Goal: Transaction & Acquisition: Purchase product/service

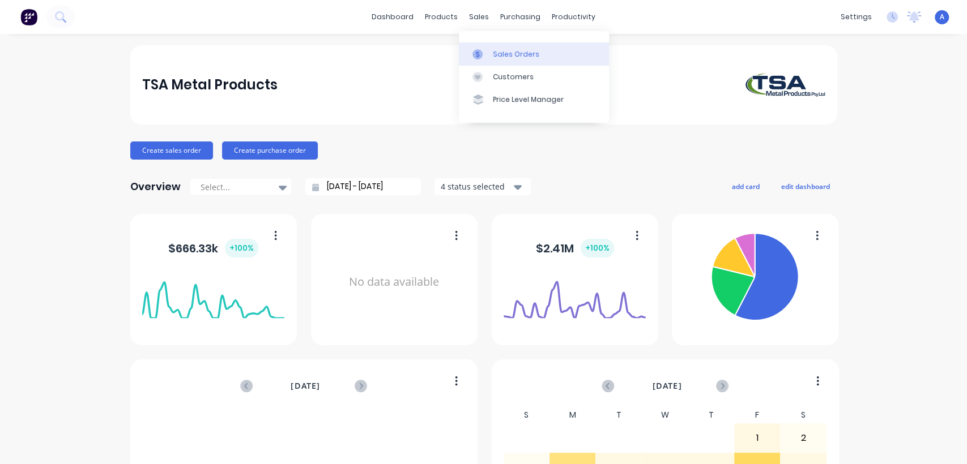
click at [498, 56] on div "Sales Orders" at bounding box center [516, 54] width 46 height 10
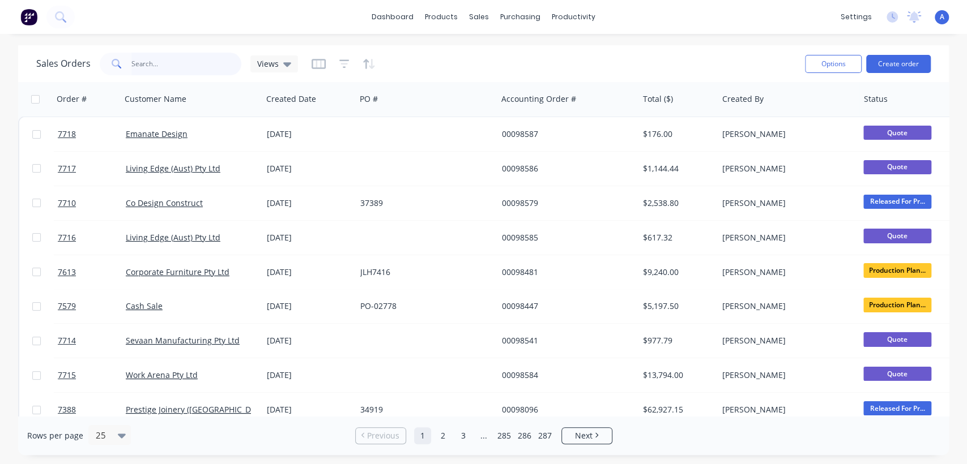
click at [174, 64] on input "text" at bounding box center [186, 64] width 110 height 23
type input "7579"
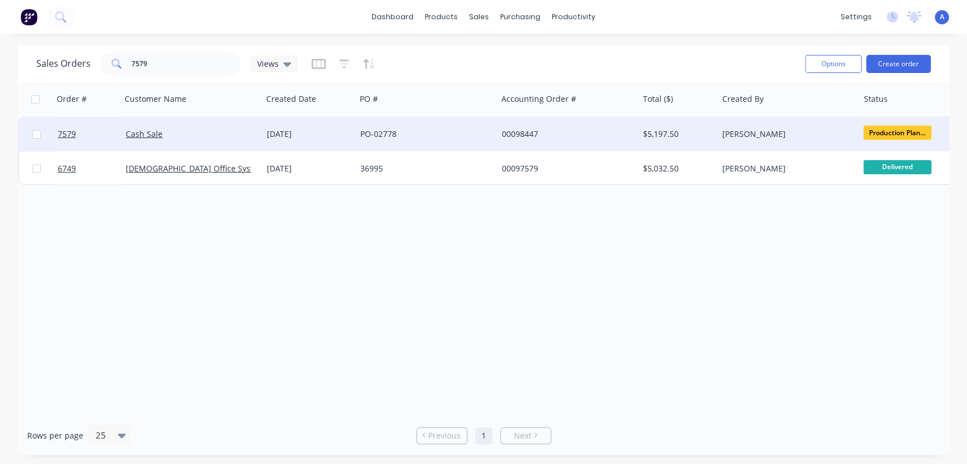
click at [370, 128] on div "PO-02778" at bounding box center [426, 134] width 141 height 34
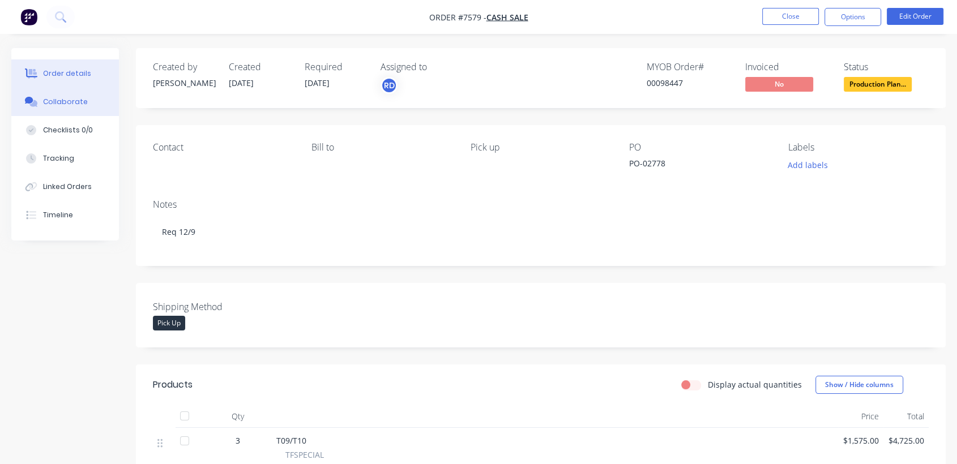
click at [54, 99] on div "Collaborate" at bounding box center [65, 102] width 45 height 10
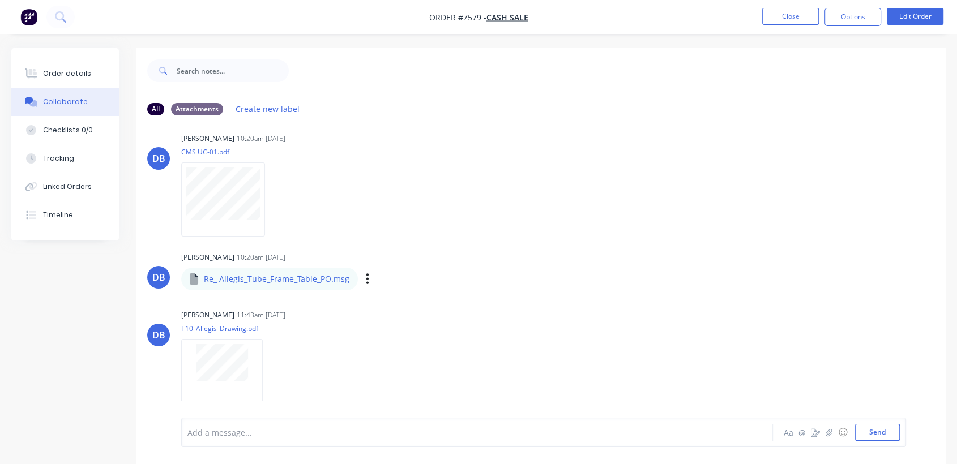
scroll to position [190, 0]
click at [91, 71] on button "Order details" at bounding box center [65, 73] width 108 height 28
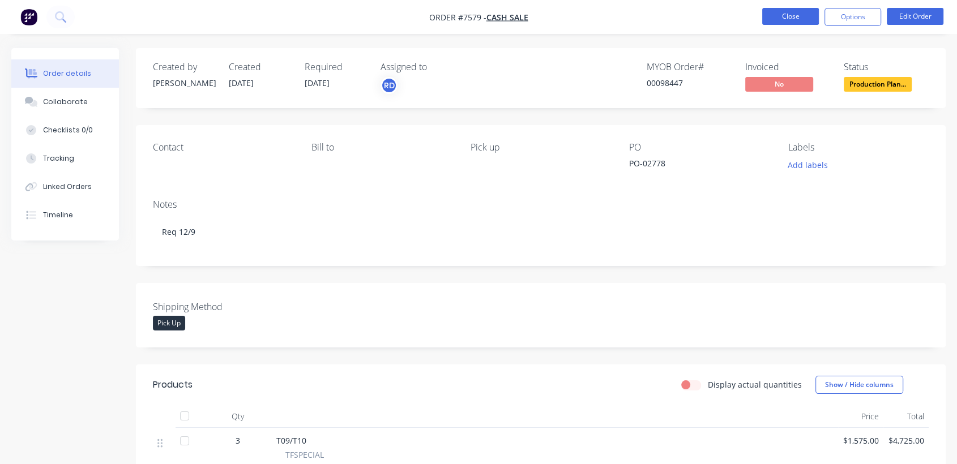
click at [779, 12] on button "Close" at bounding box center [790, 16] width 57 height 17
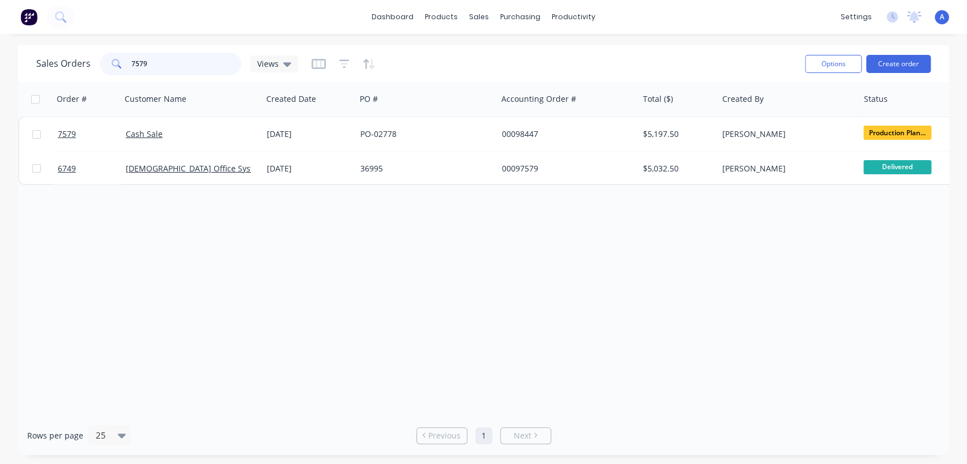
drag, startPoint x: 167, startPoint y: 57, endPoint x: 99, endPoint y: 61, distance: 67.5
click at [100, 61] on div "7579" at bounding box center [171, 64] width 142 height 23
type input "7603"
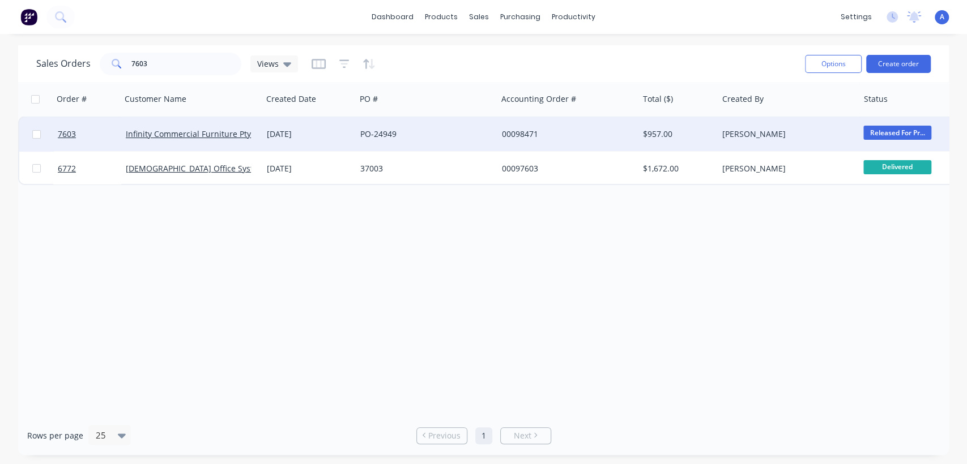
click at [399, 130] on div "PO-24949" at bounding box center [423, 134] width 126 height 11
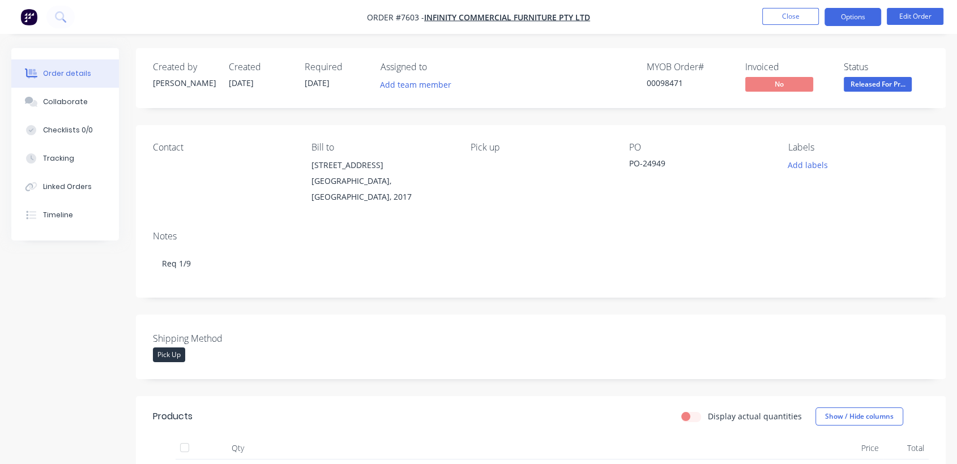
click at [850, 15] on button "Options" at bounding box center [853, 17] width 57 height 18
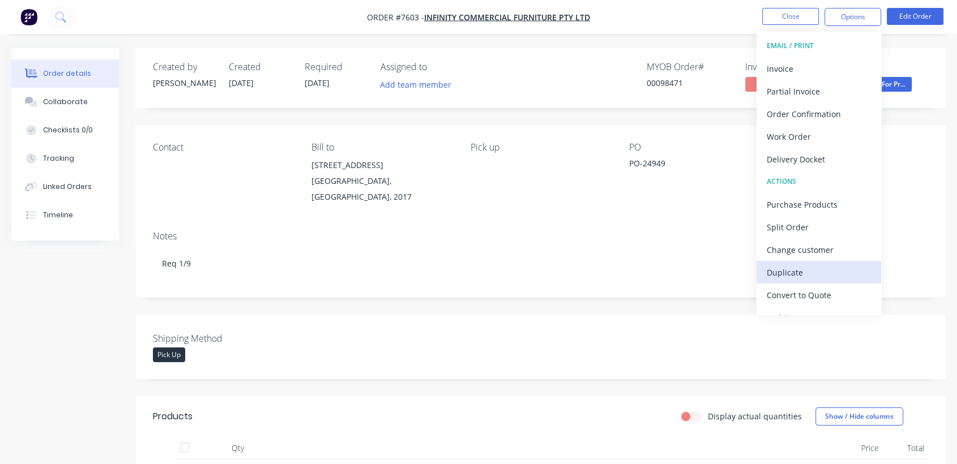
click at [804, 269] on div "Duplicate" at bounding box center [819, 272] width 104 height 16
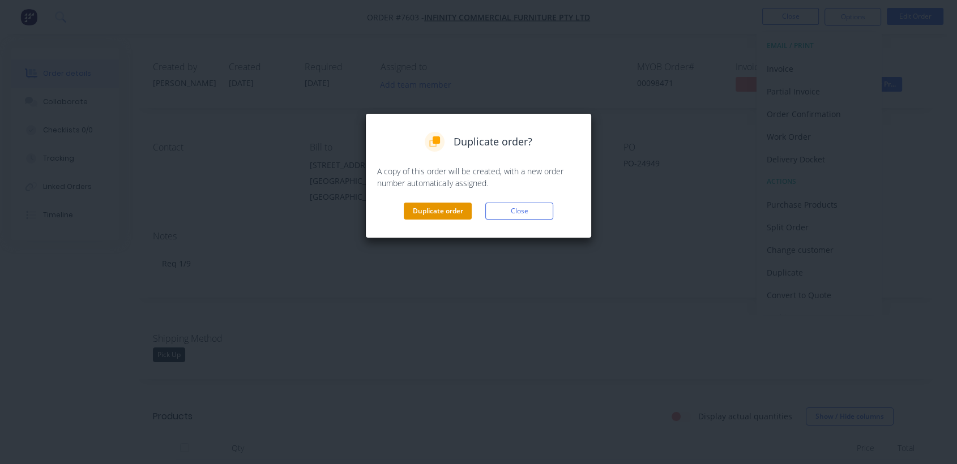
click at [458, 207] on button "Duplicate order" at bounding box center [438, 211] width 68 height 17
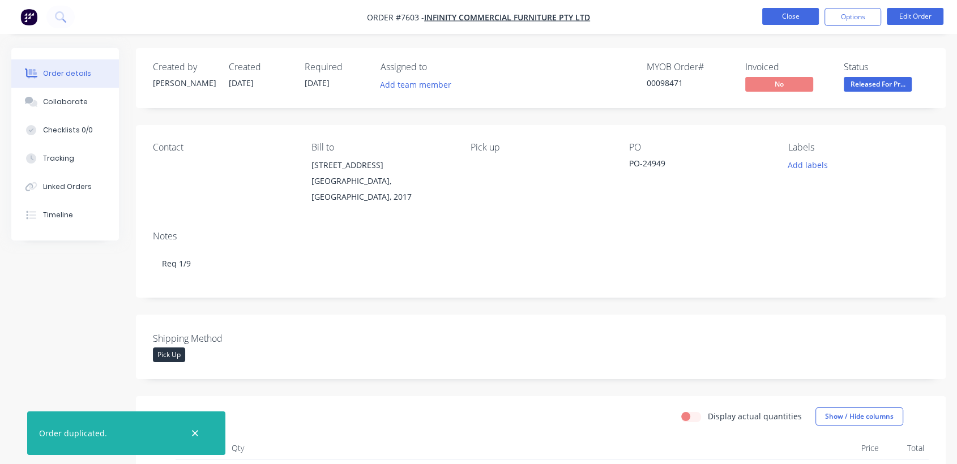
click at [793, 16] on button "Close" at bounding box center [790, 16] width 57 height 17
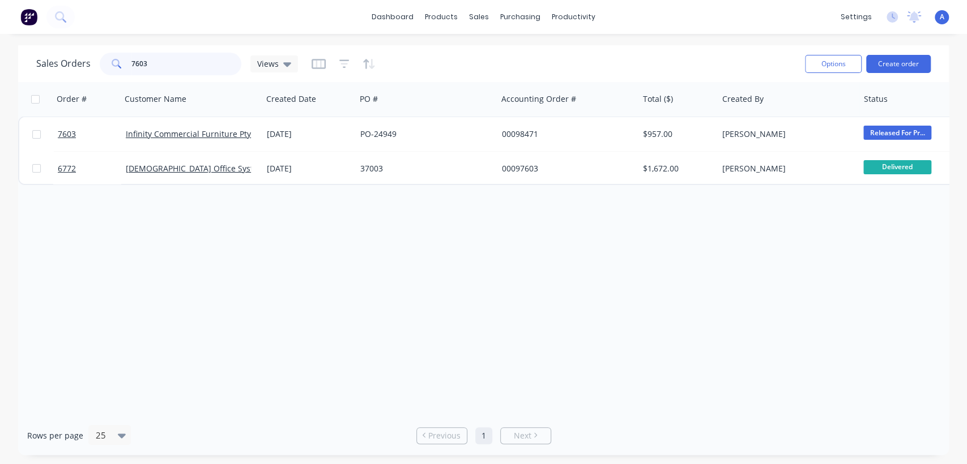
drag, startPoint x: 140, startPoint y: 57, endPoint x: 118, endPoint y: 54, distance: 22.3
click at [119, 54] on div "7603" at bounding box center [171, 64] width 142 height 23
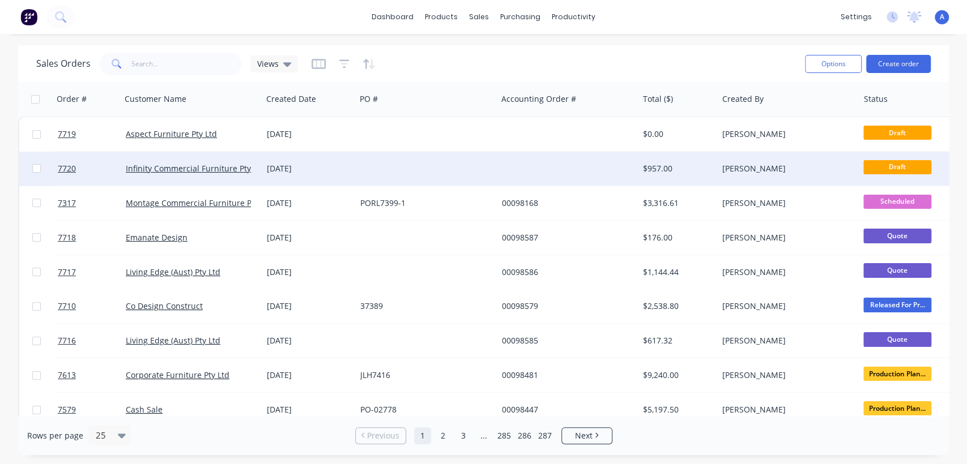
click at [253, 165] on div "Infinity Commercial Furniture Pty Ltd" at bounding box center [192, 168] width 132 height 11
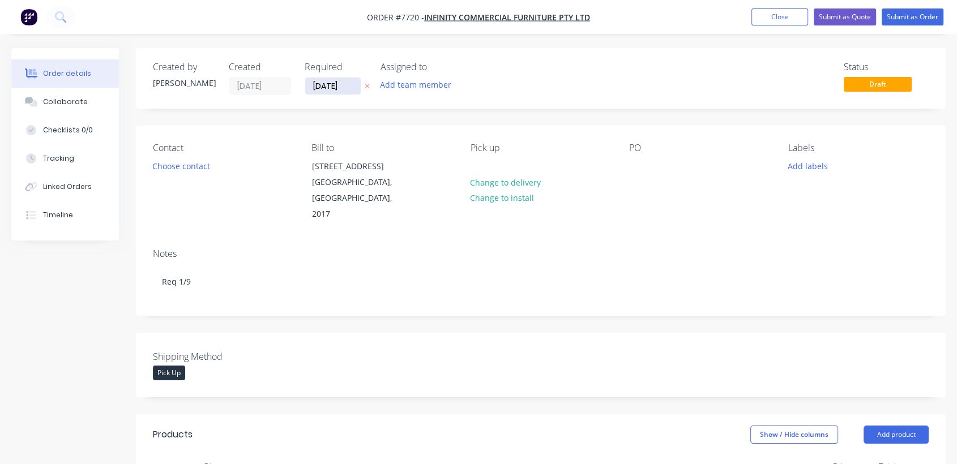
click at [356, 84] on input "[DATE]" at bounding box center [333, 86] width 56 height 17
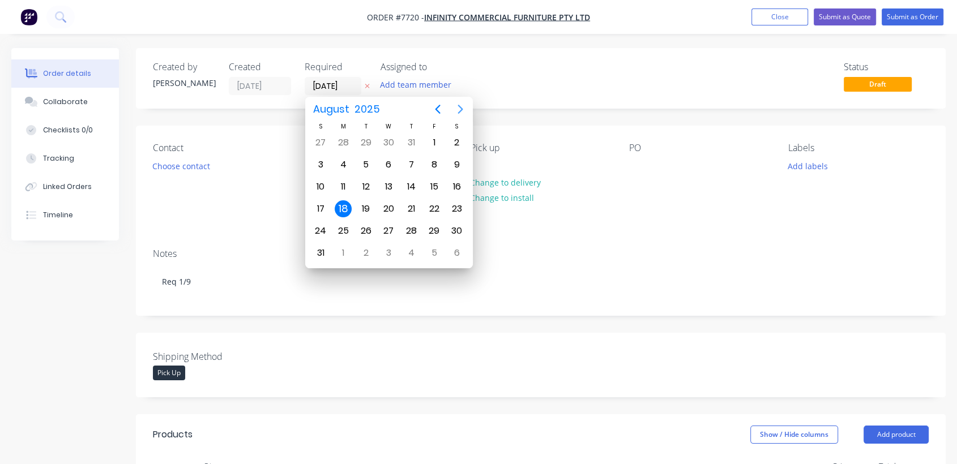
click at [459, 105] on icon "Next page" at bounding box center [461, 110] width 14 height 14
click at [391, 224] on div "31" at bounding box center [388, 231] width 17 height 17
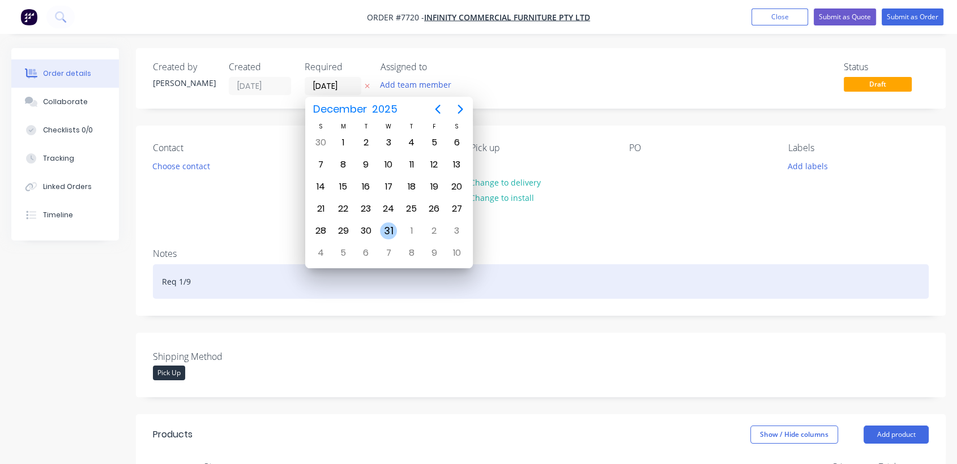
type input "[DATE]"
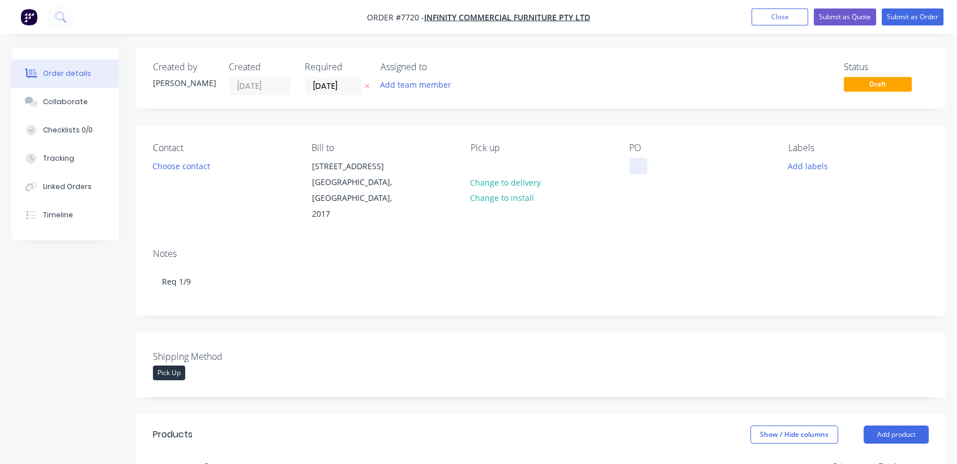
click at [639, 161] on div at bounding box center [638, 166] width 18 height 16
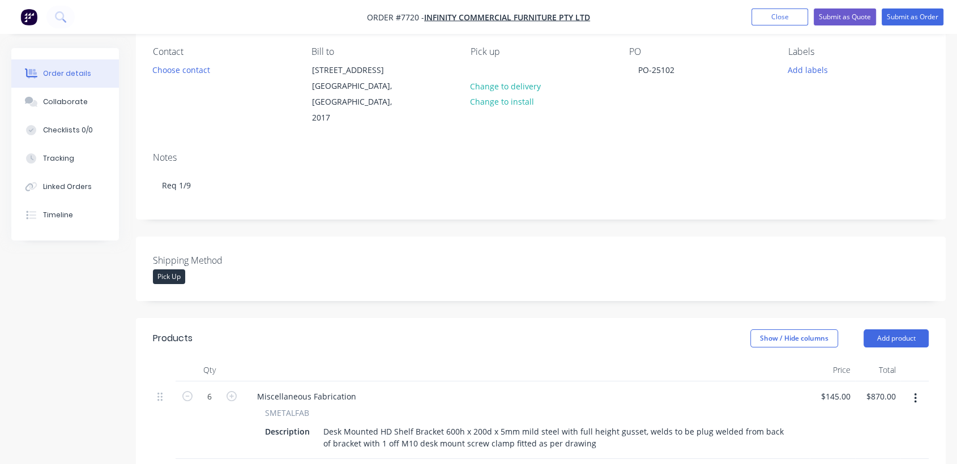
scroll to position [189, 0]
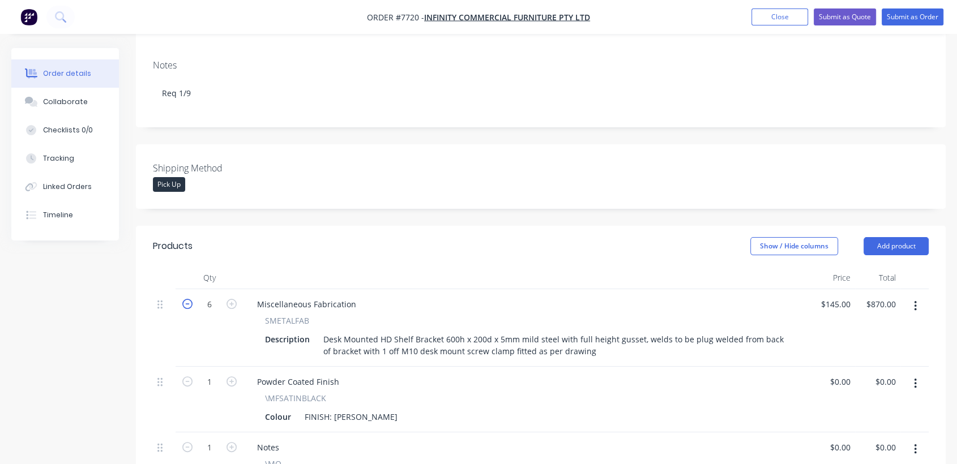
click at [186, 299] on icon "button" at bounding box center [187, 304] width 10 height 10
type input "5"
type input "$725.00"
click at [186, 299] on icon "button" at bounding box center [187, 304] width 10 height 10
type input "4"
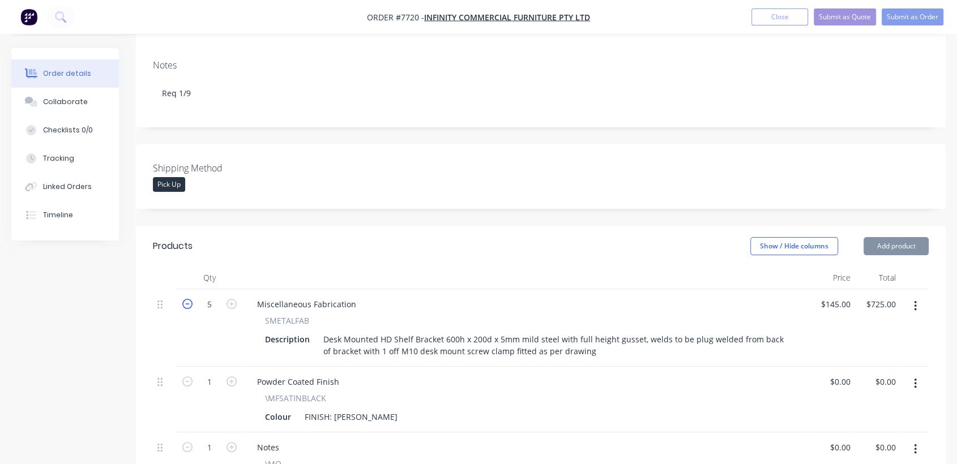
type input "$580.00"
click at [186, 299] on icon "button" at bounding box center [187, 304] width 10 height 10
type input "3"
type input "$435.00"
click at [231, 299] on icon "button" at bounding box center [232, 304] width 10 height 10
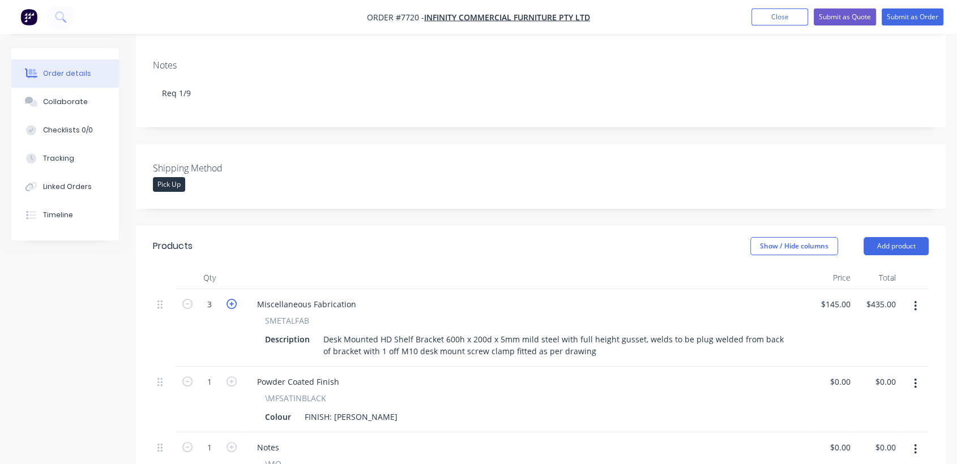
type input "4"
type input "$580.00"
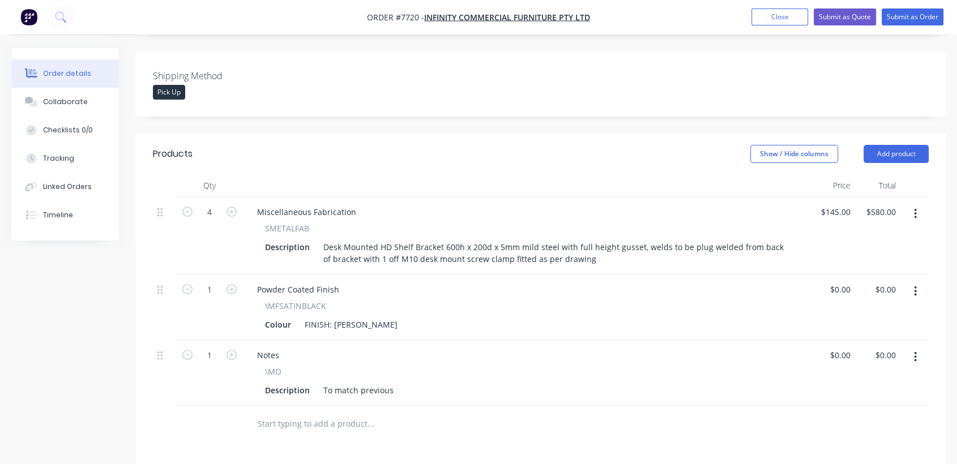
scroll to position [314, 0]
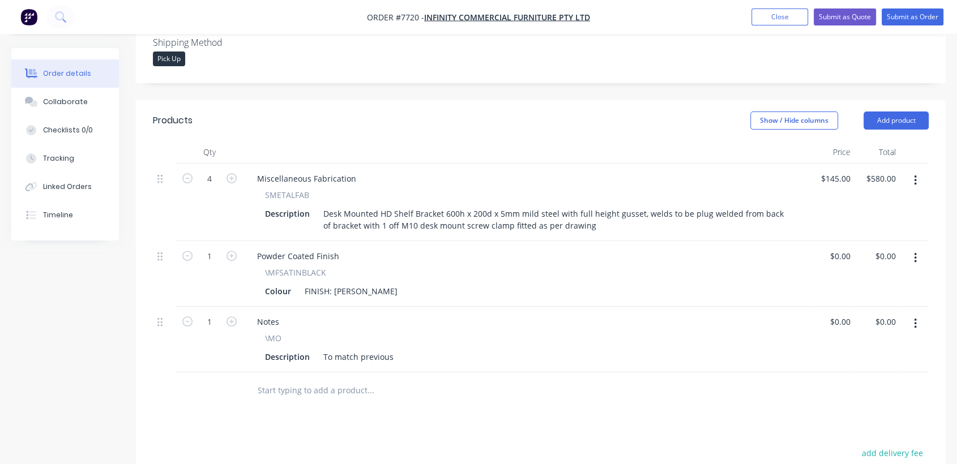
click at [322, 379] on input "text" at bounding box center [370, 390] width 227 height 23
type input "\"
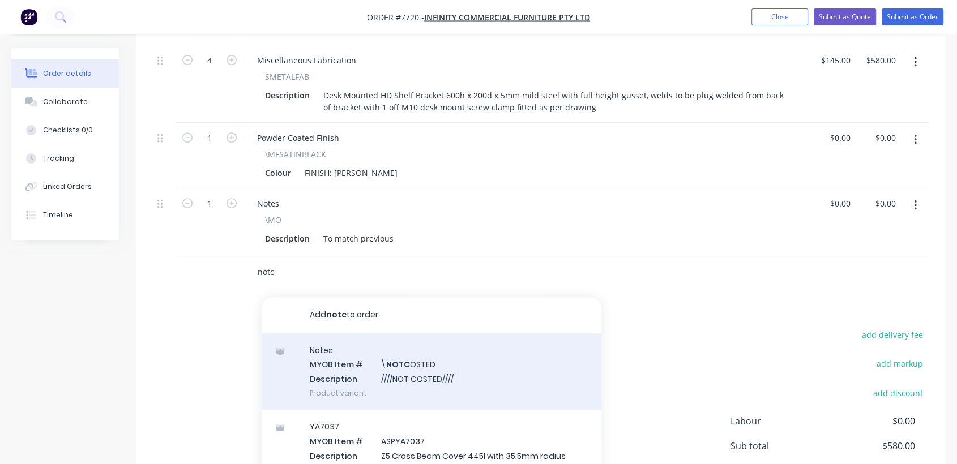
scroll to position [440, 0]
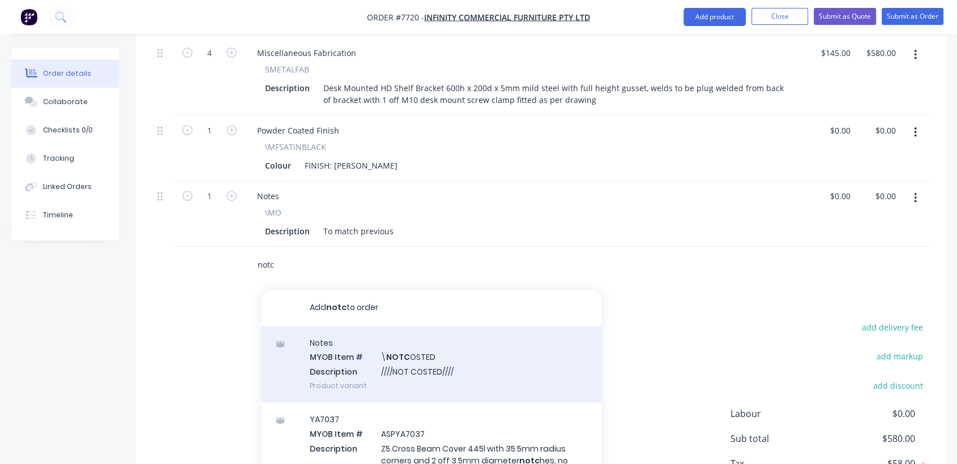
type input "notc"
click at [434, 351] on div "Notes MYOB Item # \ NOTC OSTED Description ////NOT COSTED//// Product variant" at bounding box center [432, 364] width 340 height 76
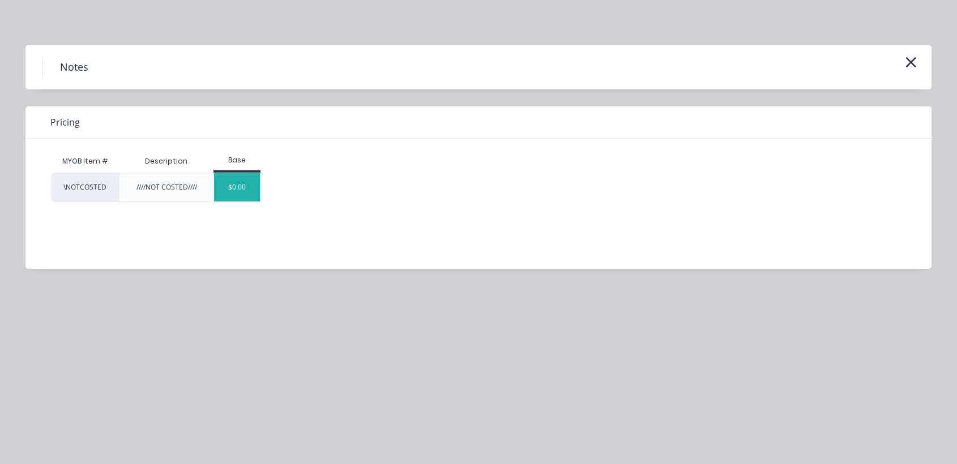
click at [254, 181] on div "$0.00" at bounding box center [237, 187] width 46 height 28
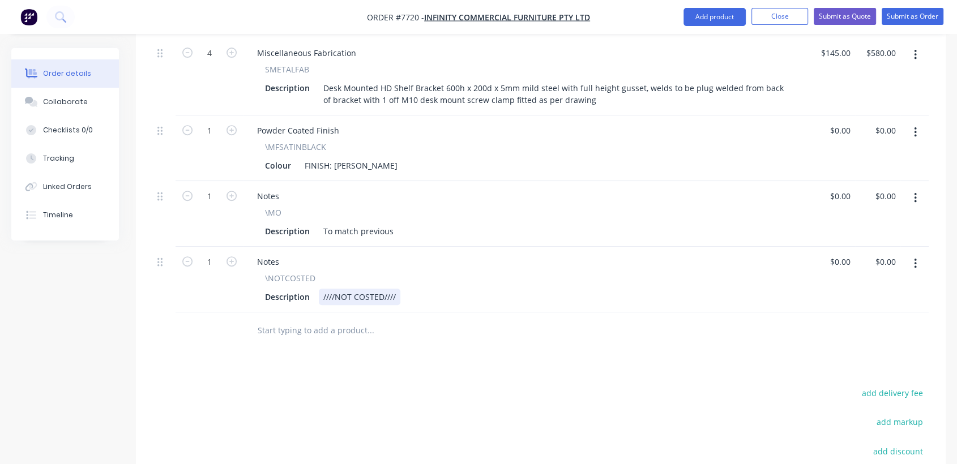
click at [395, 289] on div "////NOT COSTED////" at bounding box center [360, 297] width 82 height 16
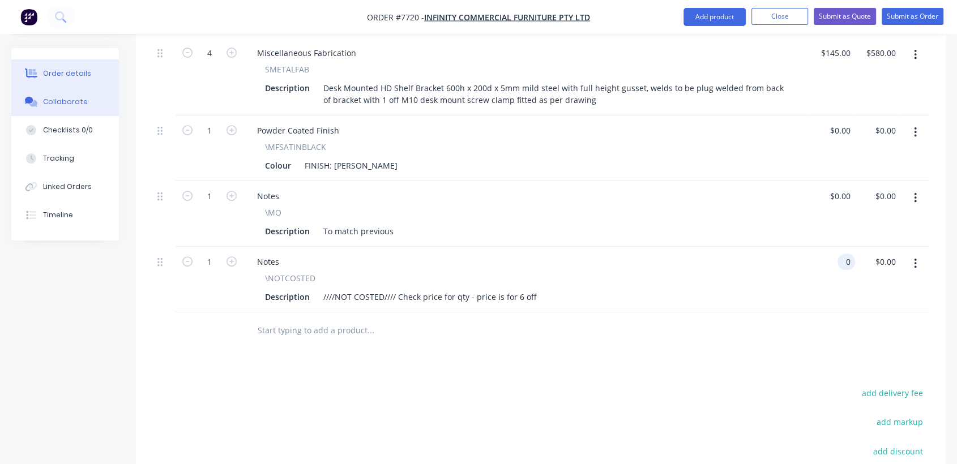
type input "$0.00"
click at [71, 99] on div "Collaborate" at bounding box center [65, 102] width 45 height 10
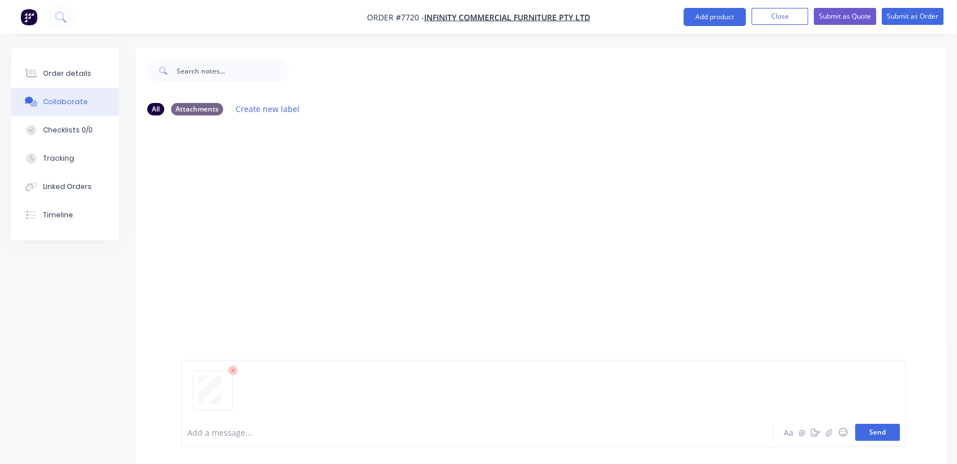
click at [879, 430] on button "Send" at bounding box center [877, 432] width 45 height 17
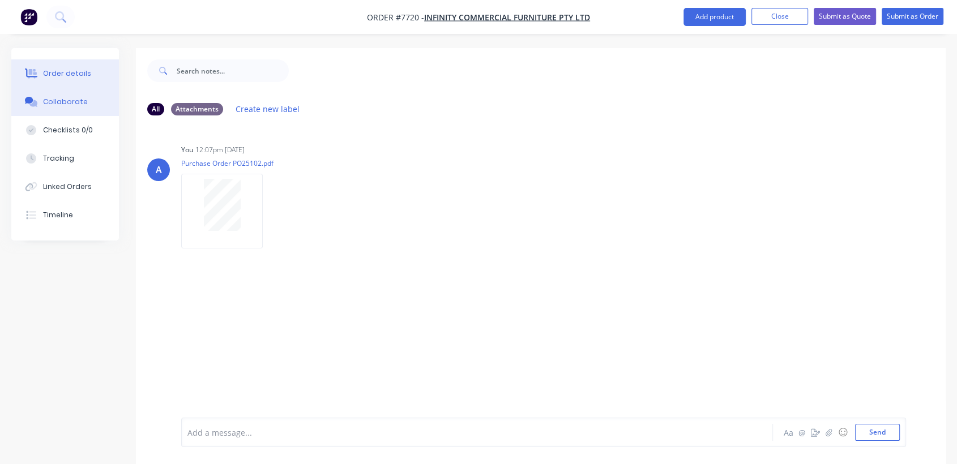
click at [74, 71] on div "Order details" at bounding box center [67, 74] width 48 height 10
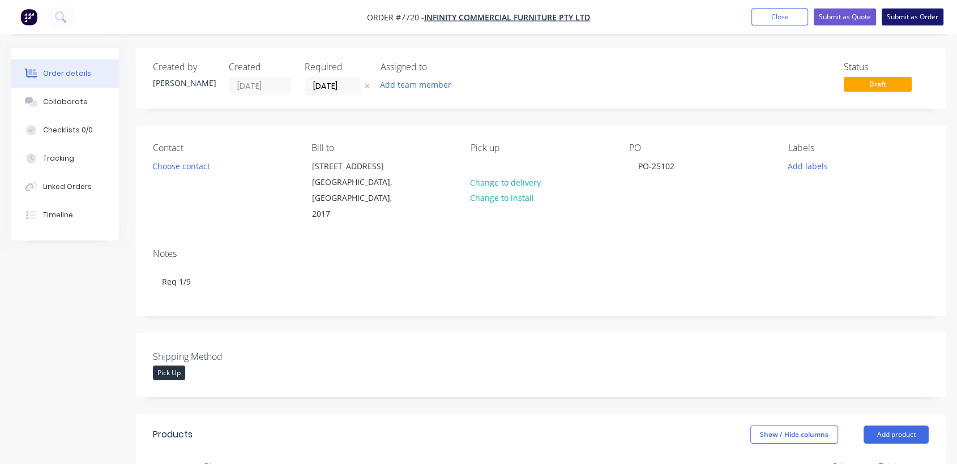
click at [915, 23] on button "Submit as Order" at bounding box center [913, 16] width 62 height 17
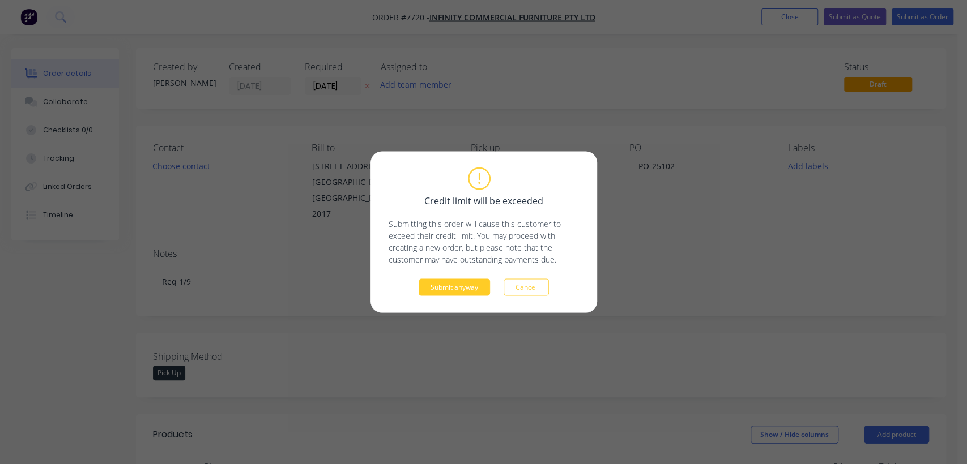
click at [467, 289] on button "Submit anyway" at bounding box center [454, 287] width 71 height 17
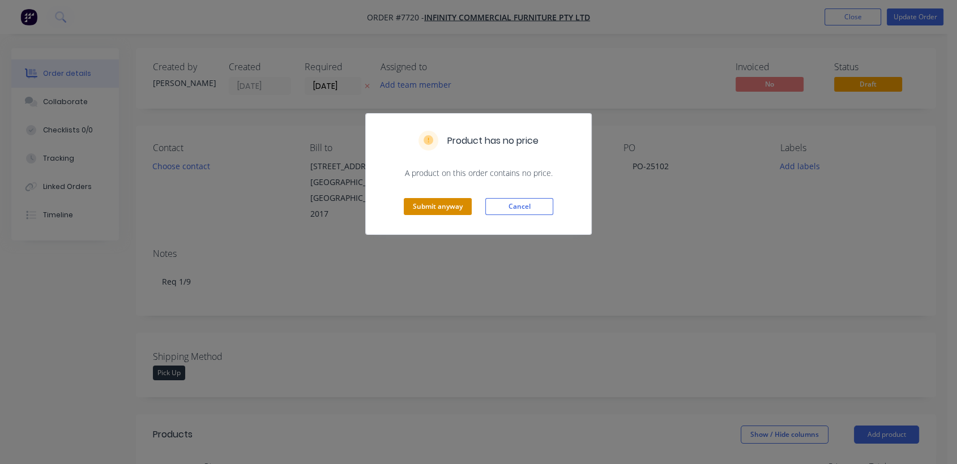
click at [426, 211] on button "Submit anyway" at bounding box center [438, 206] width 68 height 17
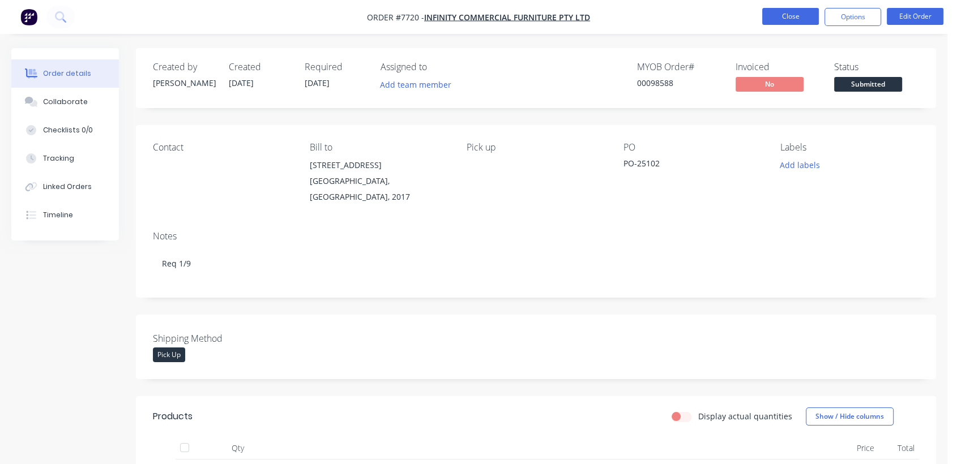
click at [788, 15] on button "Close" at bounding box center [790, 16] width 57 height 17
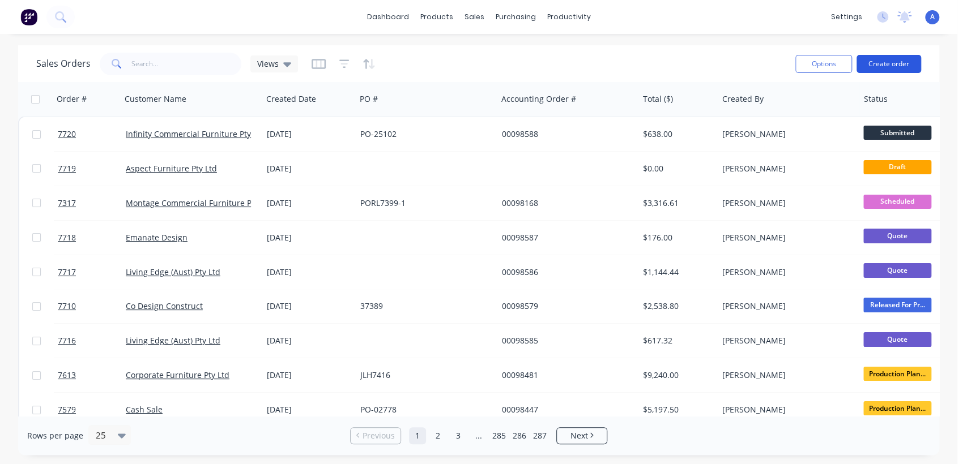
click at [878, 58] on button "Create order" at bounding box center [888, 64] width 65 height 18
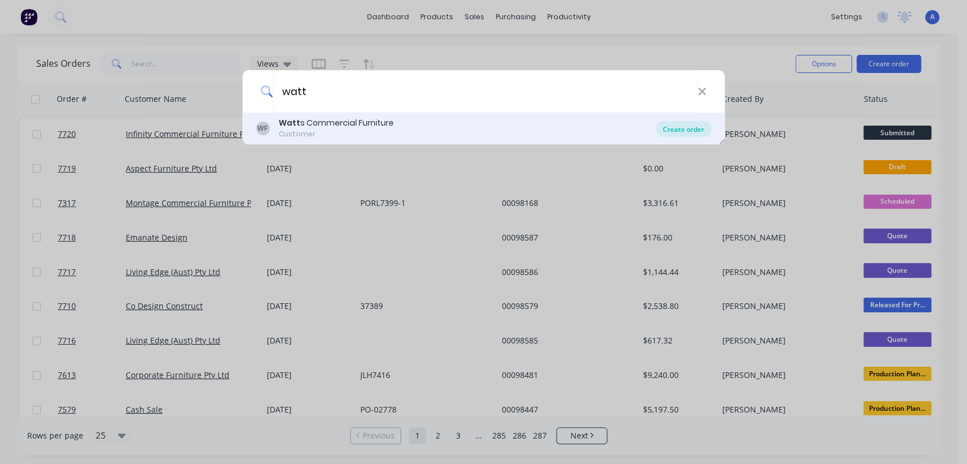
type input "watt"
click at [682, 132] on div "Create order" at bounding box center [683, 129] width 55 height 16
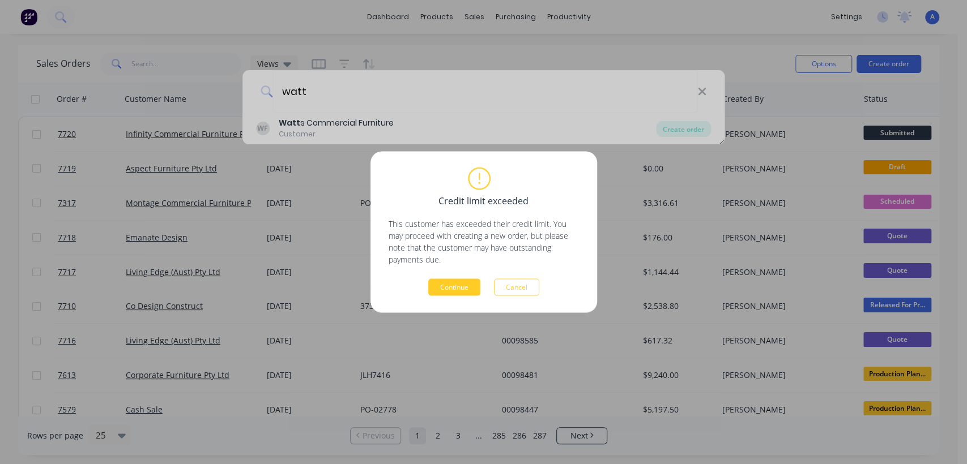
click at [453, 283] on button "Continue" at bounding box center [454, 287] width 52 height 17
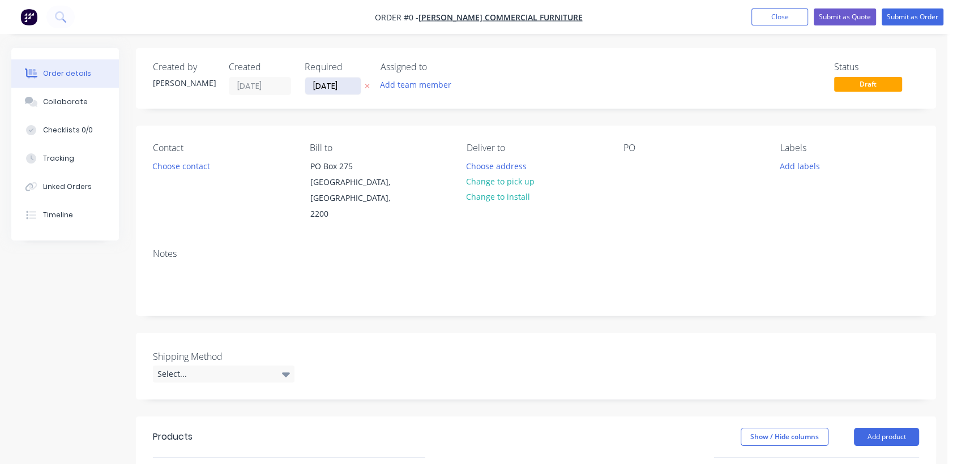
click at [354, 89] on input "[DATE]" at bounding box center [333, 86] width 56 height 17
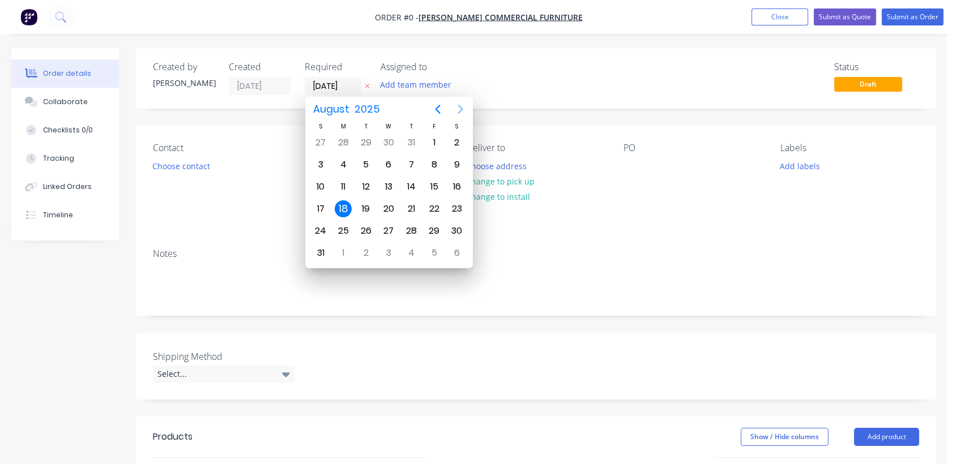
click at [459, 104] on icon "Next page" at bounding box center [461, 110] width 14 height 14
click at [385, 224] on div "31" at bounding box center [388, 231] width 17 height 17
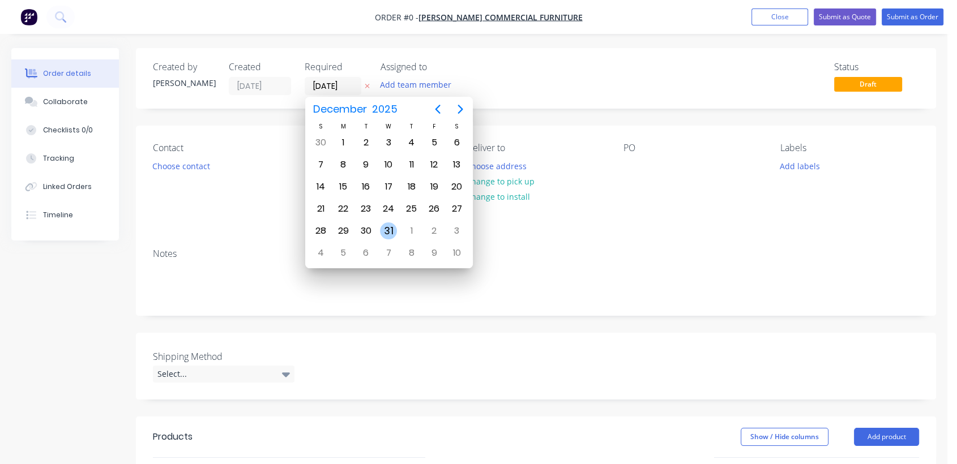
type input "[DATE]"
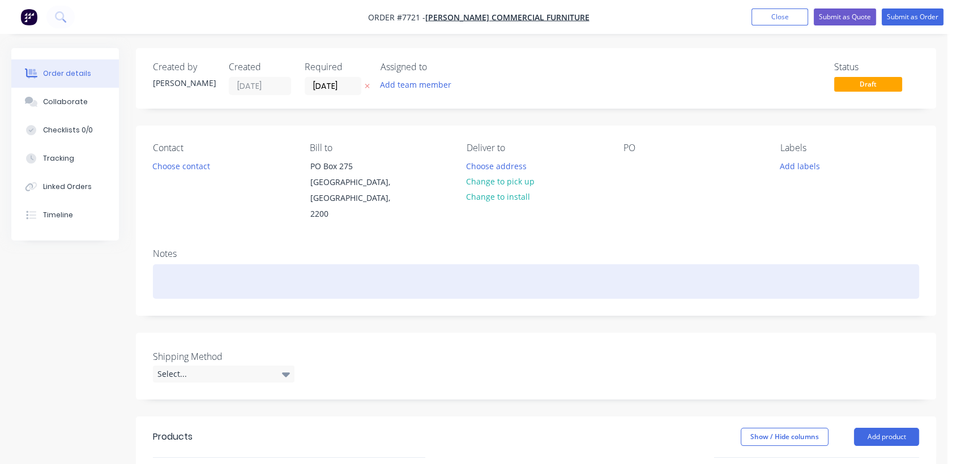
drag, startPoint x: 182, startPoint y: 263, endPoint x: 244, endPoint y: 268, distance: 62.0
click at [186, 264] on div at bounding box center [536, 281] width 766 height 35
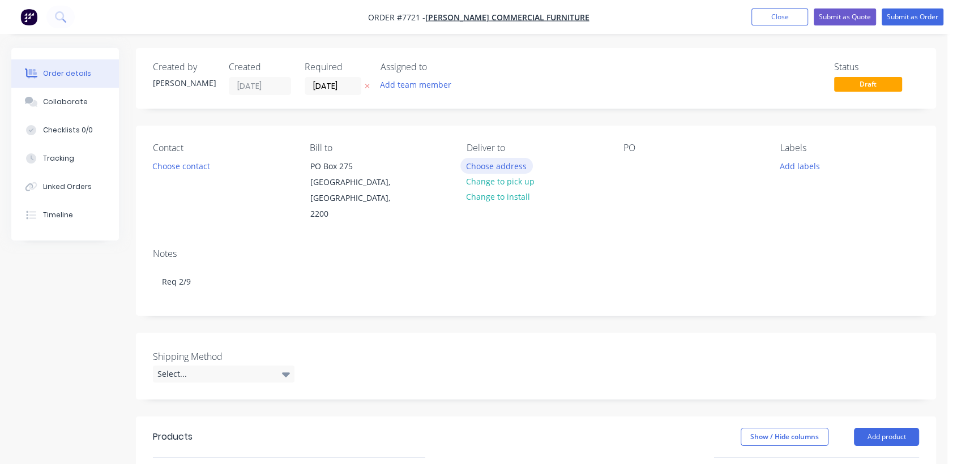
click at [502, 163] on button "Choose address" at bounding box center [496, 165] width 72 height 15
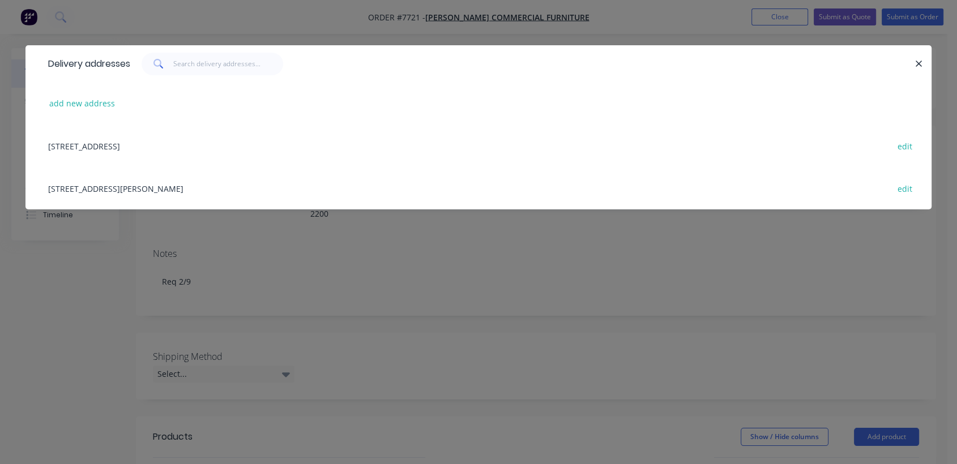
click at [174, 182] on div "[STREET_ADDRESS][PERSON_NAME] edit" at bounding box center [478, 188] width 872 height 42
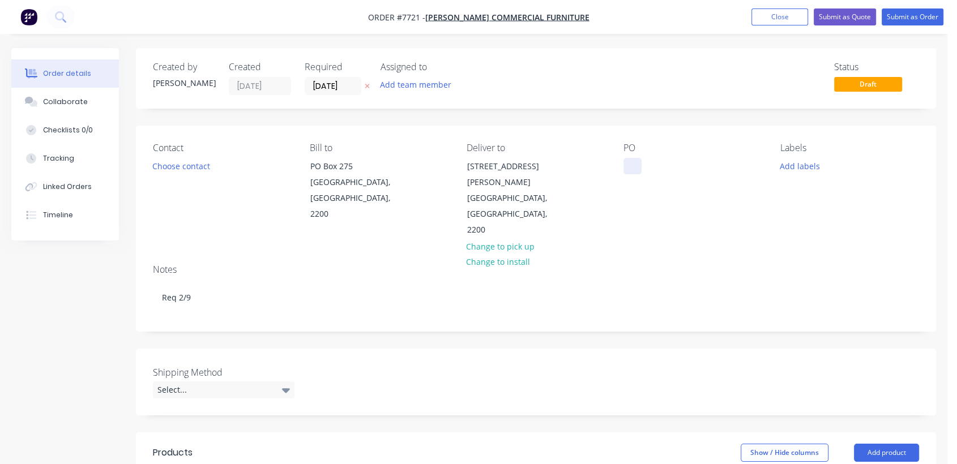
click at [627, 167] on div at bounding box center [633, 166] width 18 height 16
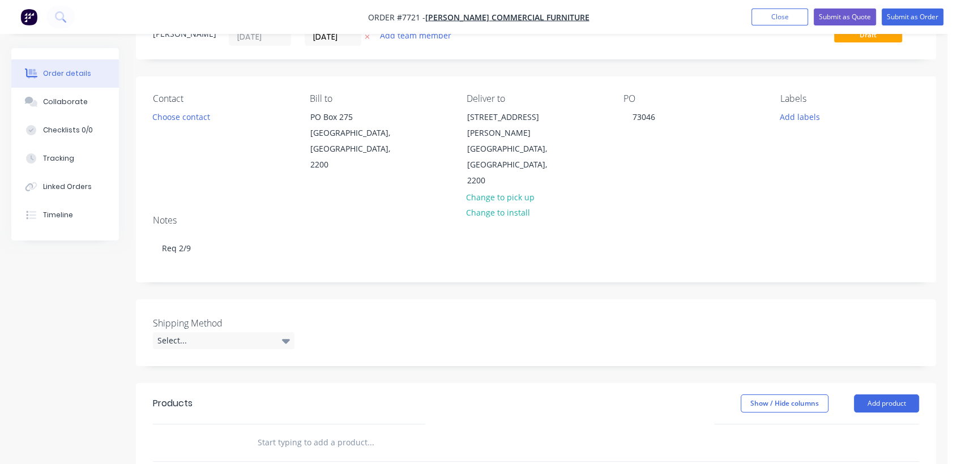
scroll to position [126, 0]
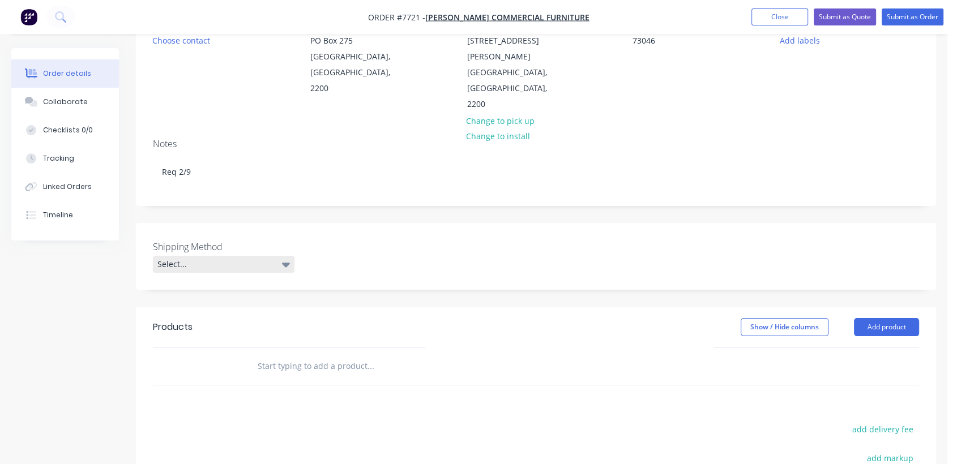
click at [233, 256] on div "Select..." at bounding box center [224, 264] width 142 height 17
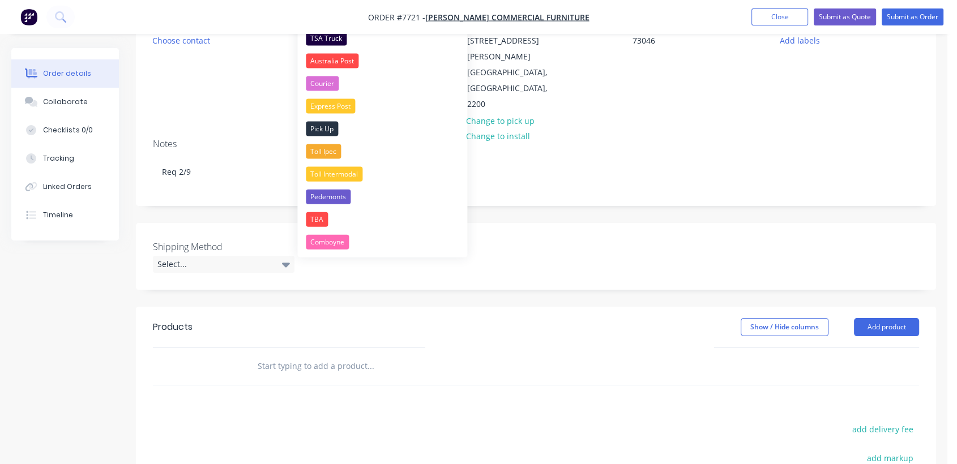
drag, startPoint x: 326, startPoint y: 39, endPoint x: 330, endPoint y: 46, distance: 8.4
click at [326, 37] on div "TSA Truck" at bounding box center [326, 38] width 41 height 15
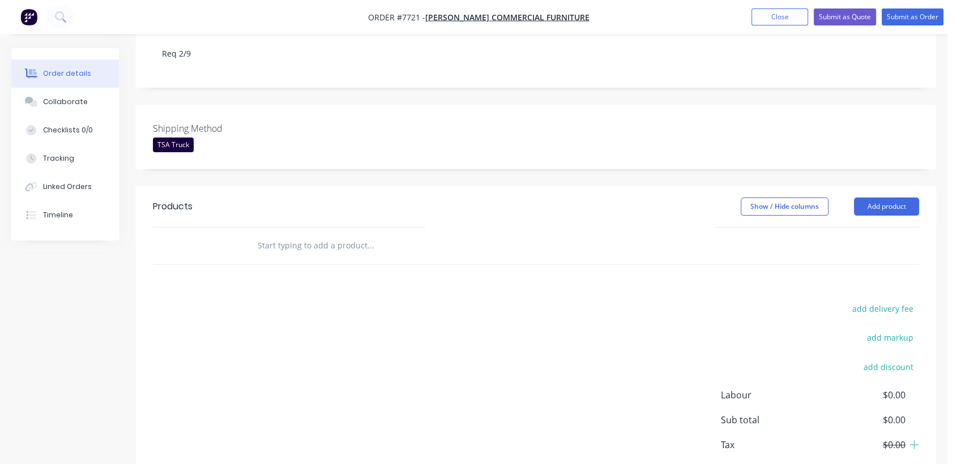
scroll to position [251, 0]
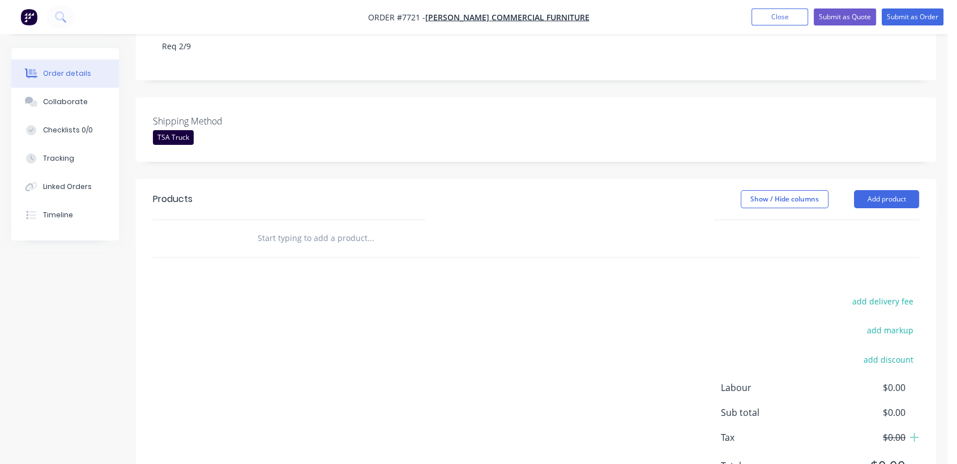
click at [311, 227] on input "text" at bounding box center [370, 238] width 227 height 23
click at [290, 227] on input "360-2bf-390w" at bounding box center [370, 238] width 227 height 23
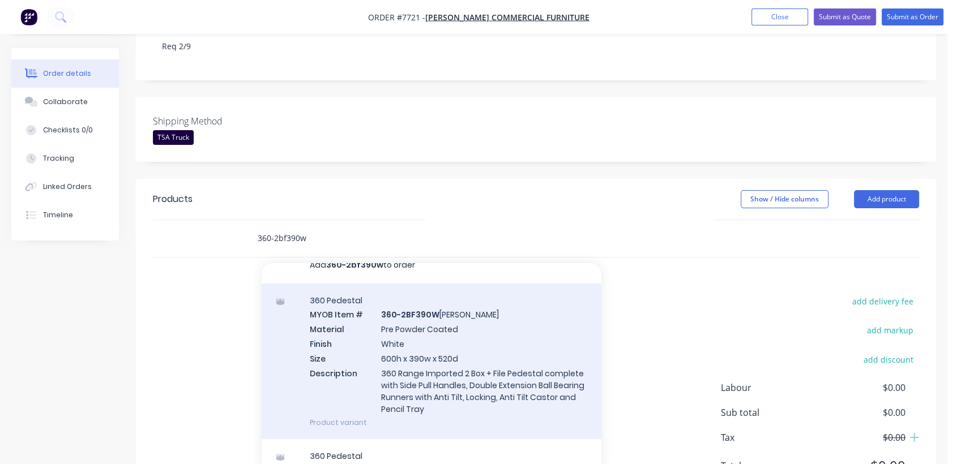
scroll to position [30, 0]
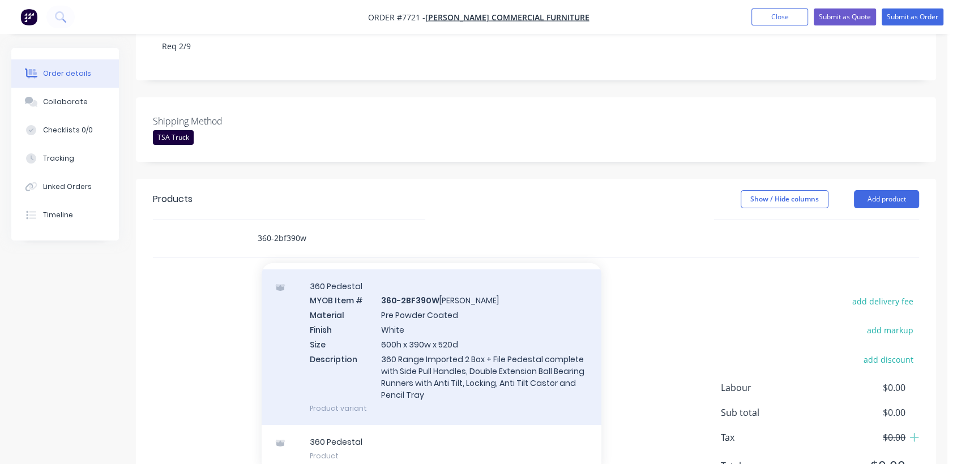
type input "360-2bf390w"
click at [442, 310] on div "360 Pedestal MYOB Item # 360-2BF390W [PERSON_NAME] Material Pre Powder Coated F…" at bounding box center [432, 348] width 340 height 156
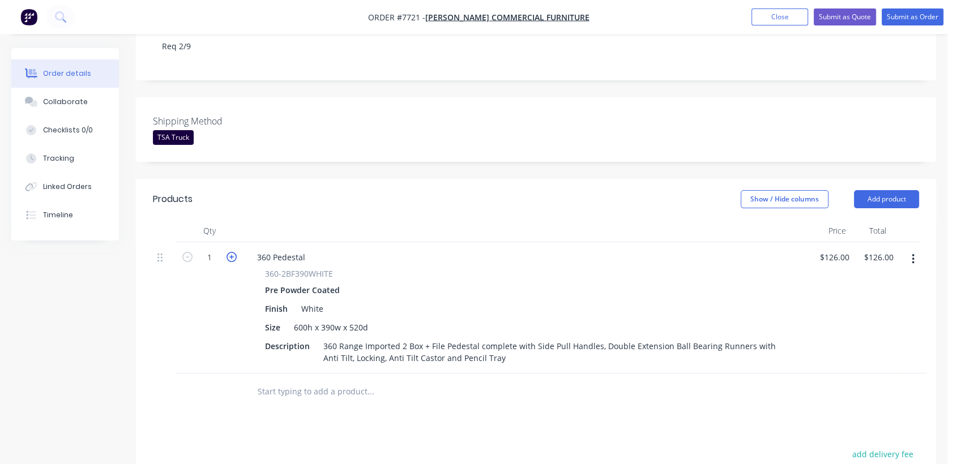
click at [227, 252] on icon "button" at bounding box center [232, 257] width 10 height 10
type input "2"
type input "$252.00"
click at [227, 252] on icon "button" at bounding box center [232, 257] width 10 height 10
type input "3"
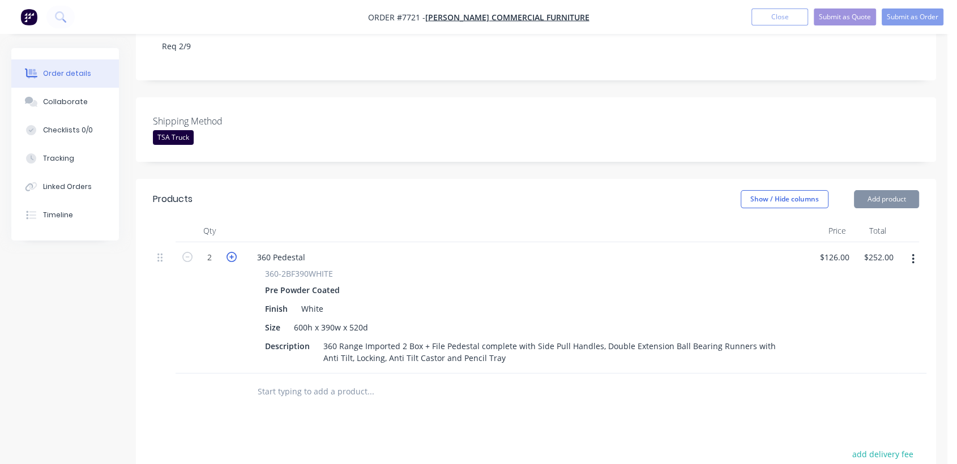
type input "$378.00"
click at [227, 252] on icon "button" at bounding box center [232, 257] width 10 height 10
type input "4"
type input "$504.00"
click at [227, 252] on icon "button" at bounding box center [232, 257] width 10 height 10
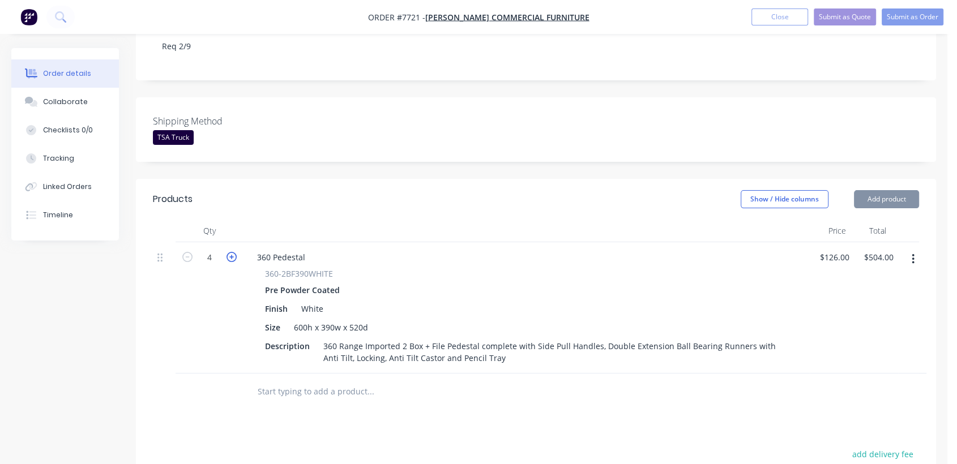
type input "5"
type input "$630.00"
click at [227, 252] on icon "button" at bounding box center [232, 257] width 10 height 10
type input "6"
type input "$756.00"
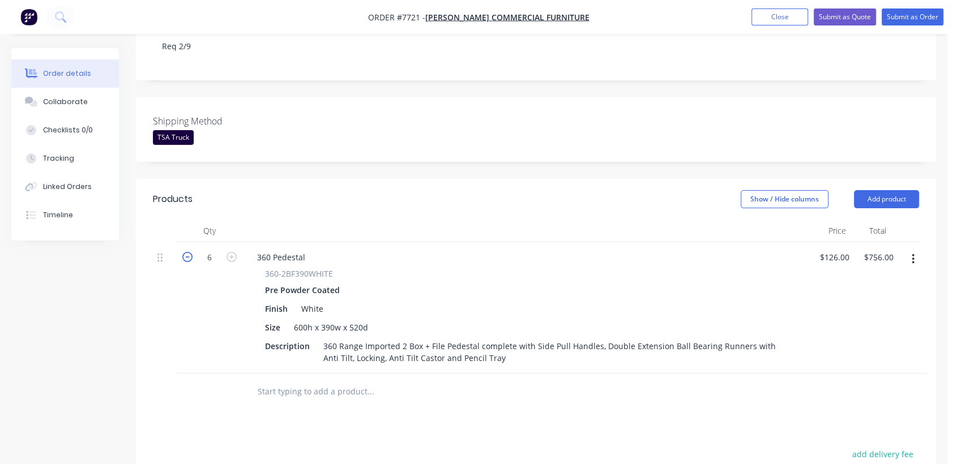
click at [187, 252] on icon "button" at bounding box center [187, 257] width 10 height 10
type input "5"
type input "$630.00"
drag, startPoint x: 843, startPoint y: 224, endPoint x: 838, endPoint y: 221, distance: 6.6
click at [842, 249] on input "126" at bounding box center [836, 257] width 35 height 16
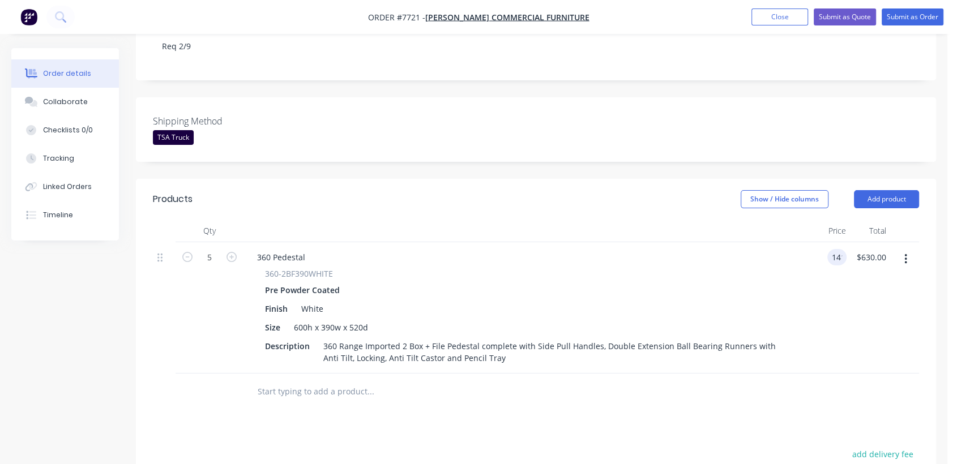
type input "$141.00"
type input "$705.00"
click at [62, 98] on div "Collaborate" at bounding box center [65, 102] width 45 height 10
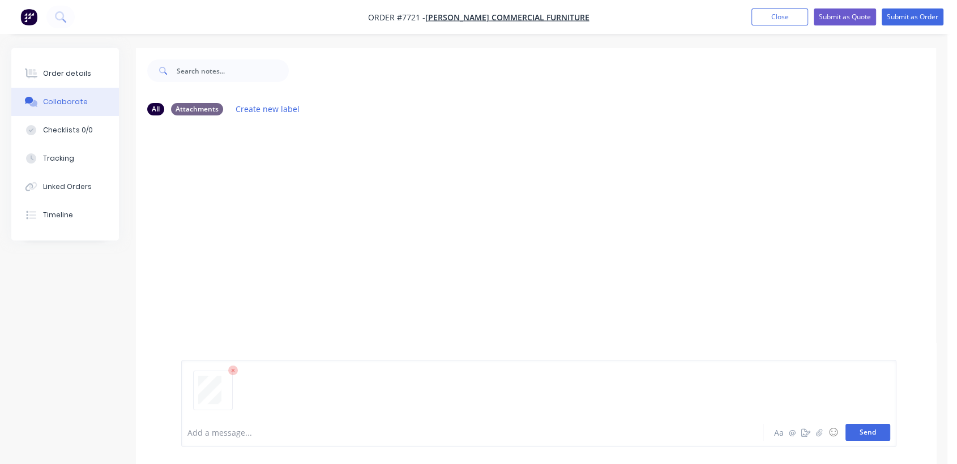
click at [858, 432] on button "Send" at bounding box center [868, 432] width 45 height 17
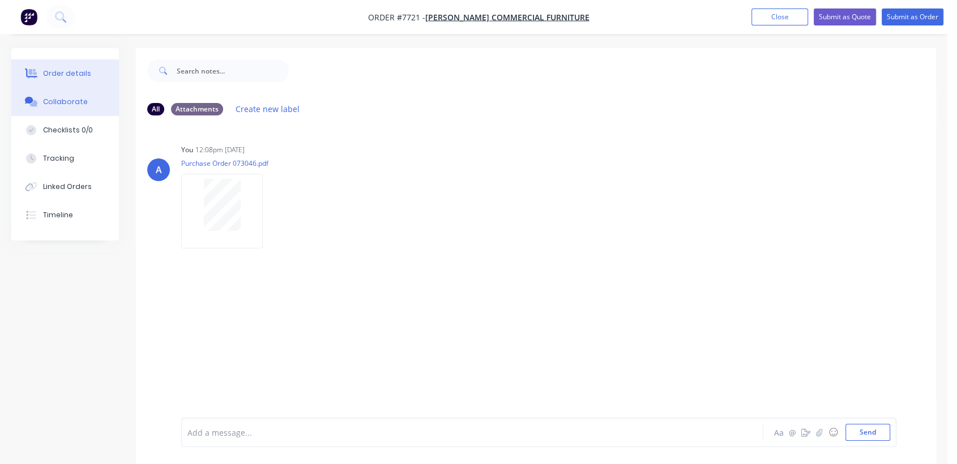
click at [73, 69] on div "Order details" at bounding box center [67, 74] width 48 height 10
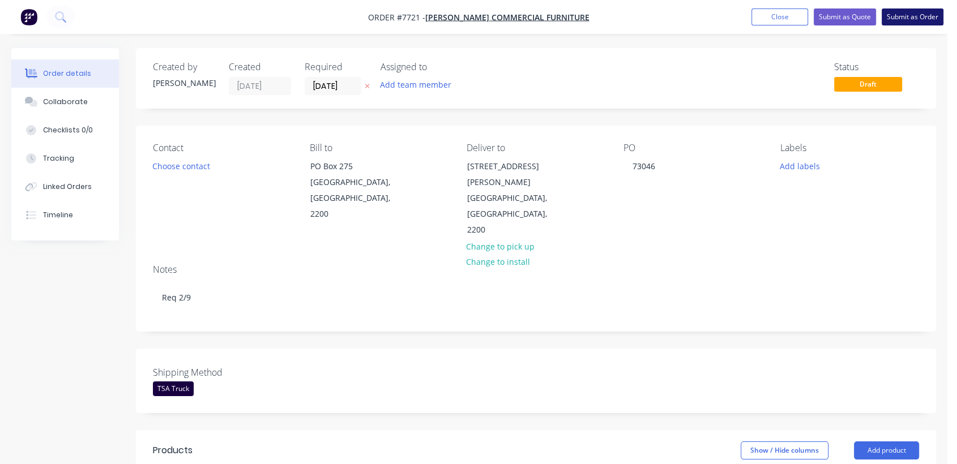
click at [914, 16] on button "Submit as Order" at bounding box center [913, 16] width 62 height 17
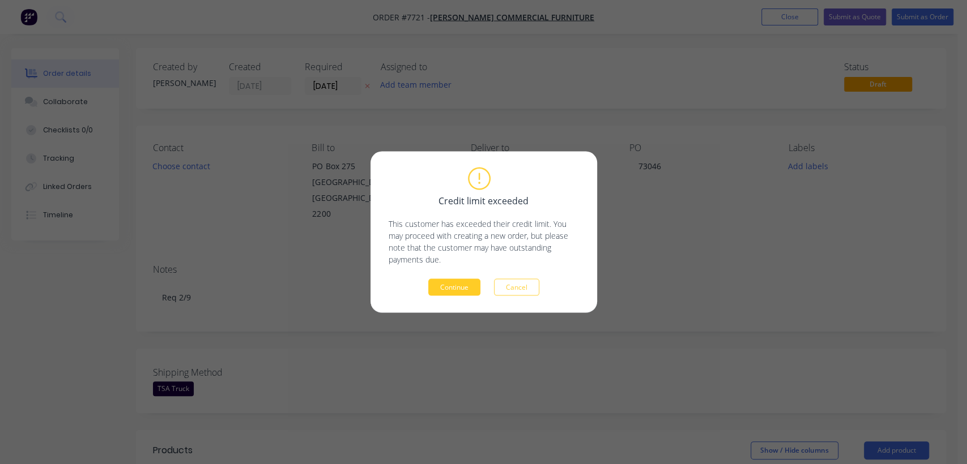
click at [454, 284] on button "Continue" at bounding box center [454, 287] width 52 height 17
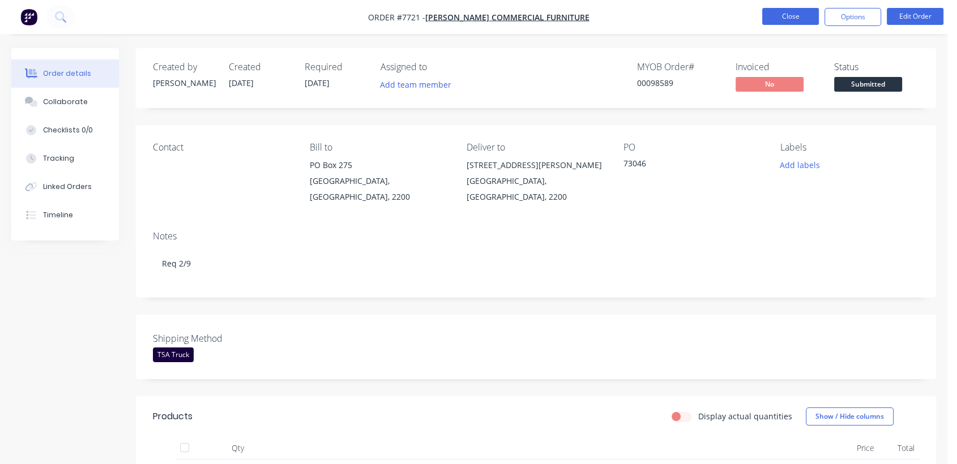
click at [788, 14] on button "Close" at bounding box center [790, 16] width 57 height 17
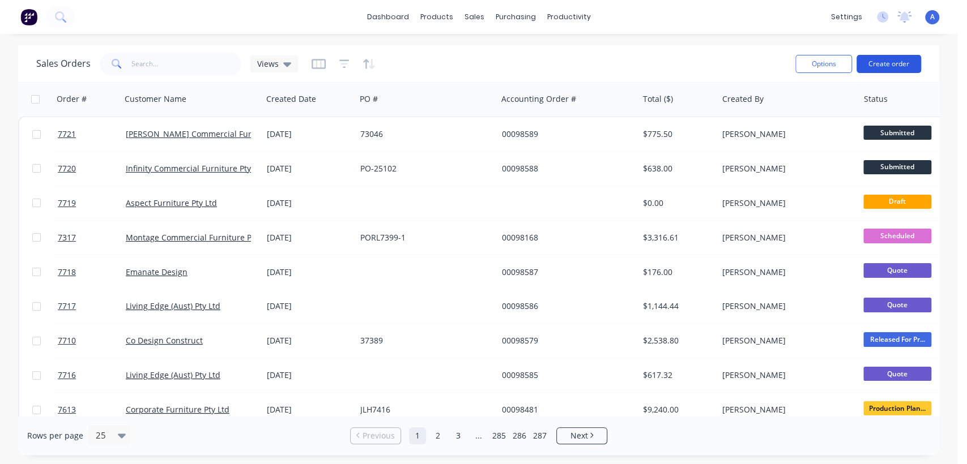
click at [882, 63] on button "Create order" at bounding box center [888, 64] width 65 height 18
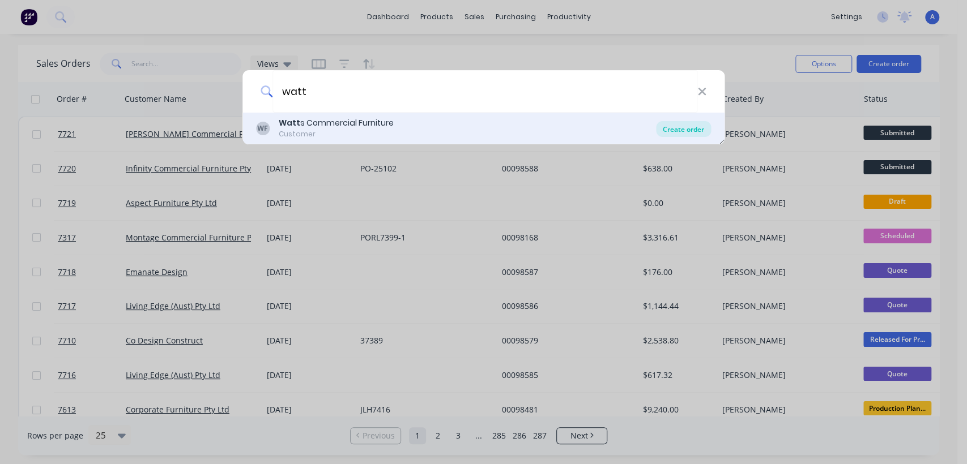
type input "watt"
click at [678, 123] on div "Create order" at bounding box center [683, 129] width 55 height 16
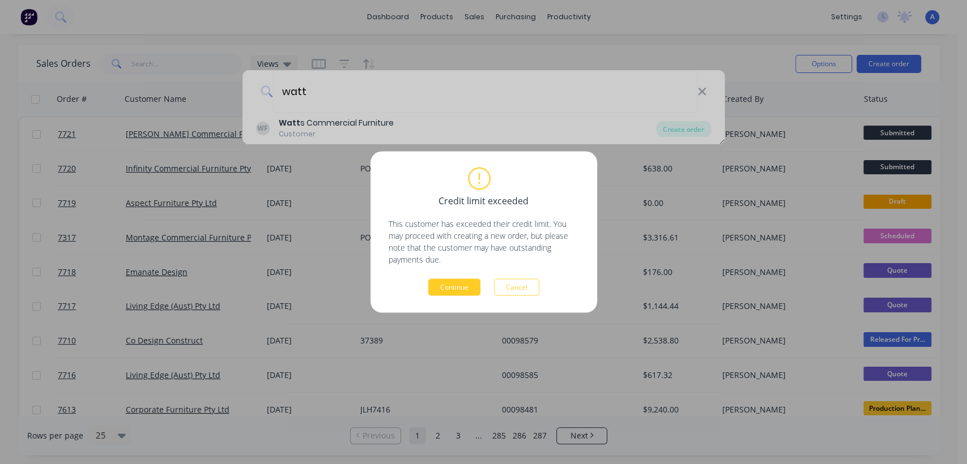
click at [456, 279] on button "Continue" at bounding box center [454, 287] width 52 height 17
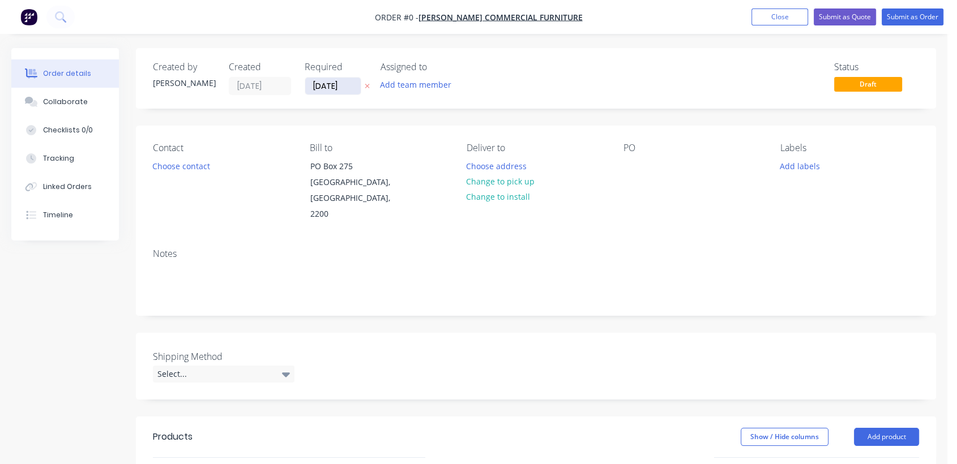
click at [353, 85] on input "[DATE]" at bounding box center [333, 86] width 56 height 17
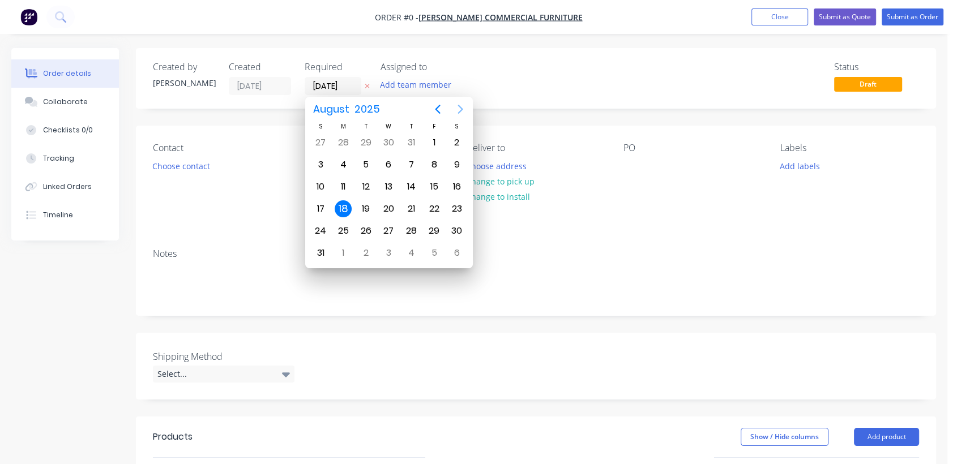
click at [461, 103] on icon "Next page" at bounding box center [461, 110] width 14 height 14
click at [384, 227] on div "31" at bounding box center [388, 231] width 17 height 17
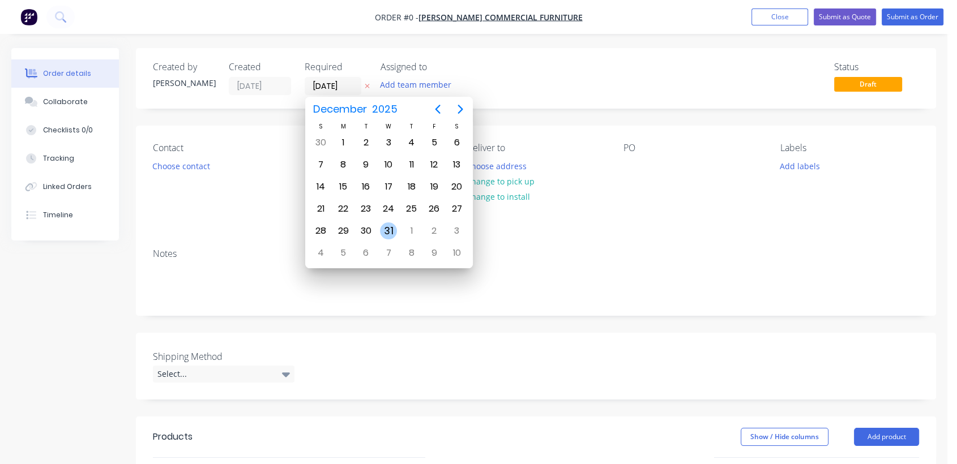
type input "[DATE]"
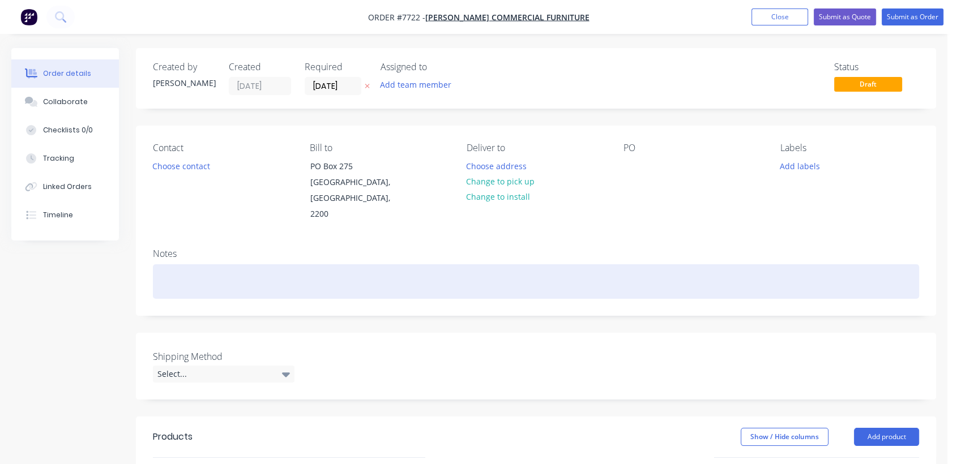
click at [181, 270] on div at bounding box center [536, 281] width 766 height 35
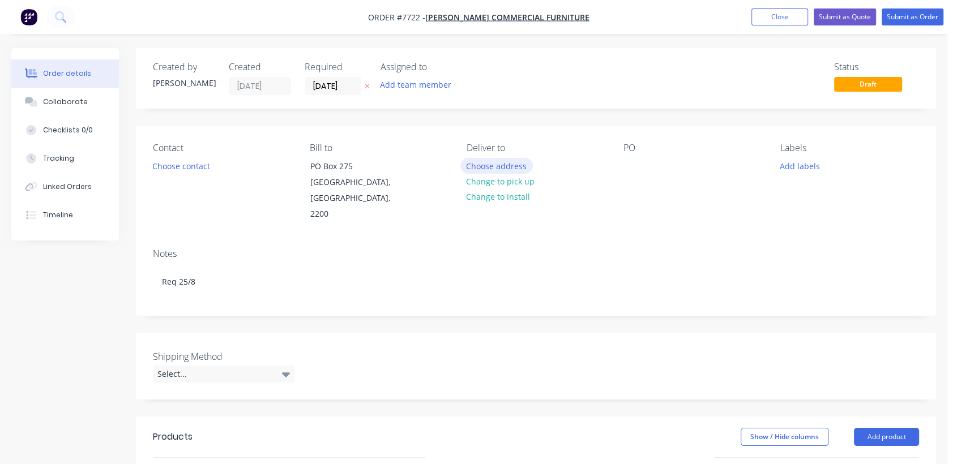
click at [485, 164] on button "Choose address" at bounding box center [496, 165] width 72 height 15
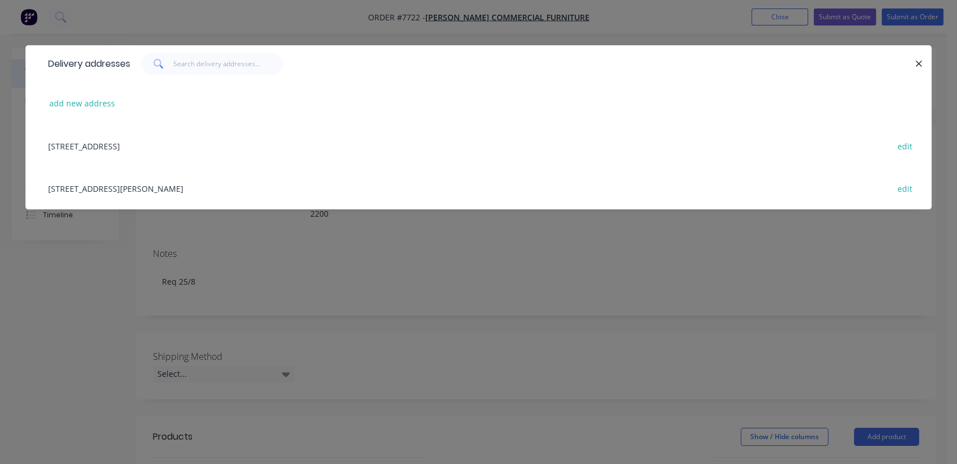
click at [106, 188] on div "[STREET_ADDRESS][PERSON_NAME] edit" at bounding box center [478, 188] width 872 height 42
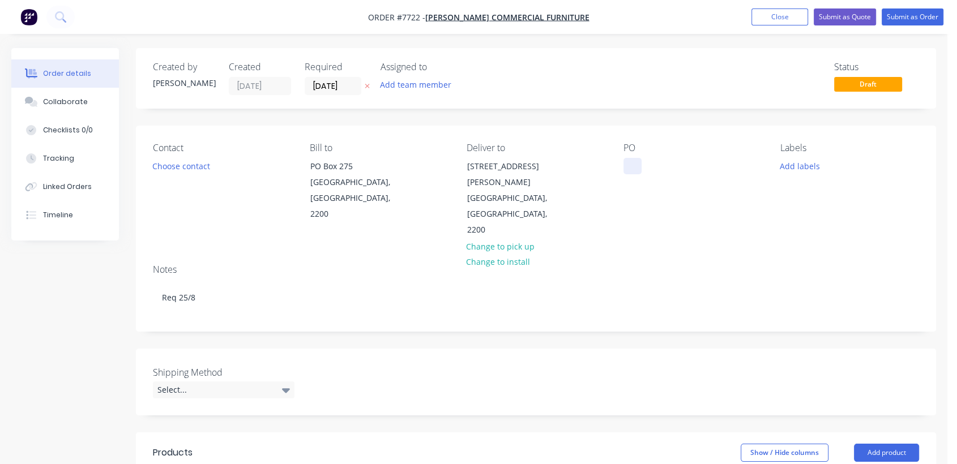
click at [637, 165] on div at bounding box center [633, 166] width 18 height 16
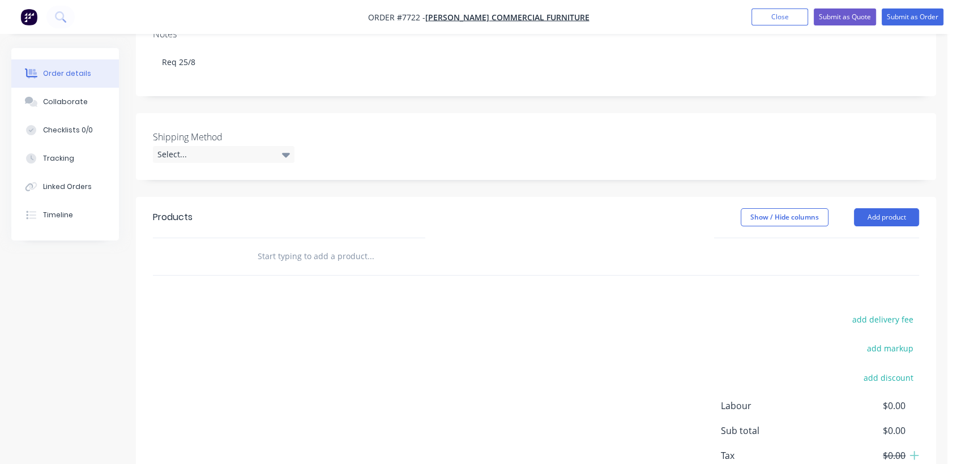
scroll to position [251, 0]
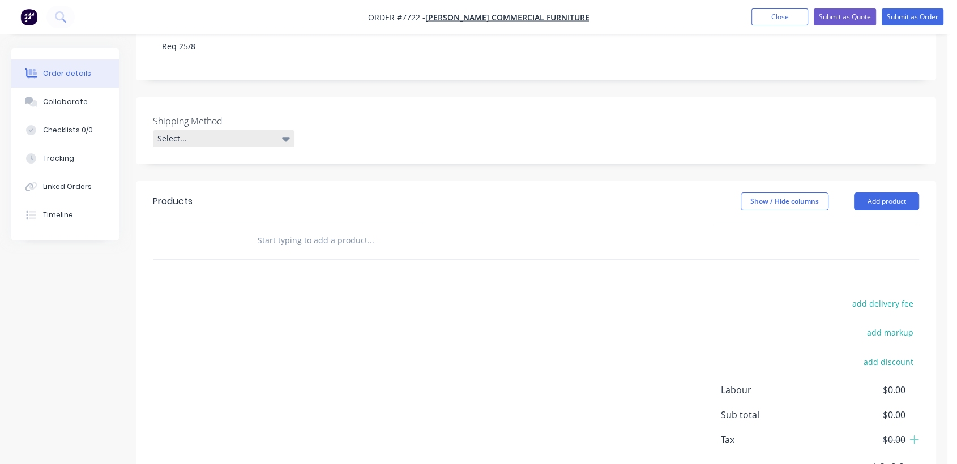
click at [231, 130] on div "Select..." at bounding box center [224, 138] width 142 height 17
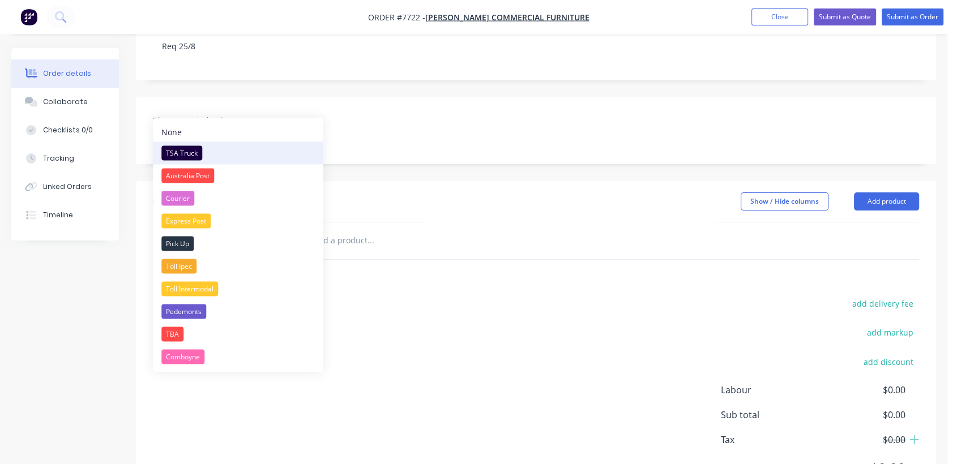
click at [191, 144] on button "TSA Truck" at bounding box center [238, 153] width 170 height 23
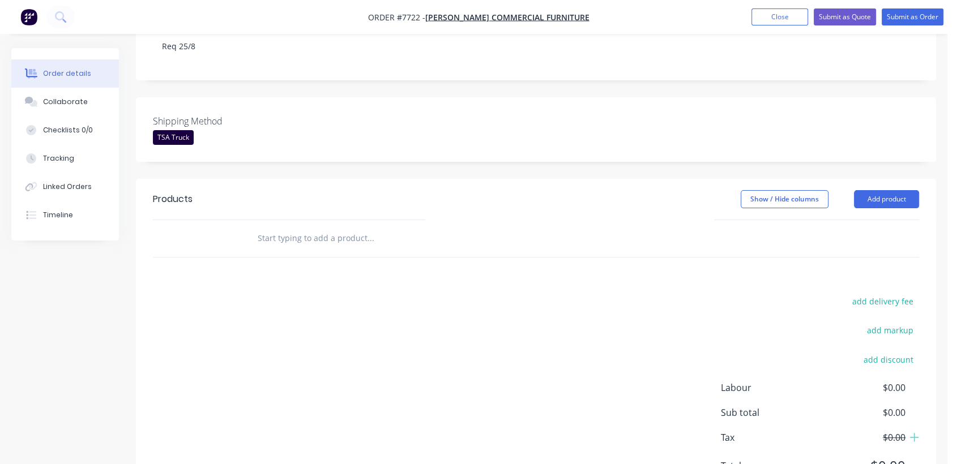
click at [341, 227] on input "text" at bounding box center [370, 238] width 227 height 23
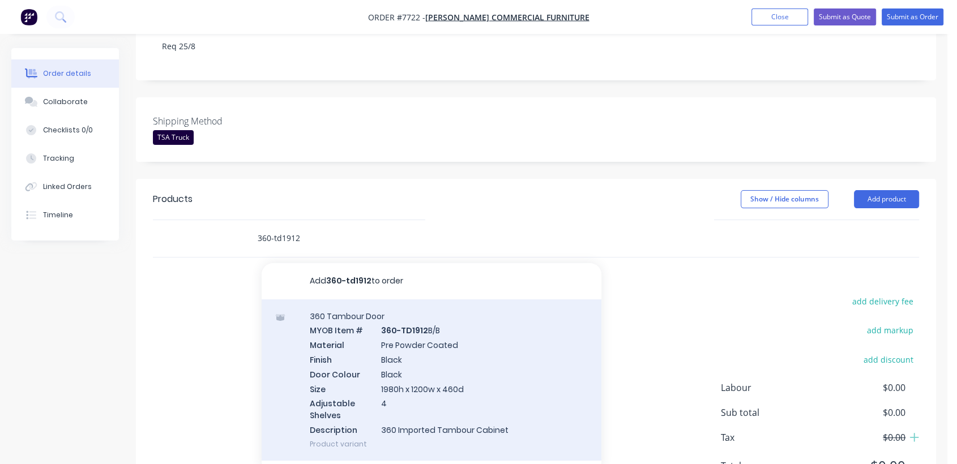
type input "360-td1912"
click at [422, 324] on div "360 Tambour Door MYOB Item # 360-TD1912 B/B Material Pre Powder Coated Finish B…" at bounding box center [432, 380] width 340 height 161
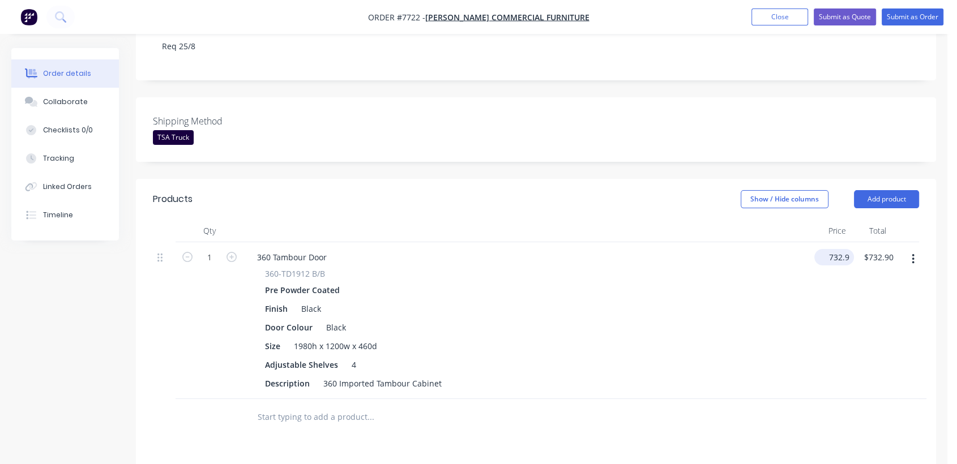
click at [835, 249] on input "732.9" at bounding box center [836, 257] width 35 height 16
type input "$821.00"
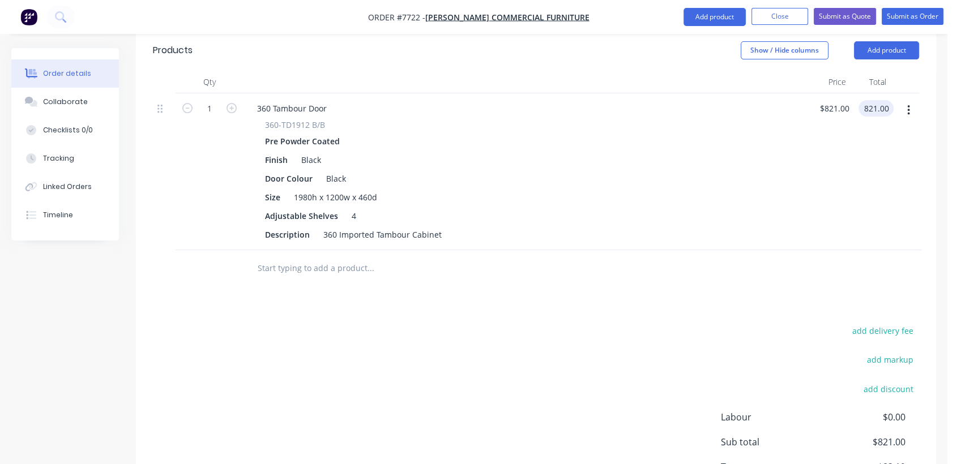
scroll to position [440, 0]
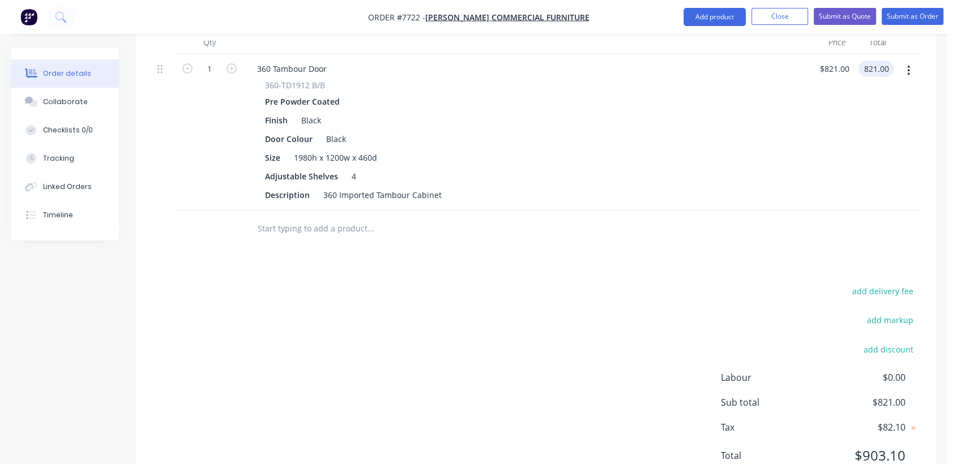
type input "$821.00"
click at [324, 217] on input "text" at bounding box center [370, 228] width 227 height 23
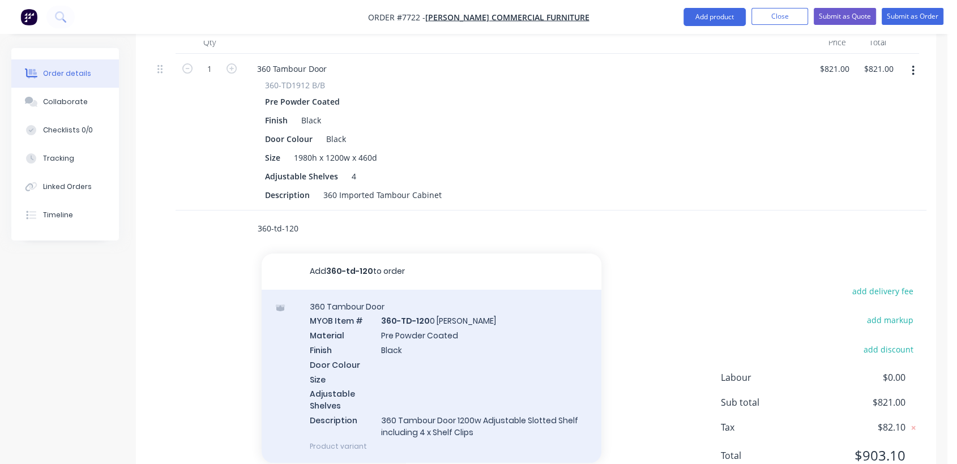
type input "360-td-120"
click at [416, 302] on div "360 Tambour Door MYOB Item # 360-TD-120 0 Shelf Blk Material Pre Powder Coated …" at bounding box center [432, 376] width 340 height 173
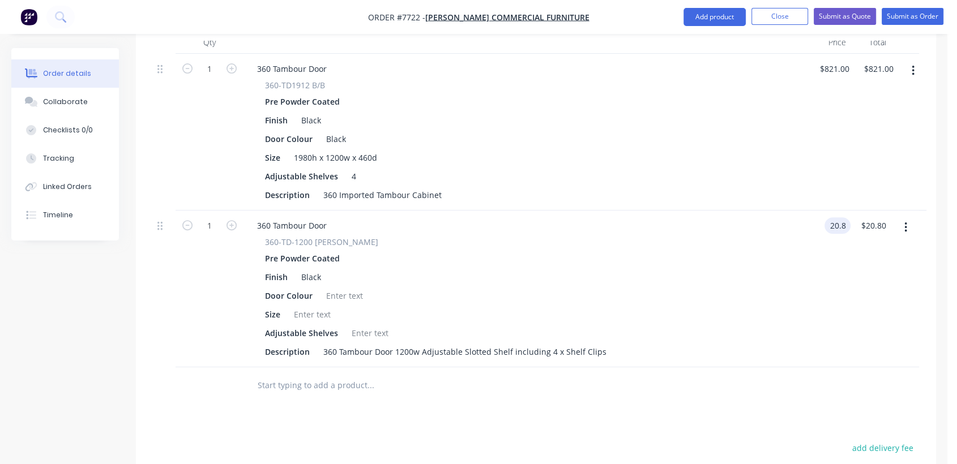
click at [837, 217] on input "20.8" at bounding box center [840, 225] width 22 height 16
type input "$23.00"
click at [83, 97] on div "Collaborate" at bounding box center [65, 102] width 45 height 10
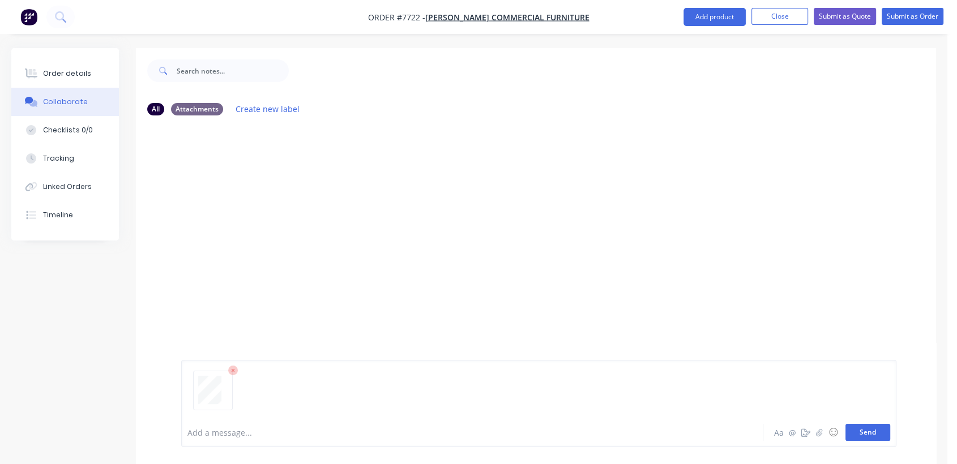
click at [878, 433] on button "Send" at bounding box center [868, 432] width 45 height 17
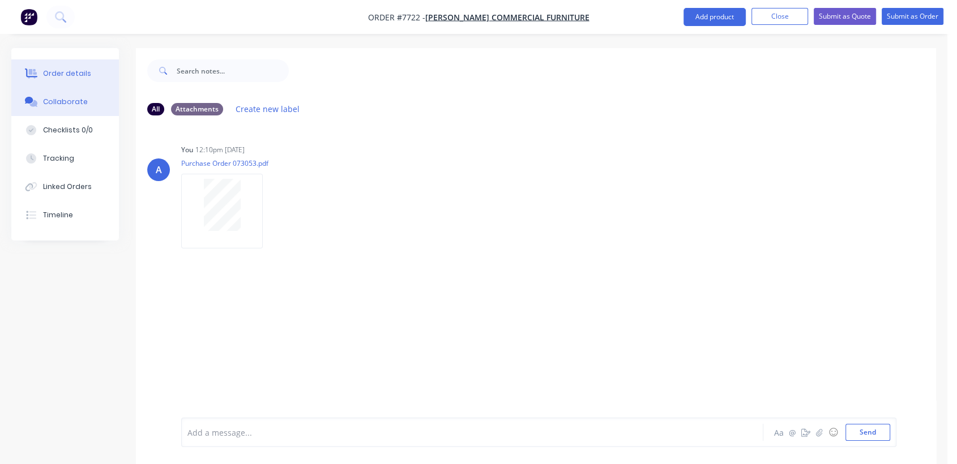
click at [65, 72] on div "Order details" at bounding box center [67, 74] width 48 height 10
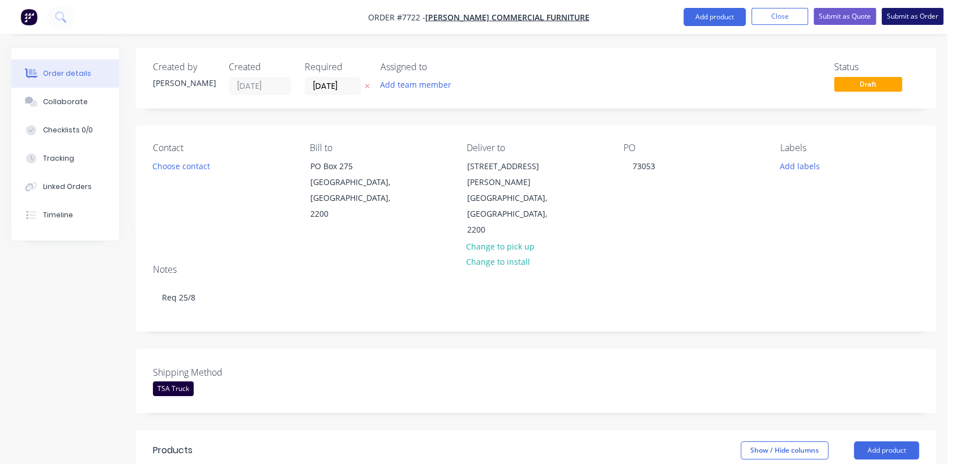
click at [897, 14] on button "Submit as Order" at bounding box center [913, 16] width 62 height 17
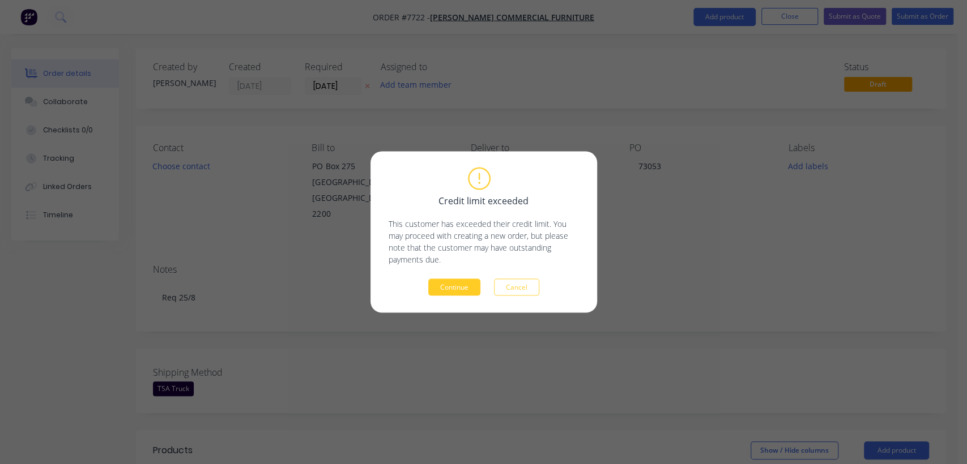
click at [458, 287] on button "Continue" at bounding box center [454, 287] width 52 height 17
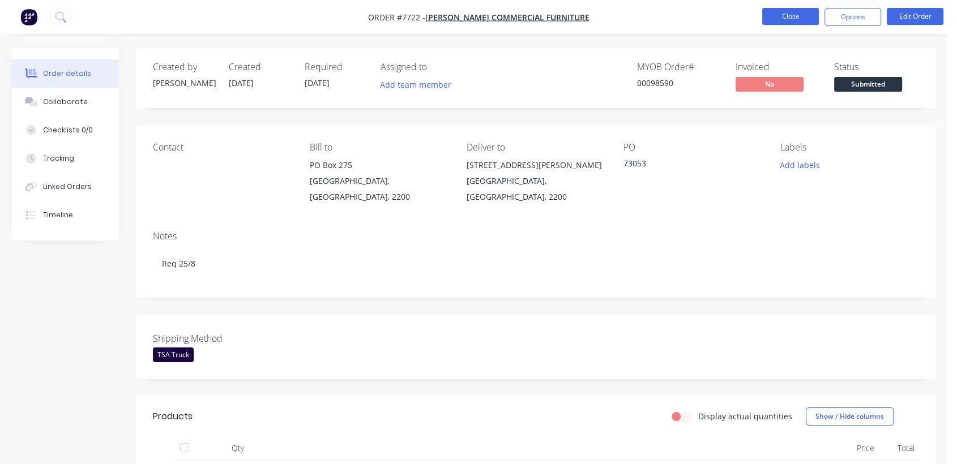
click at [793, 14] on button "Close" at bounding box center [790, 16] width 57 height 17
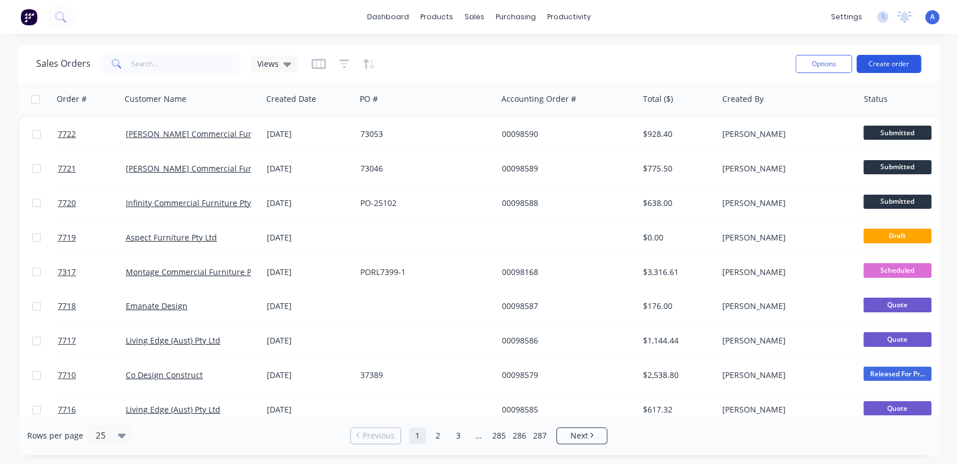
click at [888, 58] on button "Create order" at bounding box center [888, 64] width 65 height 18
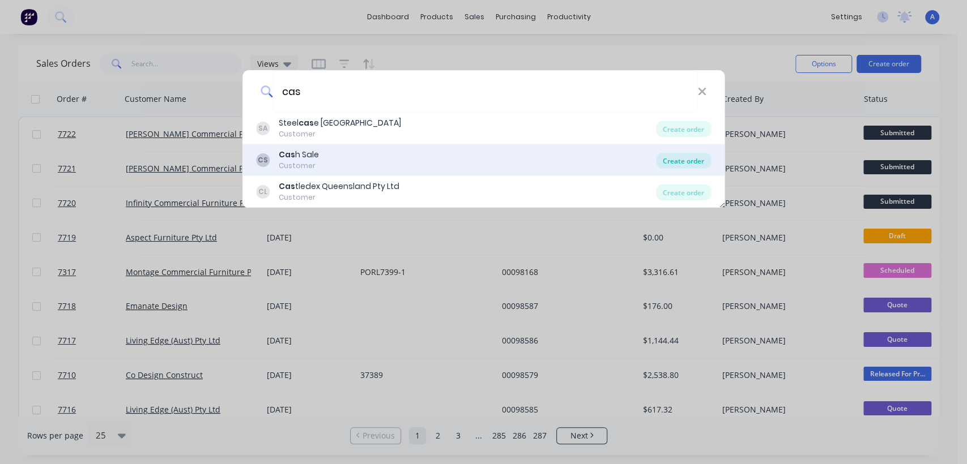
type input "cas"
click at [692, 157] on div "Create order" at bounding box center [683, 161] width 55 height 16
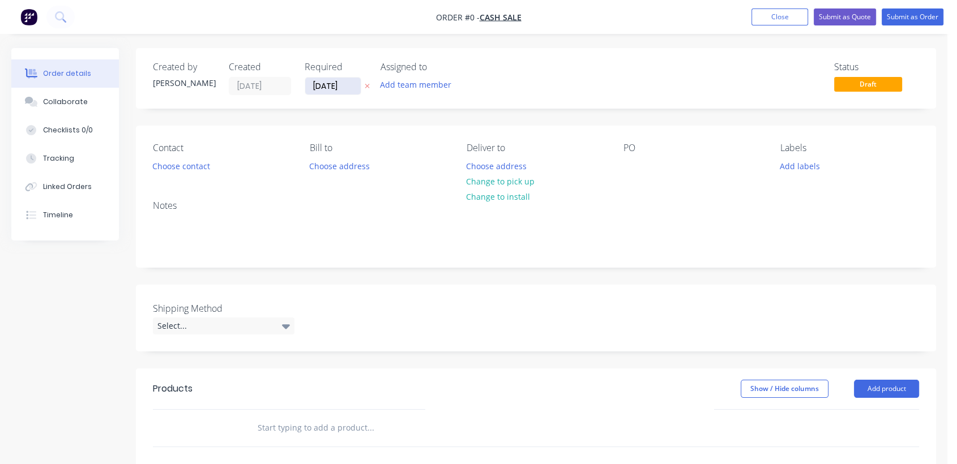
click at [348, 85] on input "[DATE]" at bounding box center [333, 86] width 56 height 17
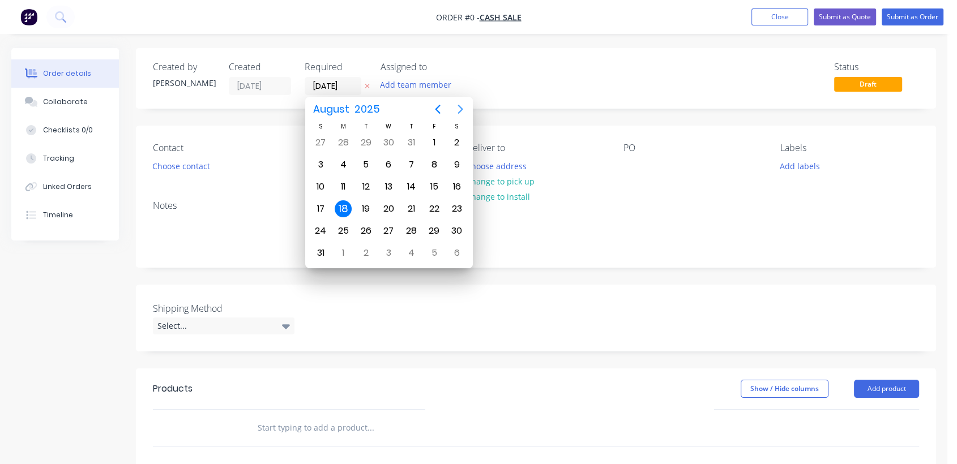
click at [459, 110] on icon "Next page" at bounding box center [461, 110] width 14 height 14
click at [390, 225] on div "31" at bounding box center [388, 231] width 17 height 17
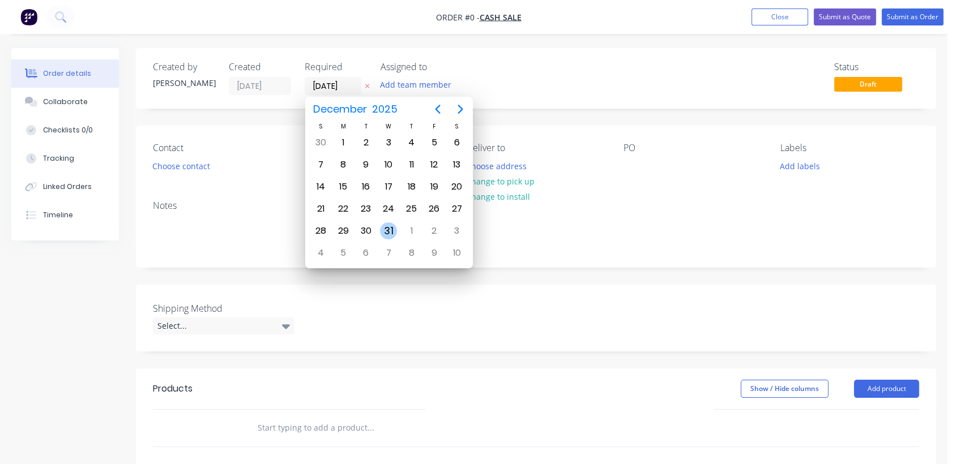
type input "[DATE]"
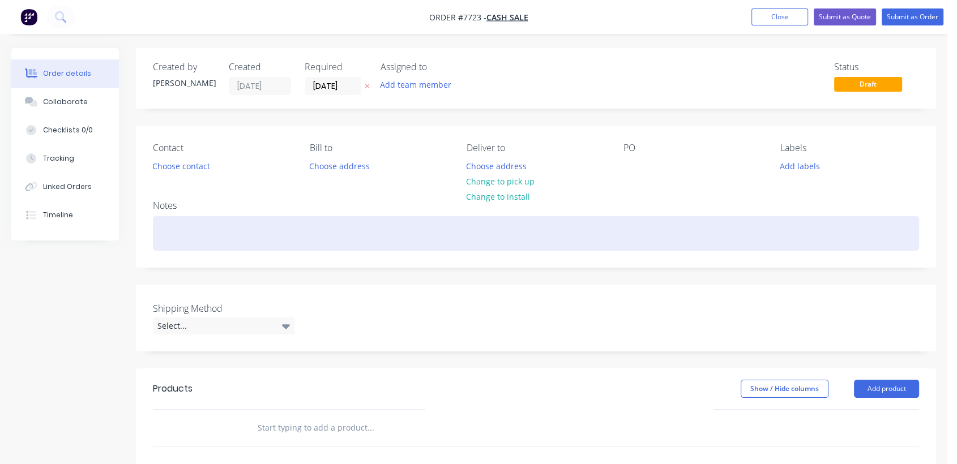
click at [170, 235] on div at bounding box center [536, 233] width 766 height 35
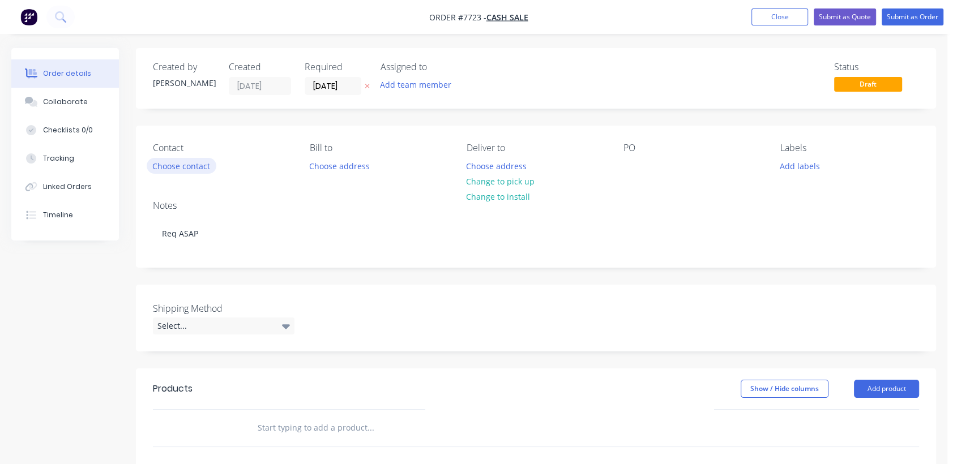
click at [200, 166] on button "Choose contact" at bounding box center [182, 165] width 70 height 15
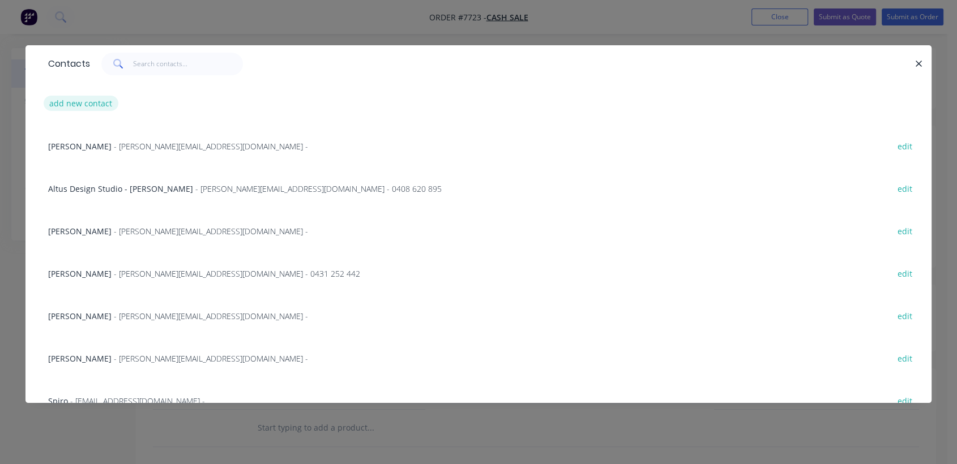
click at [90, 104] on button "add new contact" at bounding box center [81, 103] width 75 height 15
select select "AU"
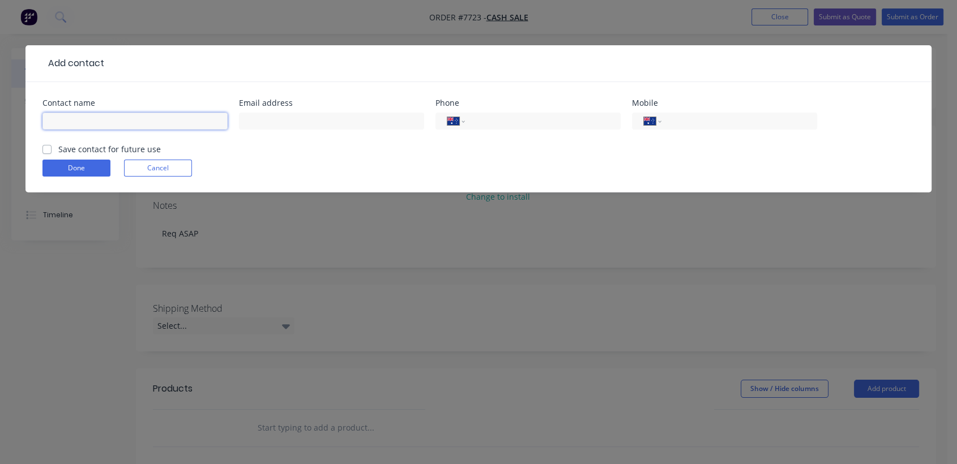
click at [133, 119] on input "text" at bounding box center [134, 121] width 185 height 17
type input "[PERSON_NAME]"
type input "0429 357 911"
click at [283, 121] on input "text" at bounding box center [331, 121] width 185 height 17
paste input "[PERSON_NAME] <[EMAIL_ADDRESS][DOMAIN_NAME]>"
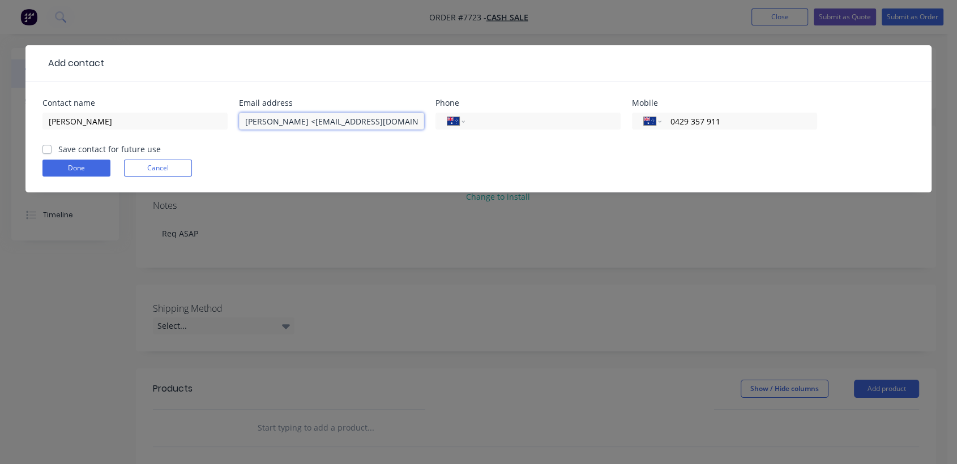
click at [395, 122] on input "[PERSON_NAME] <[EMAIL_ADDRESS][DOMAIN_NAME]>" at bounding box center [331, 121] width 185 height 17
drag, startPoint x: 301, startPoint y: 122, endPoint x: 237, endPoint y: 111, distance: 64.9
click at [237, 111] on div "Contact name [PERSON_NAME] Email address [PERSON_NAME] <[EMAIL_ADDRESS][DOMAIN_…" at bounding box center [478, 121] width 872 height 44
type input "[EMAIL_ADDRESS][DOMAIN_NAME]"
click at [96, 164] on button "Done" at bounding box center [76, 168] width 68 height 17
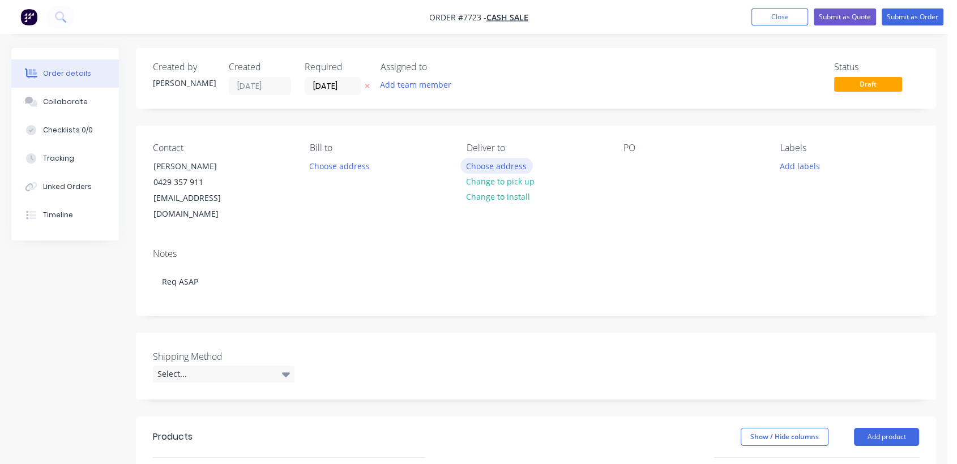
click at [494, 159] on button "Choose address" at bounding box center [496, 165] width 72 height 15
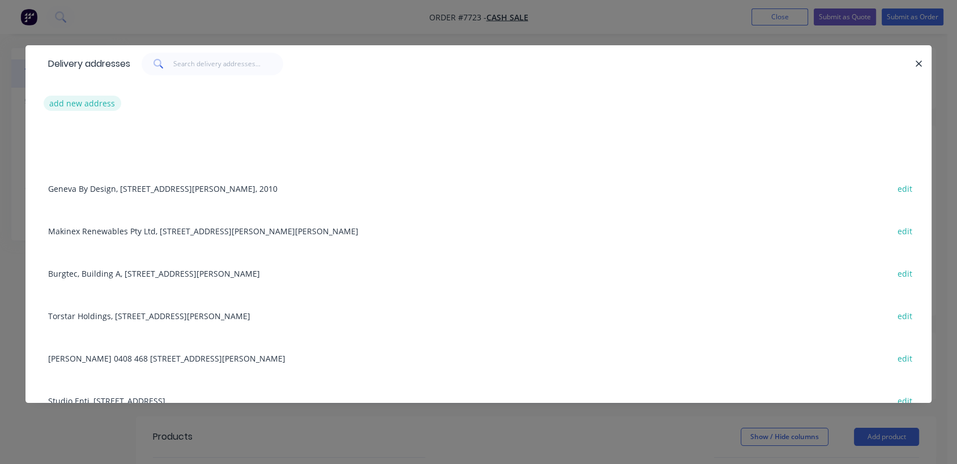
click at [103, 101] on button "add new address" at bounding box center [83, 103] width 78 height 15
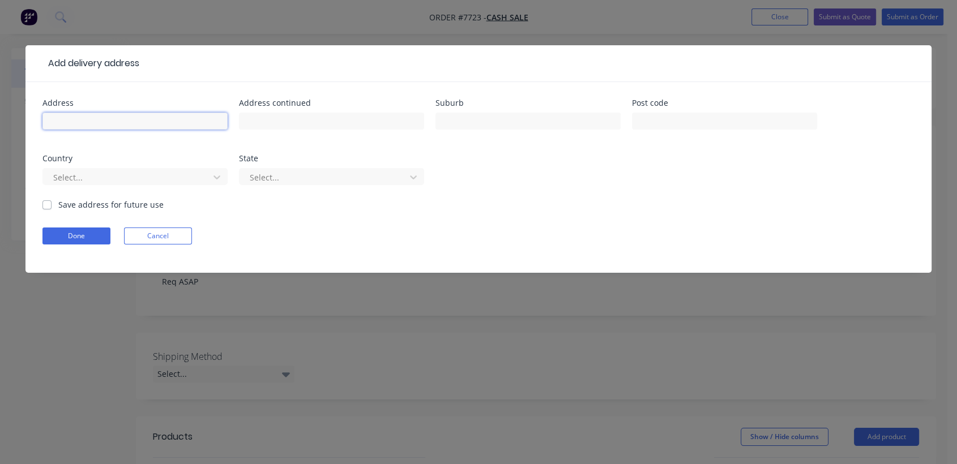
click at [114, 115] on input "text" at bounding box center [134, 121] width 185 height 17
type input "TBA"
click at [99, 236] on button "Done" at bounding box center [76, 236] width 68 height 17
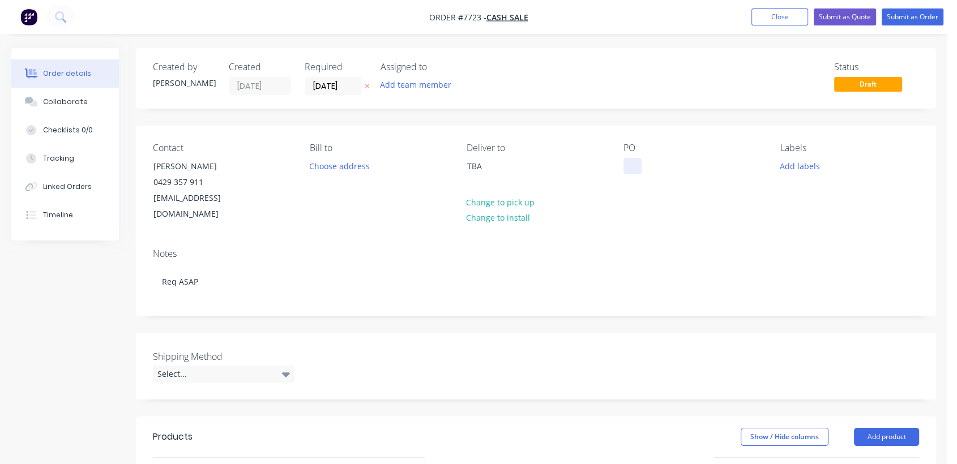
click at [628, 167] on div at bounding box center [633, 166] width 18 height 16
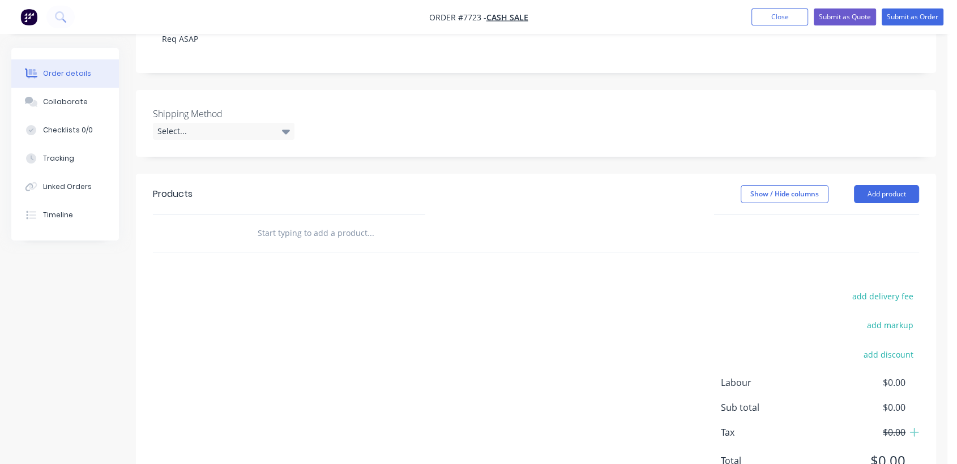
scroll to position [251, 0]
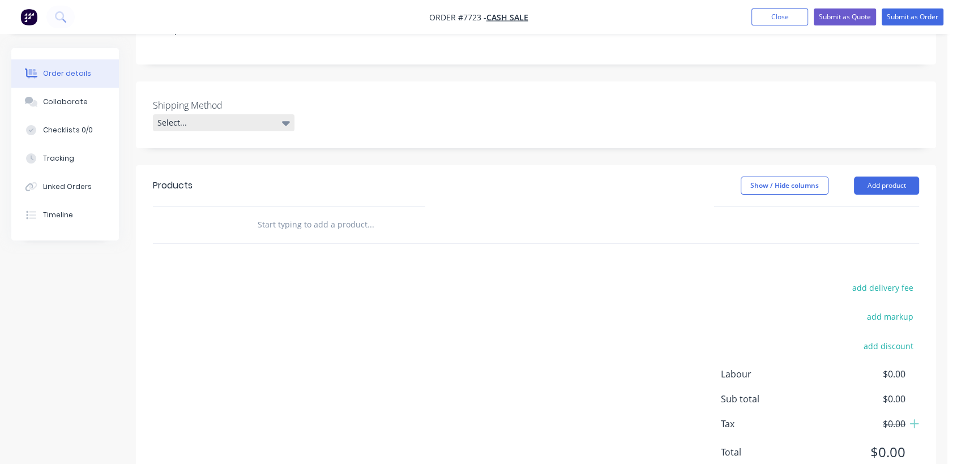
click at [199, 114] on div "Select..." at bounding box center [224, 122] width 142 height 17
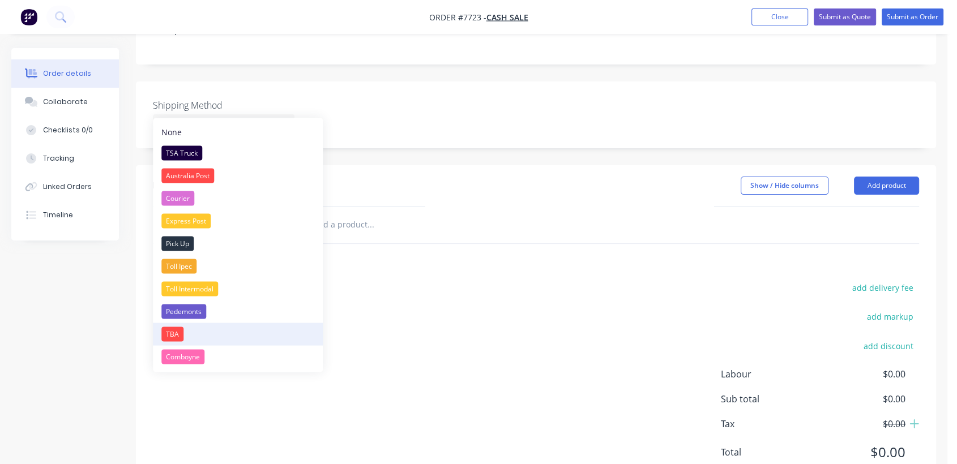
click at [170, 334] on div "TBA" at bounding box center [172, 334] width 22 height 15
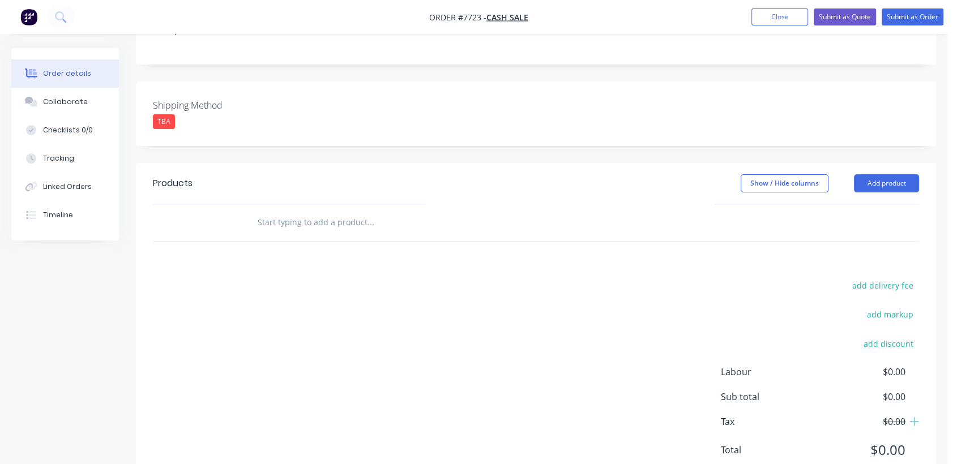
click at [347, 211] on input "text" at bounding box center [370, 222] width 227 height 23
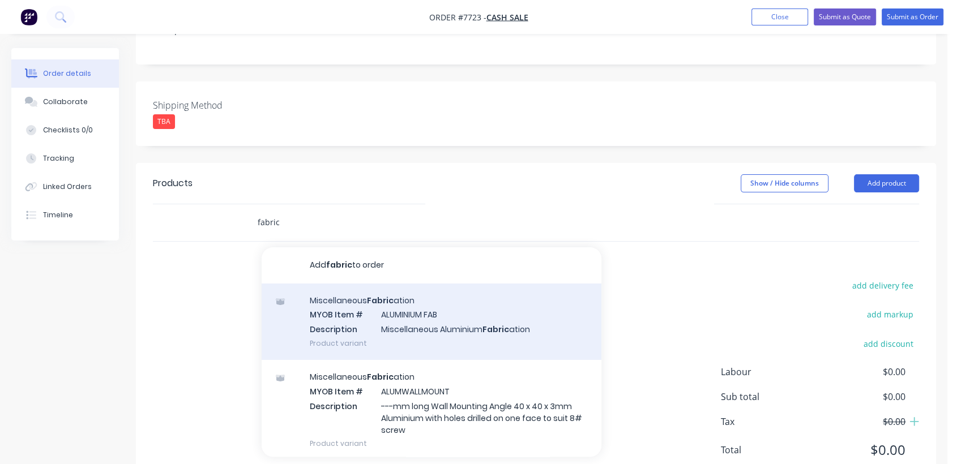
type input "fabric"
click at [413, 306] on div "Miscellaneous Fabric ation MYOB Item # ALUMINIUM FAB Description Miscellaneous …" at bounding box center [432, 322] width 340 height 76
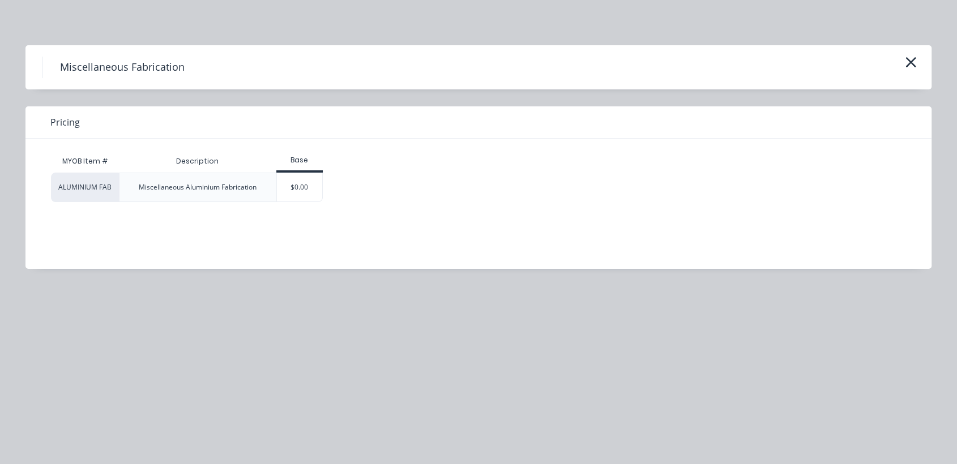
click at [284, 187] on div "$0.00" at bounding box center [300, 187] width 46 height 28
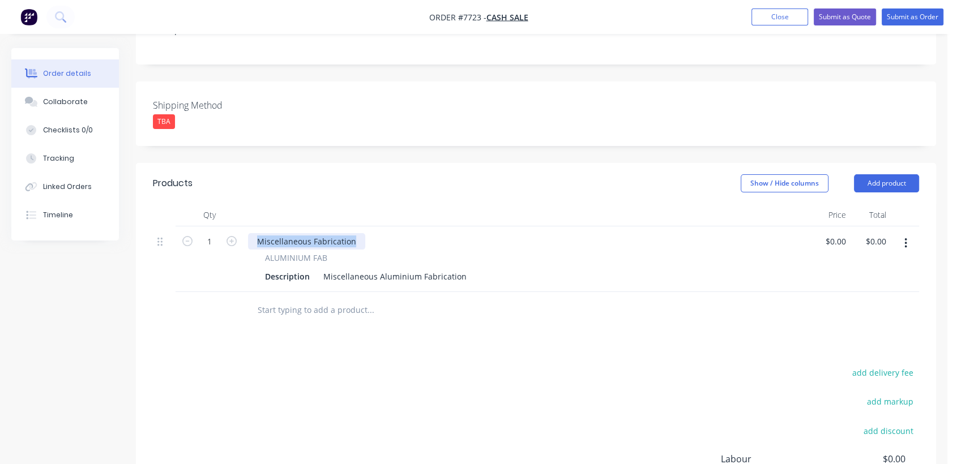
drag, startPoint x: 355, startPoint y: 225, endPoint x: 227, endPoint y: 212, distance: 129.2
click at [227, 227] on div "1 Miscellaneous Fabrication ALUMINIUM FAB Description Miscellaneous Aluminium F…" at bounding box center [536, 260] width 766 height 66
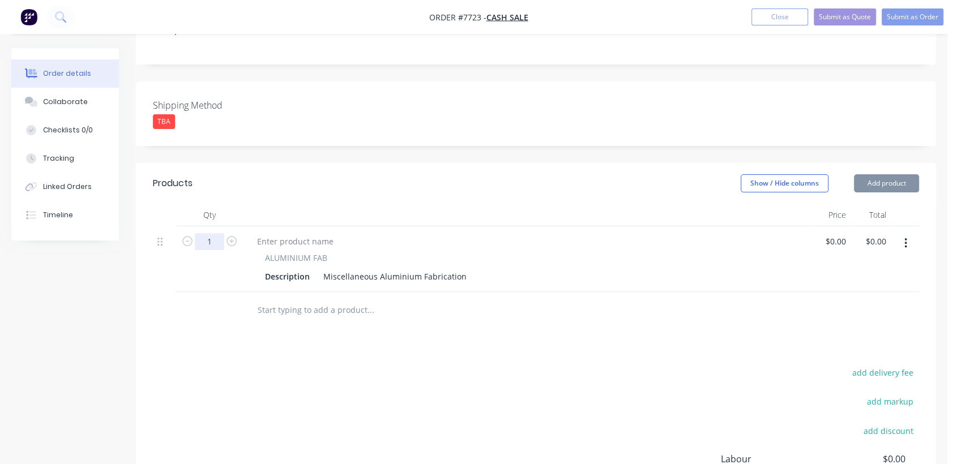
click at [211, 233] on input "1" at bounding box center [209, 241] width 29 height 17
type input "150"
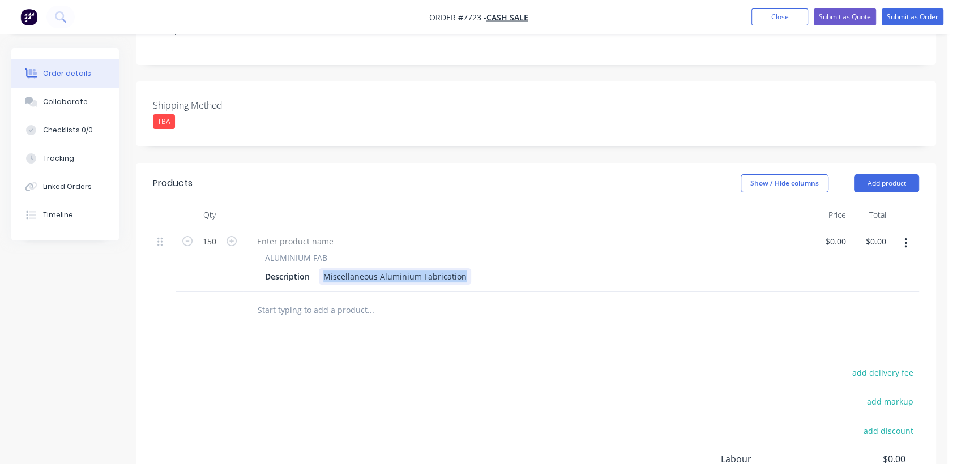
drag, startPoint x: 320, startPoint y: 257, endPoint x: 550, endPoint y: 281, distance: 231.2
click at [550, 281] on div "Qty Price Total 150 ALUMINIUM FAB Description Miscellaneous Aluminium Fabricati…" at bounding box center [536, 266] width 800 height 125
paste div
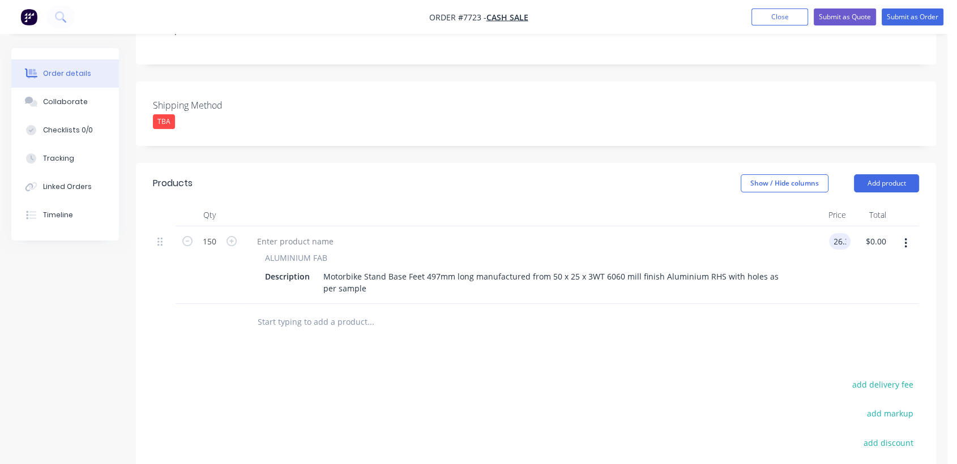
type input "$26.30"
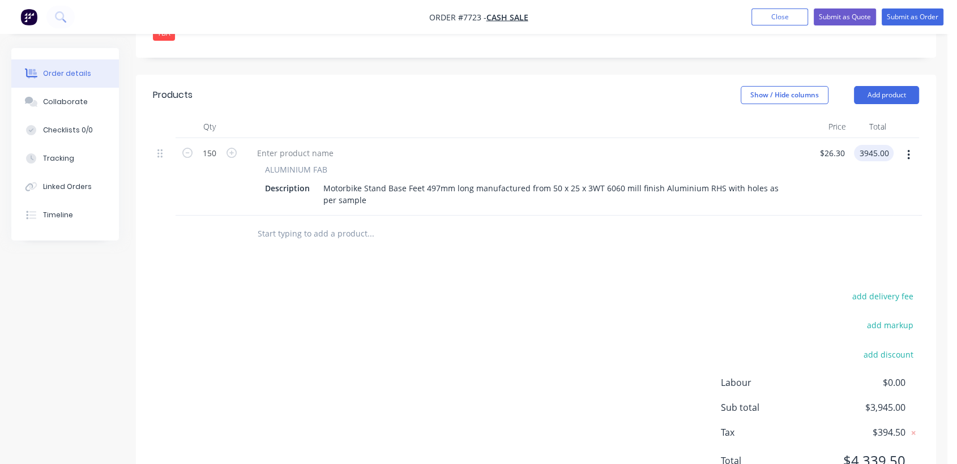
scroll to position [375, 0]
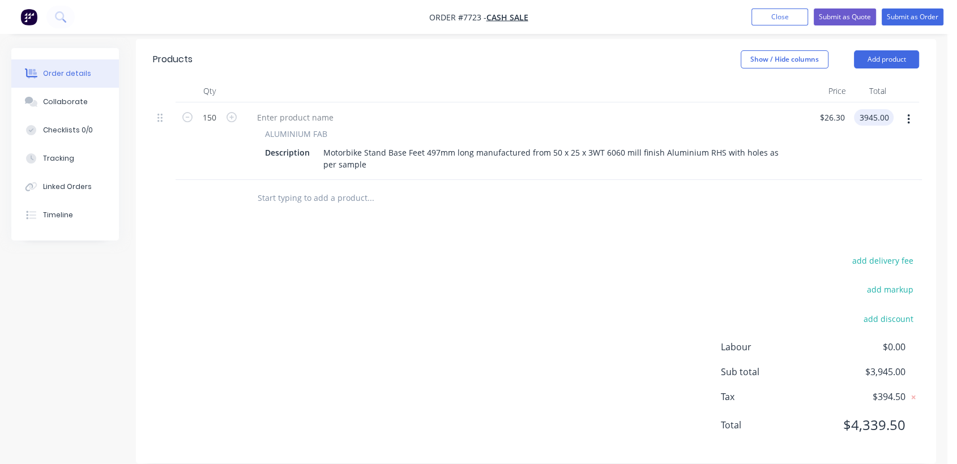
type input "$3,945.00"
click at [280, 191] on input "text" at bounding box center [370, 198] width 227 height 23
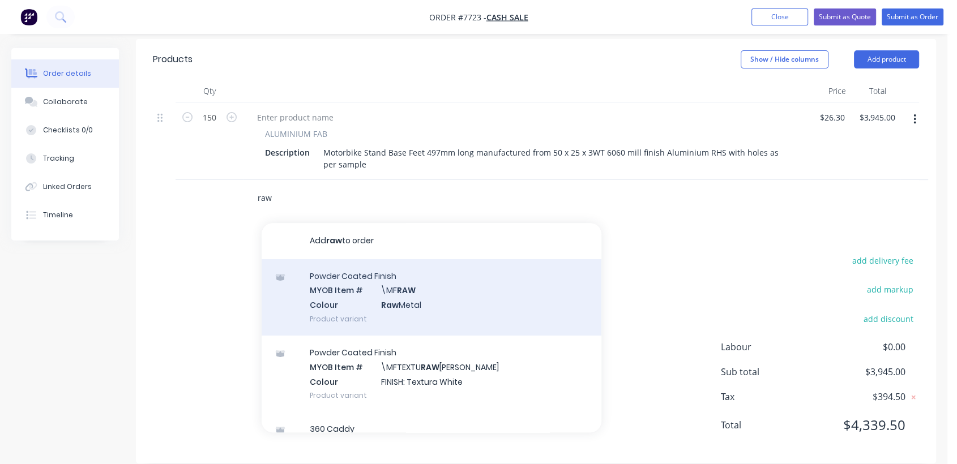
type input "raw"
click at [420, 274] on div "Powder Coated Finish MYOB Item # \MF RAW Colour Raw Metal Product variant" at bounding box center [432, 297] width 340 height 76
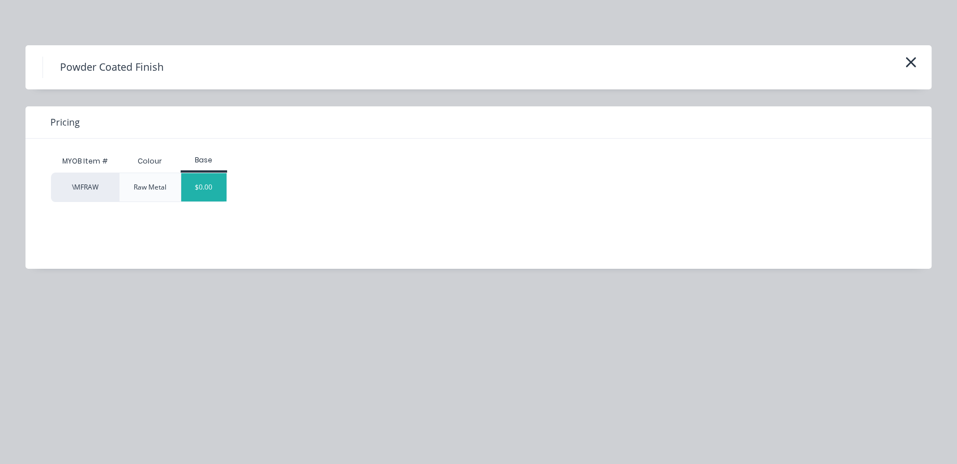
click at [216, 182] on div "$0.00" at bounding box center [204, 187] width 46 height 28
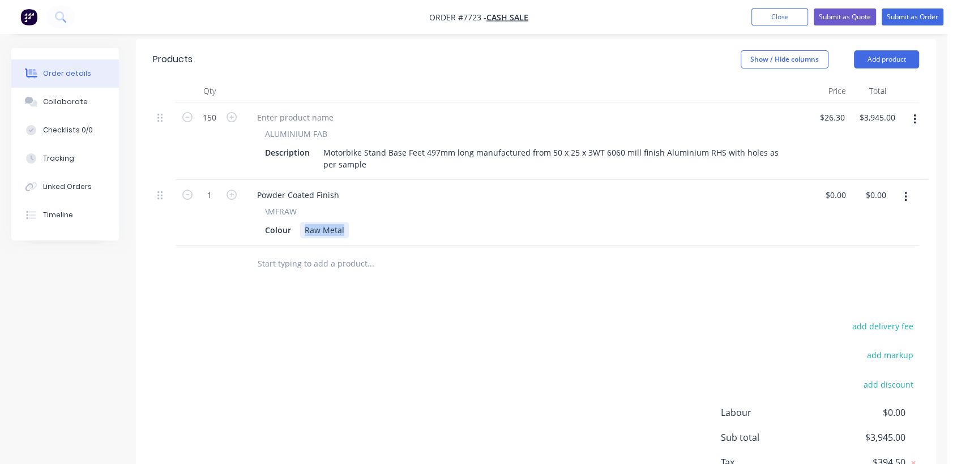
drag, startPoint x: 302, startPoint y: 210, endPoint x: 344, endPoint y: 217, distance: 42.6
click at [344, 222] on div "Raw Metal" at bounding box center [324, 230] width 49 height 16
paste div
click at [314, 255] on input "text" at bounding box center [370, 264] width 227 height 23
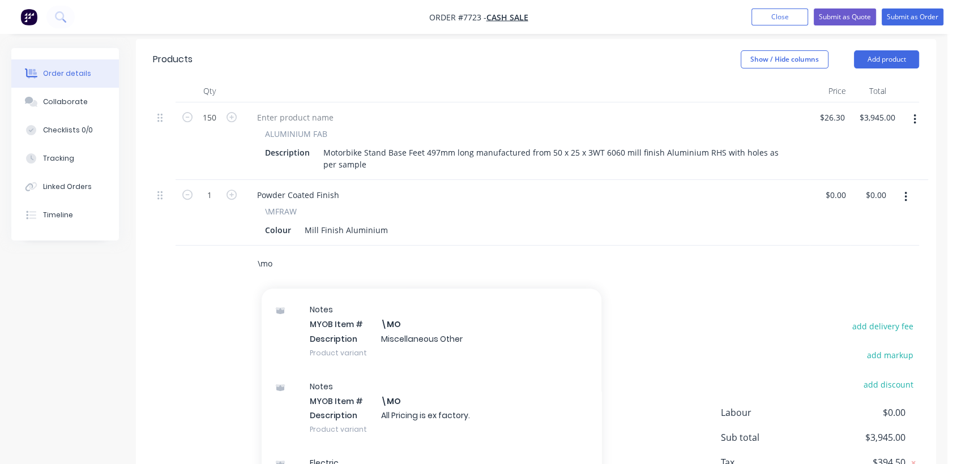
scroll to position [189, 0]
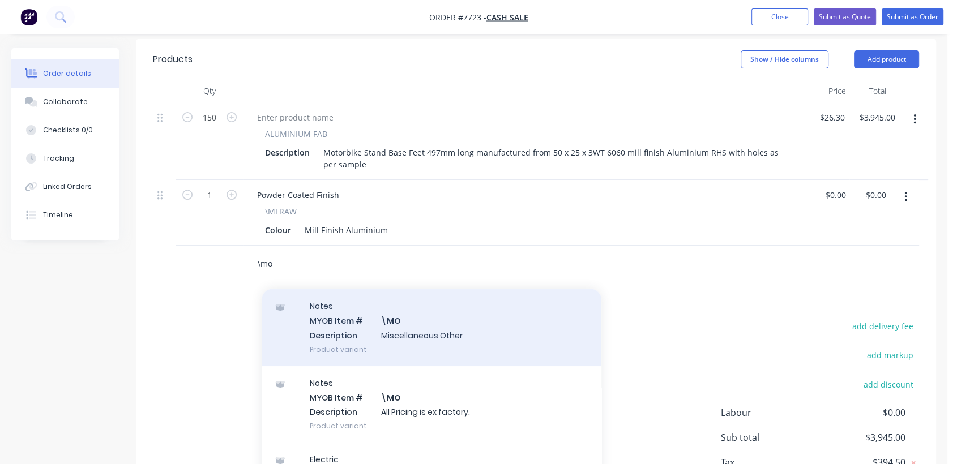
type input "\mo"
click at [422, 291] on div "Notes MYOB Item # \MO Description Miscellaneous Other Product variant" at bounding box center [432, 327] width 340 height 76
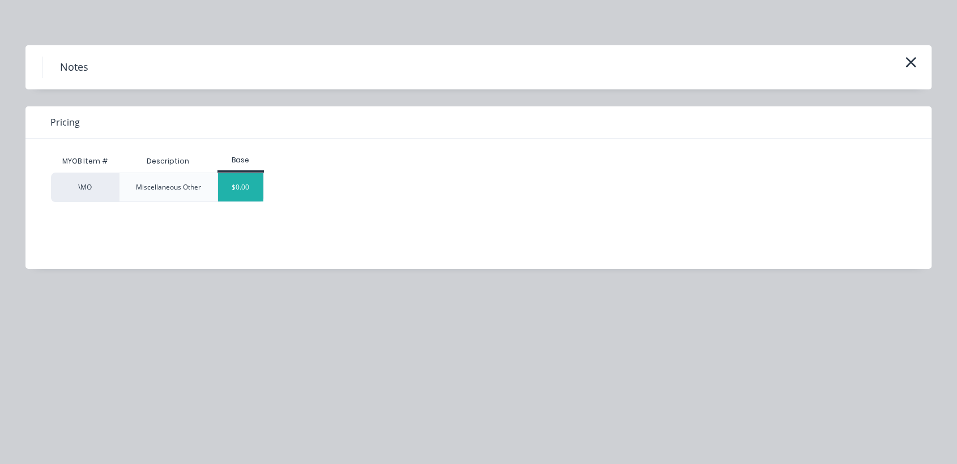
click at [254, 190] on div "$0.00" at bounding box center [241, 187] width 46 height 28
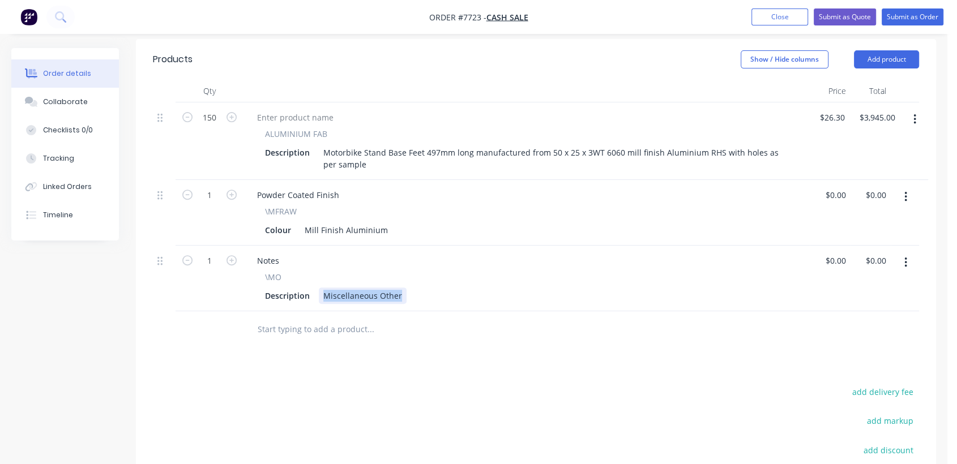
drag, startPoint x: 322, startPoint y: 278, endPoint x: 477, endPoint y: 291, distance: 155.7
click at [477, 291] on div "Notes \MO Description Miscellaneous Other" at bounding box center [527, 279] width 566 height 66
type input "$0.00"
click at [316, 318] on input "text" at bounding box center [370, 329] width 227 height 23
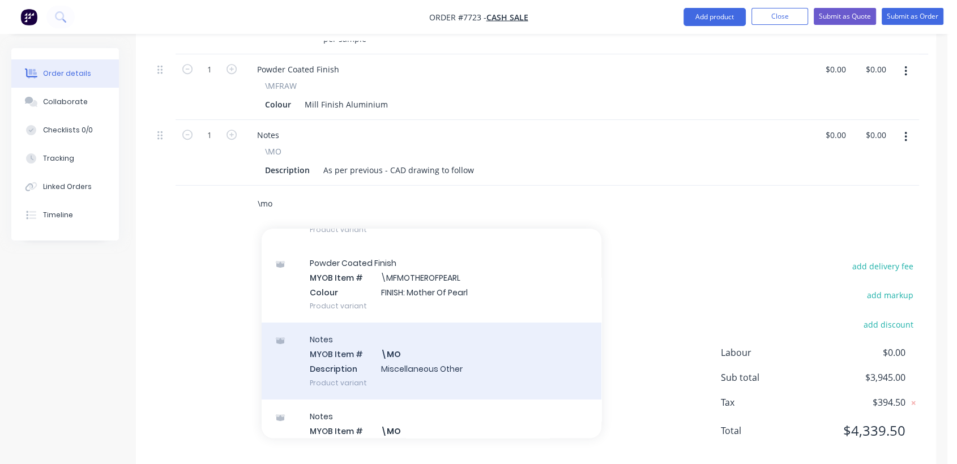
scroll to position [126, 0]
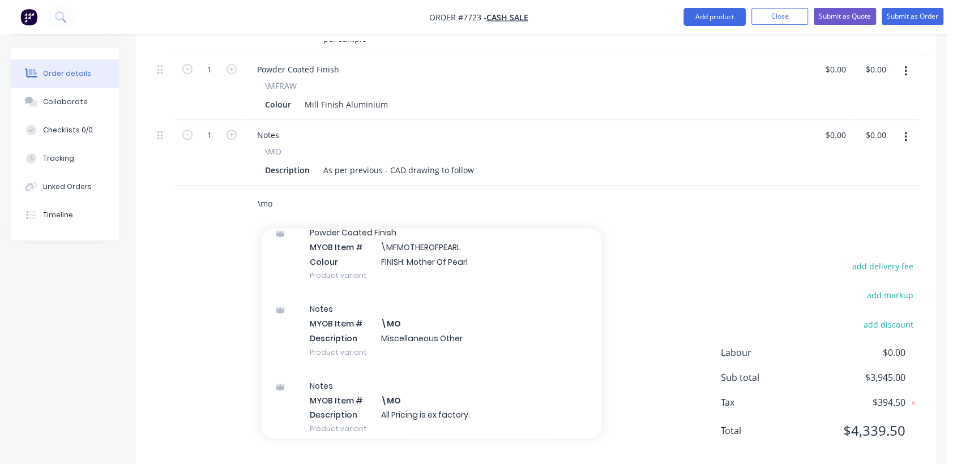
type input "\mo"
click at [718, 186] on div "\mo Add \mo to order Powder Coated Finish MYOB Item # \MFMOSSVALESA Colour FINI…" at bounding box center [536, 204] width 766 height 37
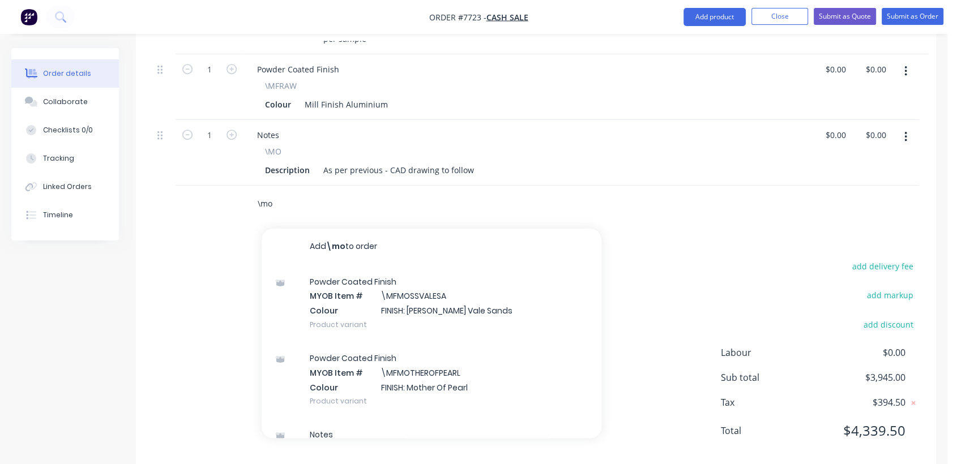
drag, startPoint x: 242, startPoint y: 183, endPoint x: 233, endPoint y: 182, distance: 9.1
click at [233, 186] on div "\mo Add \mo to order Powder Coated Finish MYOB Item # \MFMOSSVALESA Colour FINI…" at bounding box center [536, 204] width 766 height 37
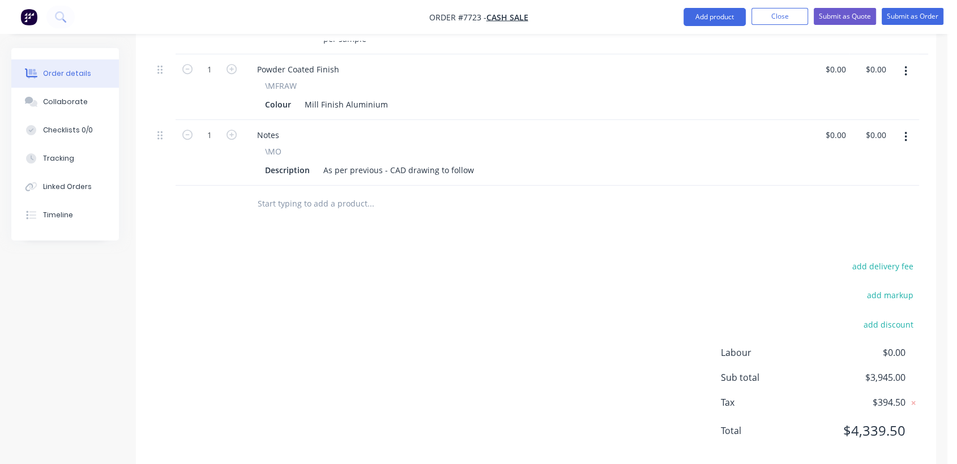
click at [390, 288] on div "add delivery fee add markup add discount Labour $0.00 Sub total $3,945.00 Tax $…" at bounding box center [536, 356] width 766 height 194
click at [84, 95] on button "Collaborate" at bounding box center [65, 102] width 108 height 28
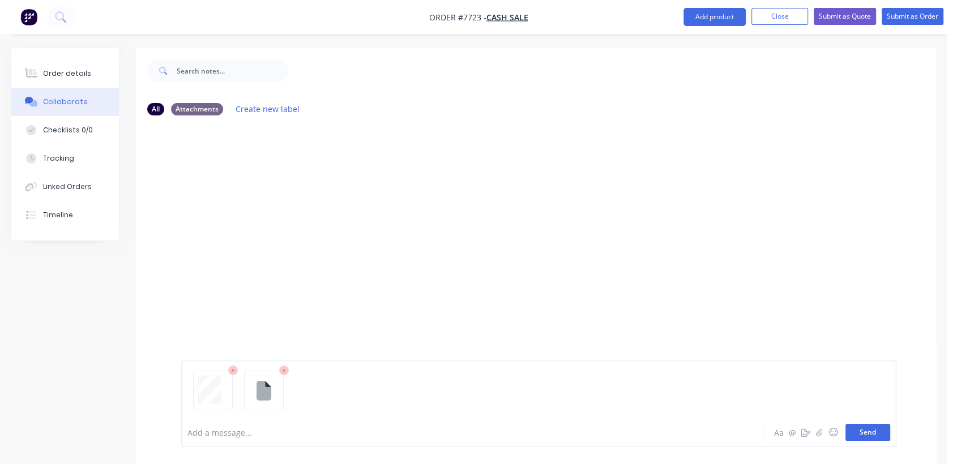
drag, startPoint x: 873, startPoint y: 433, endPoint x: 860, endPoint y: 429, distance: 13.6
click at [871, 433] on button "Send" at bounding box center [868, 432] width 45 height 17
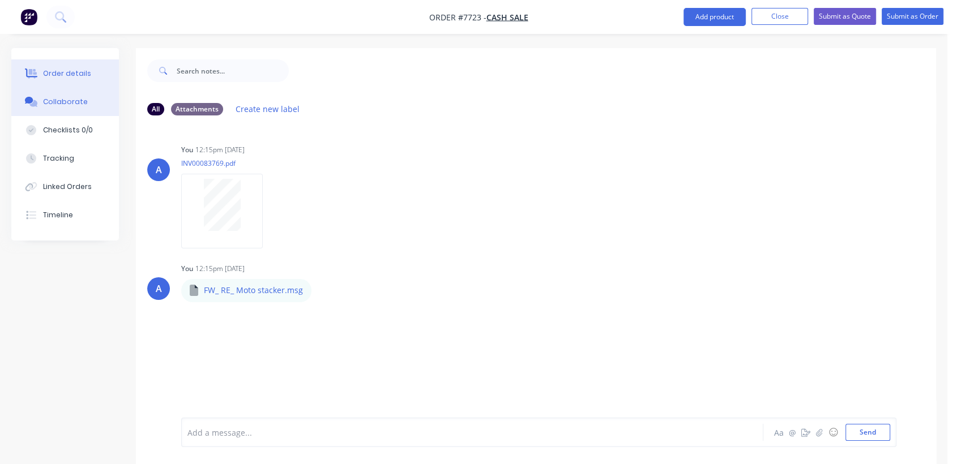
click at [83, 73] on div "Order details" at bounding box center [67, 74] width 48 height 10
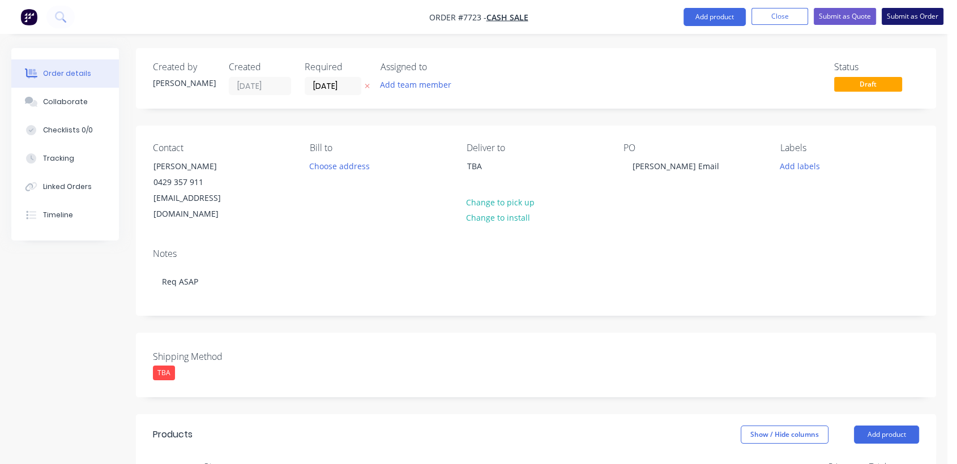
click at [902, 14] on button "Submit as Order" at bounding box center [913, 16] width 62 height 17
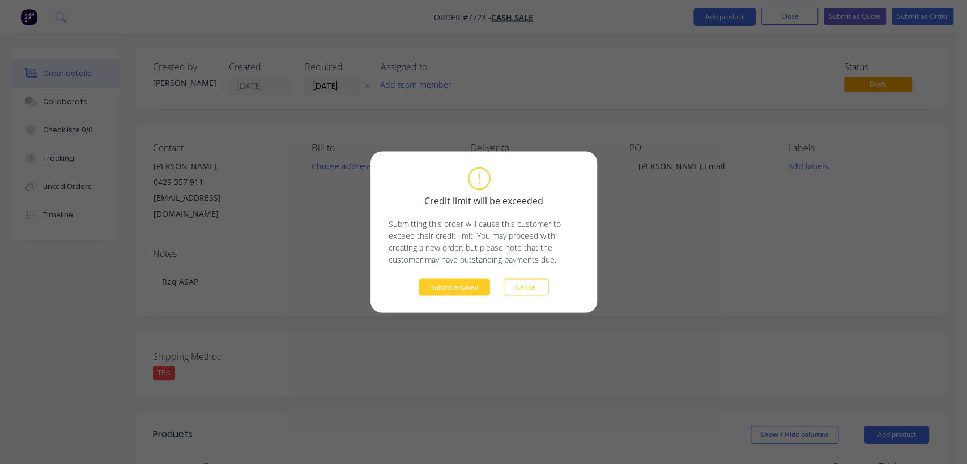
click at [442, 283] on button "Submit anyway" at bounding box center [454, 287] width 71 height 17
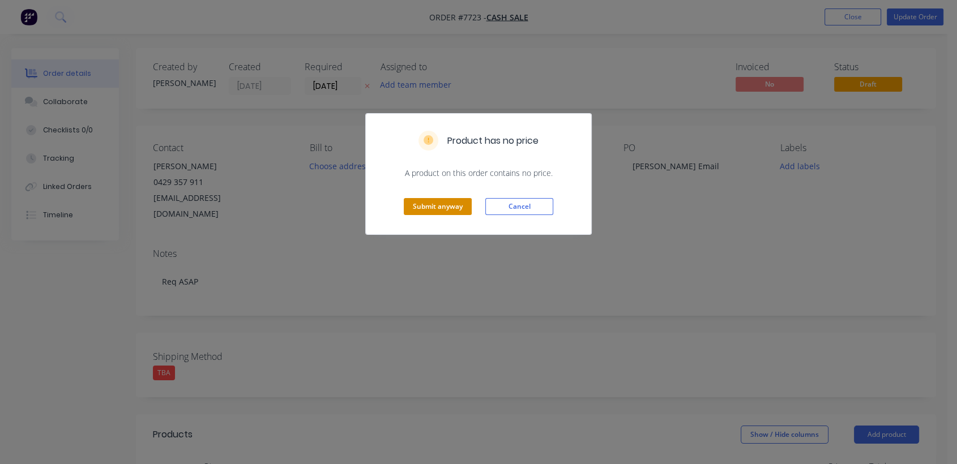
click at [436, 209] on button "Submit anyway" at bounding box center [438, 206] width 68 height 17
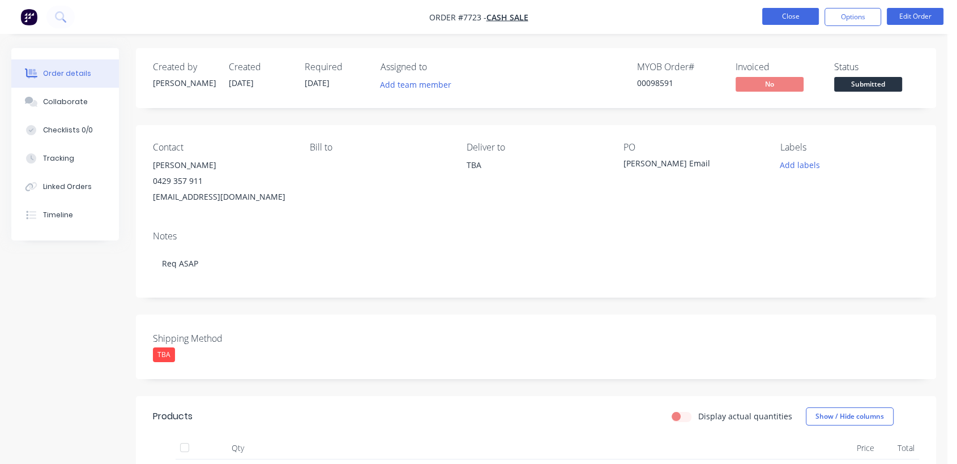
click at [790, 22] on button "Close" at bounding box center [790, 16] width 57 height 17
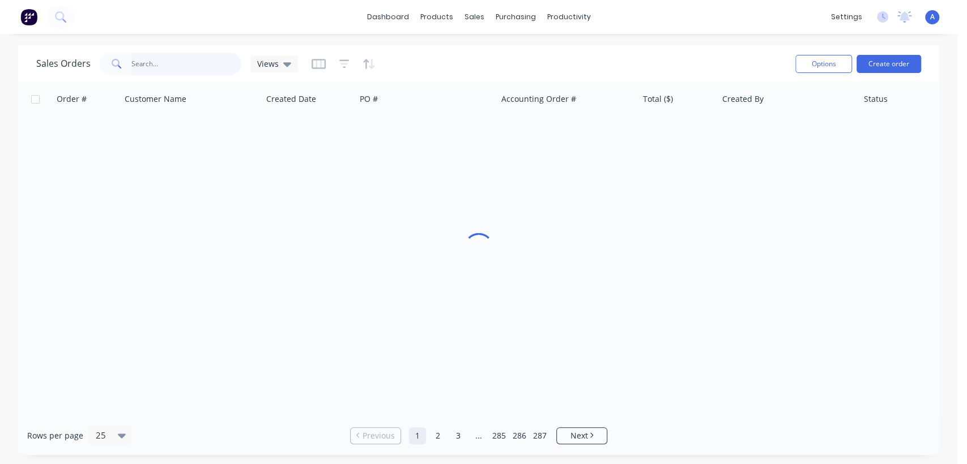
click at [165, 61] on input "text" at bounding box center [186, 64] width 110 height 23
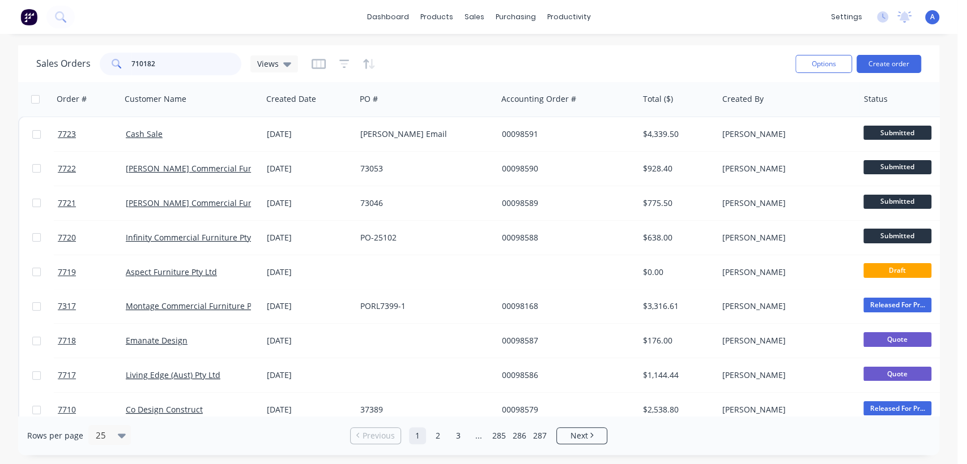
type input "710182"
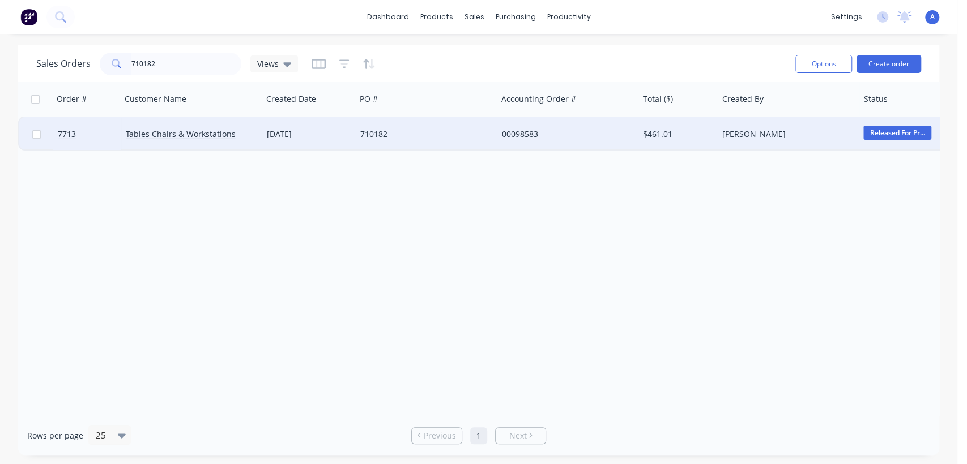
click at [351, 133] on div "[DATE]" at bounding box center [308, 134] width 93 height 34
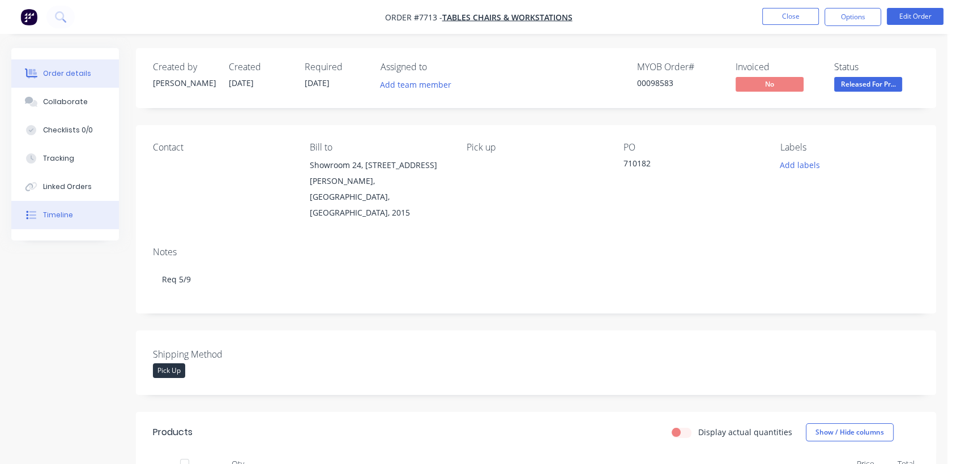
click at [73, 211] on button "Timeline" at bounding box center [65, 215] width 108 height 28
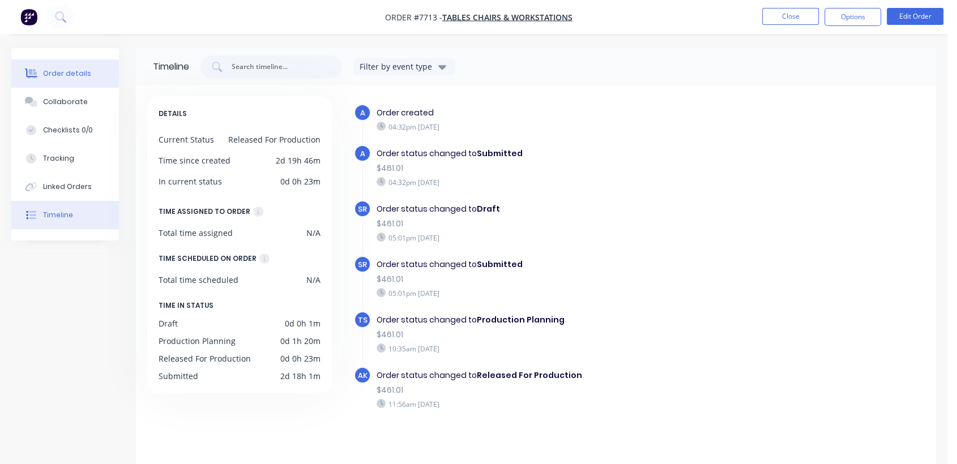
click at [54, 66] on button "Order details" at bounding box center [65, 73] width 108 height 28
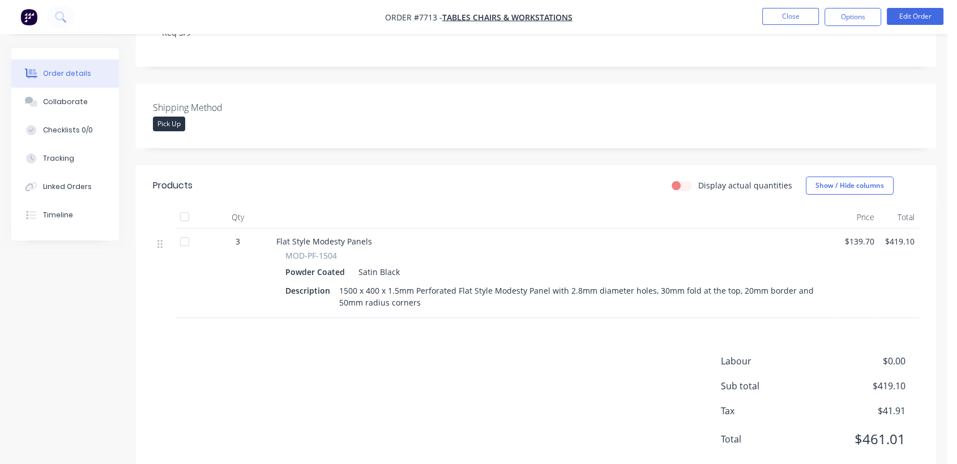
scroll to position [251, 0]
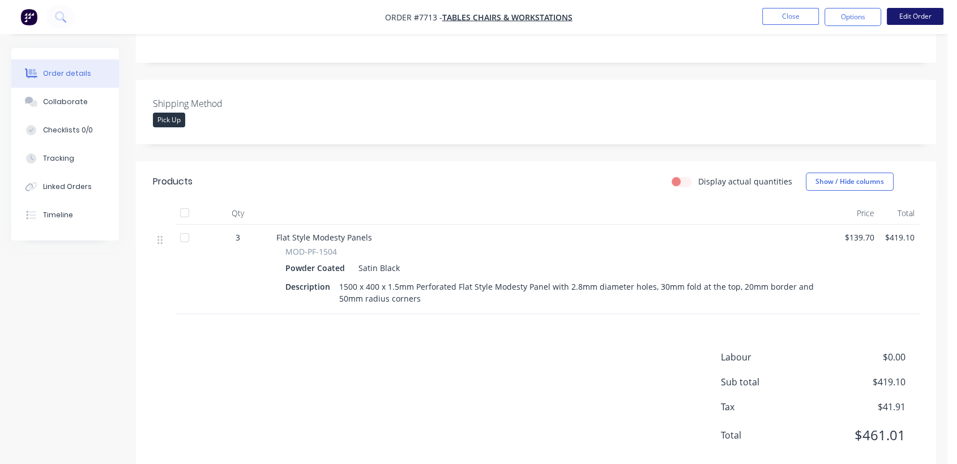
click at [914, 15] on button "Edit Order" at bounding box center [915, 16] width 57 height 17
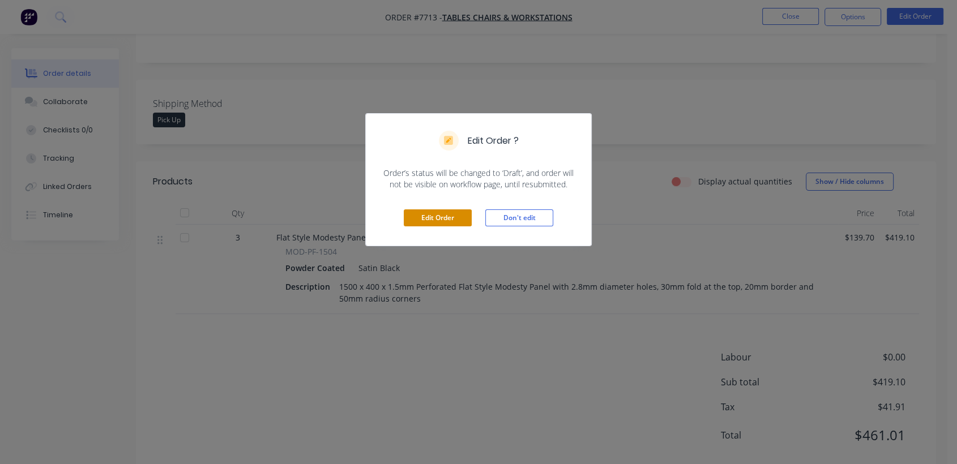
click at [447, 214] on button "Edit Order" at bounding box center [438, 218] width 68 height 17
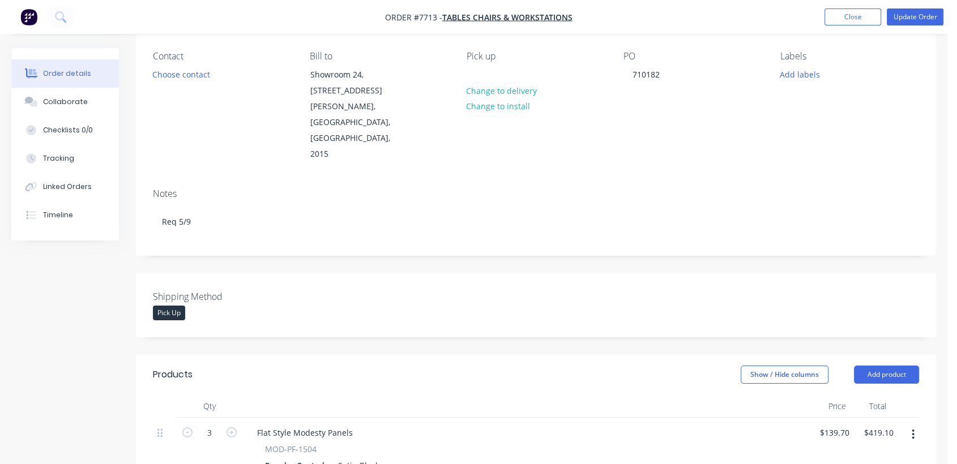
scroll to position [314, 0]
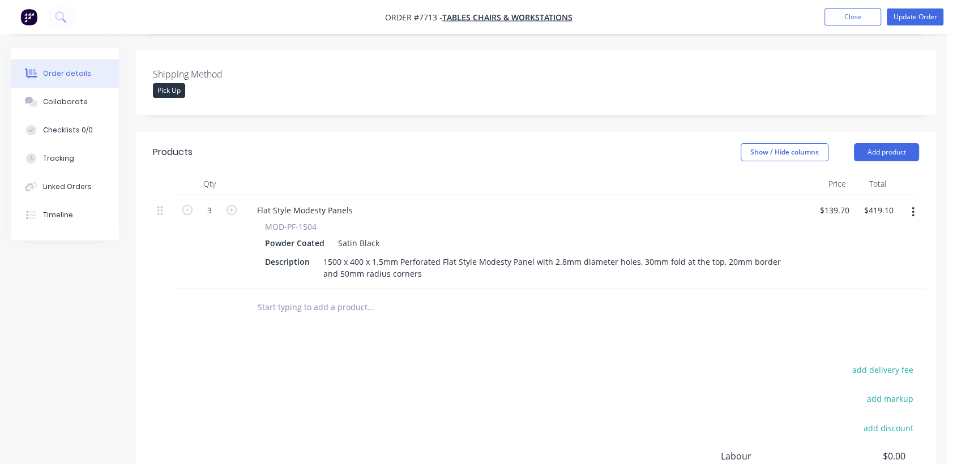
click at [912, 206] on icon "button" at bounding box center [913, 212] width 3 height 12
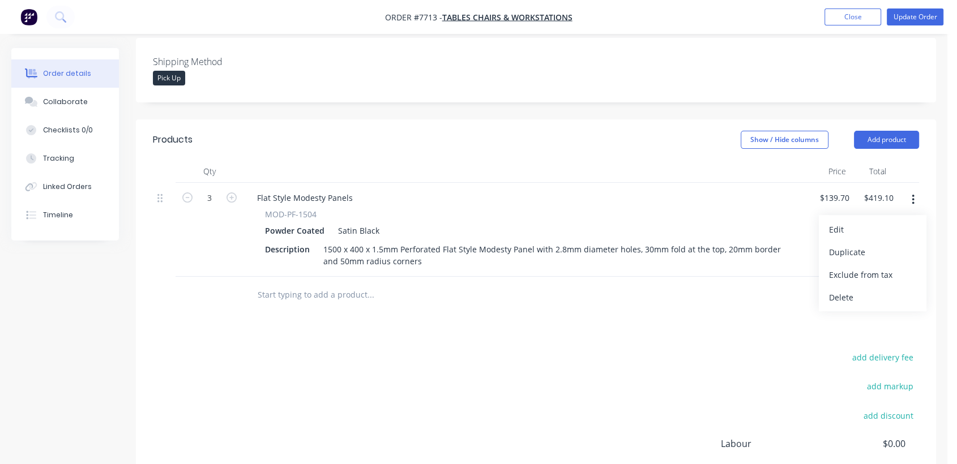
scroll to position [377, 0]
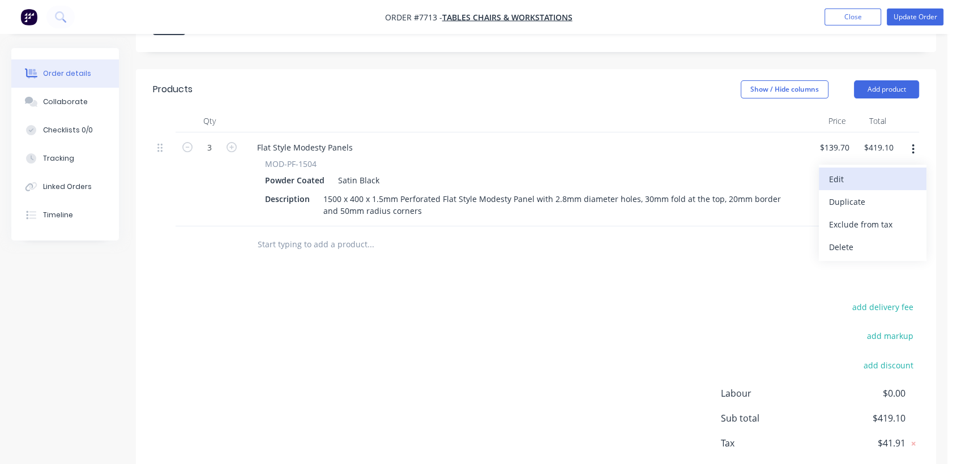
click at [839, 171] on div "Edit" at bounding box center [872, 179] width 87 height 16
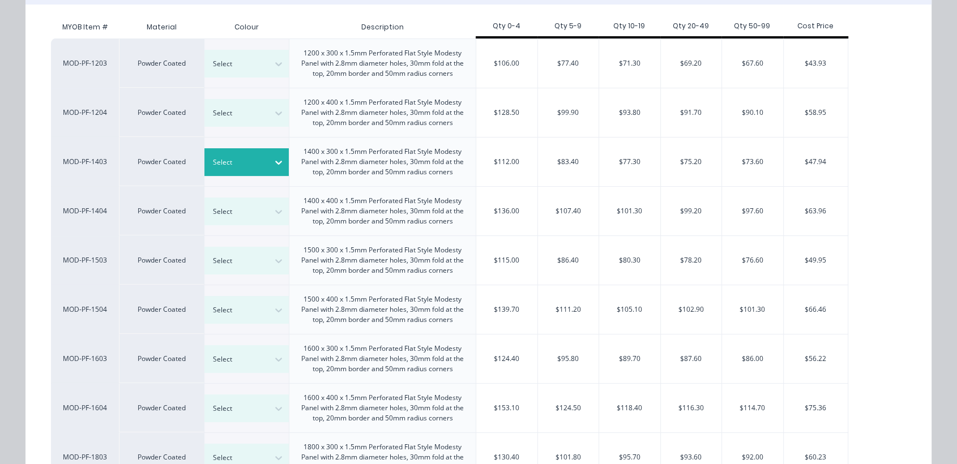
scroll to position [189, 0]
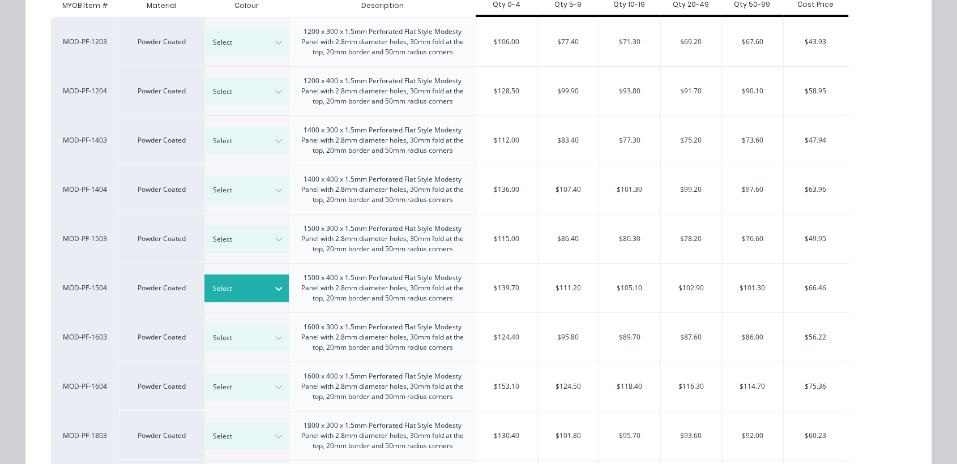
click at [275, 287] on icon at bounding box center [278, 288] width 11 height 11
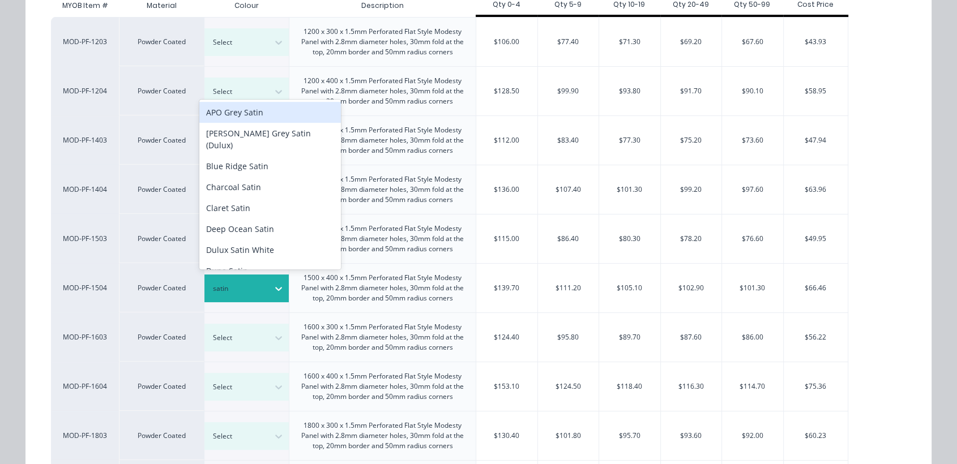
type input "satin w"
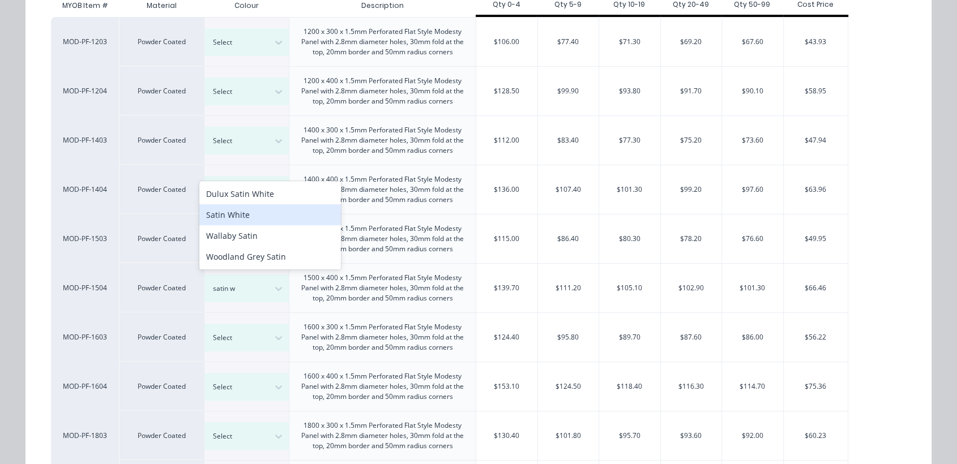
click at [261, 211] on div "Satin White" at bounding box center [270, 214] width 142 height 21
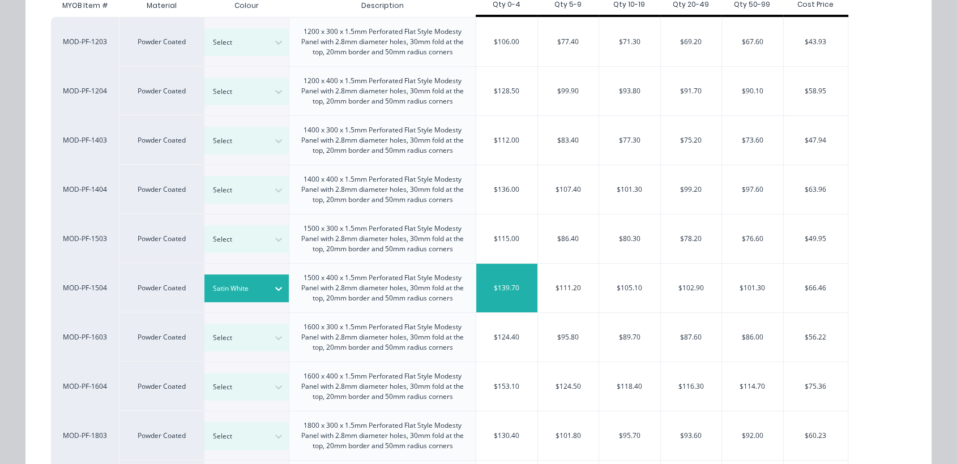
click at [511, 280] on div "$139.70" at bounding box center [506, 288] width 61 height 49
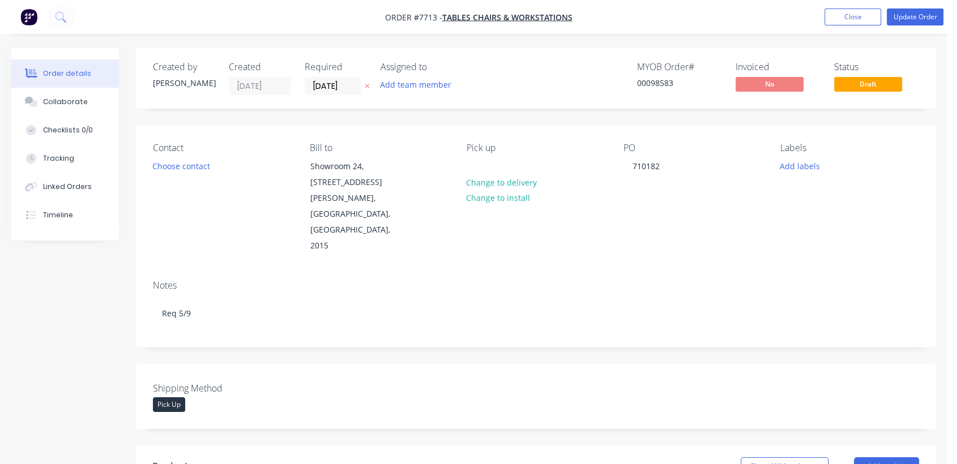
scroll to position [0, 0]
click at [661, 162] on div "710182" at bounding box center [646, 166] width 45 height 16
click at [63, 97] on div "Collaborate" at bounding box center [65, 102] width 45 height 10
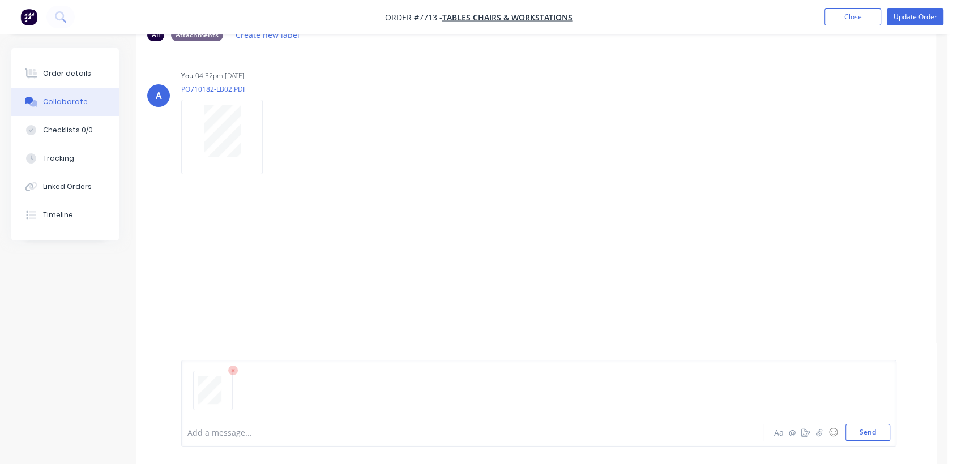
click at [222, 438] on div "Add a message..." at bounding box center [450, 432] width 527 height 17
click at [868, 429] on button "Send" at bounding box center [868, 432] width 45 height 17
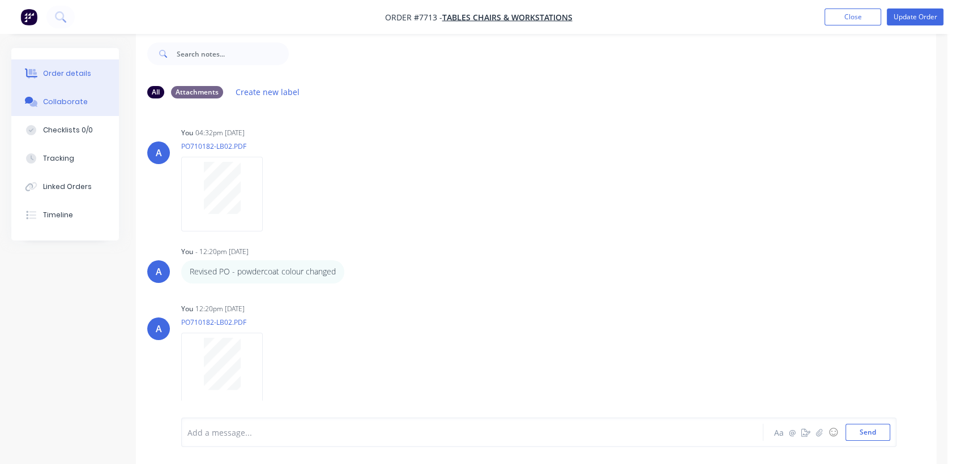
click at [96, 67] on button "Order details" at bounding box center [65, 73] width 108 height 28
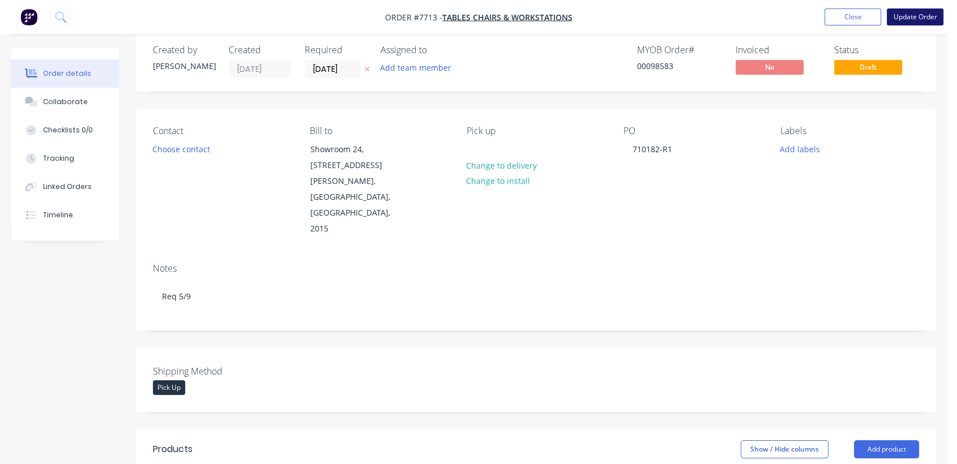
click at [921, 19] on button "Update Order" at bounding box center [915, 16] width 57 height 17
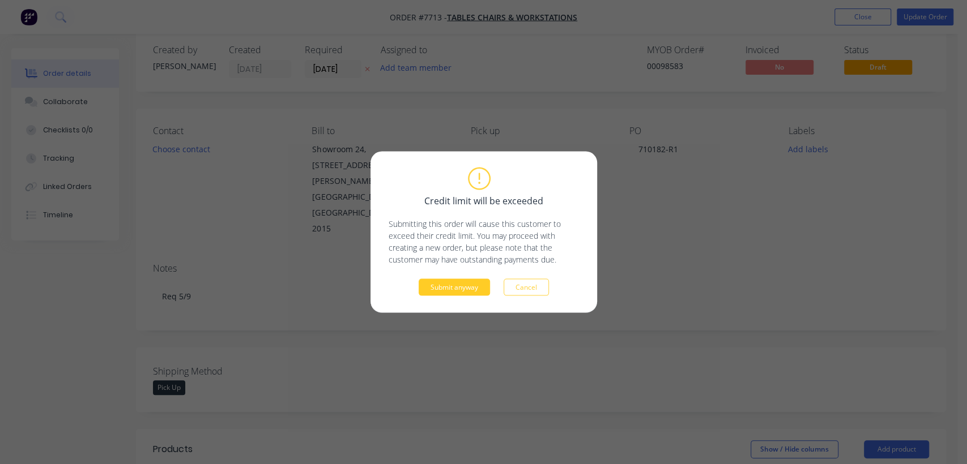
click at [455, 289] on button "Submit anyway" at bounding box center [454, 287] width 71 height 17
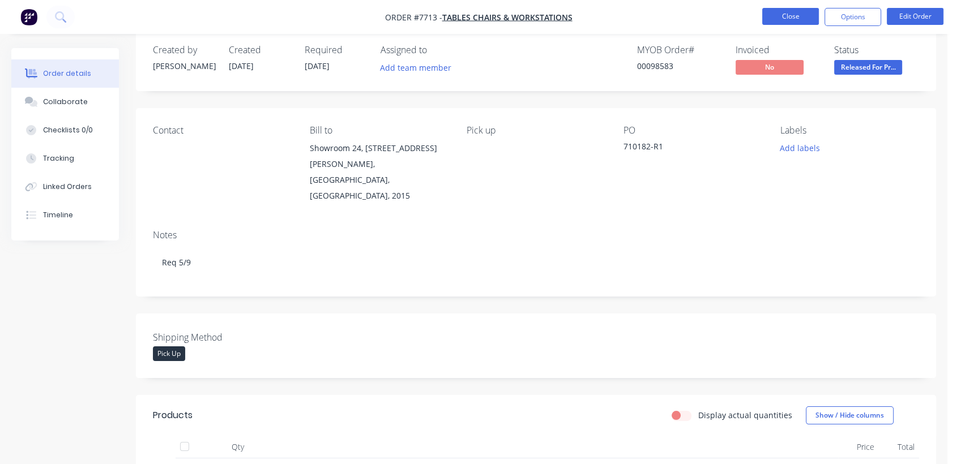
click at [797, 15] on button "Close" at bounding box center [790, 16] width 57 height 17
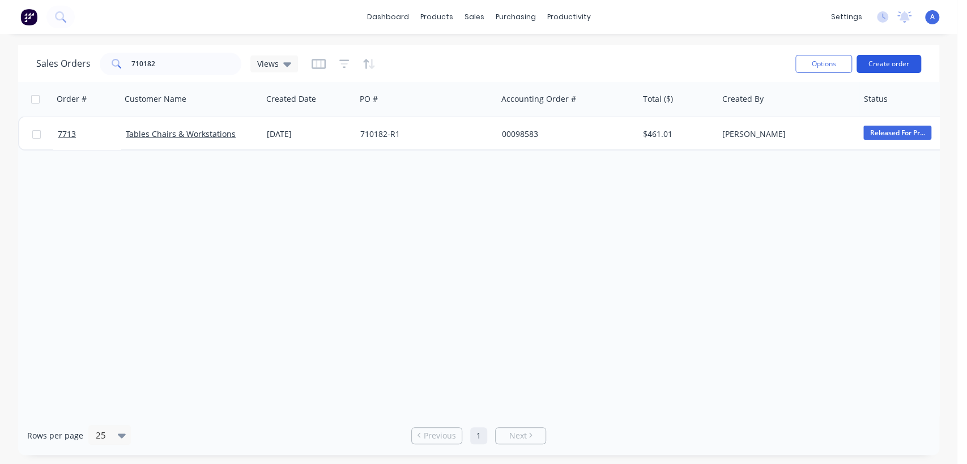
click at [909, 61] on button "Create order" at bounding box center [888, 64] width 65 height 18
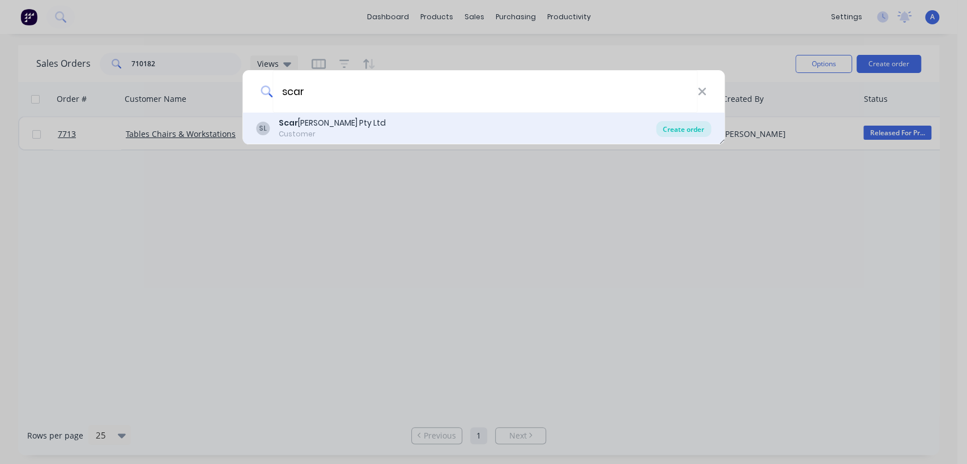
type input "scar"
click at [677, 122] on div "Create order" at bounding box center [683, 129] width 55 height 16
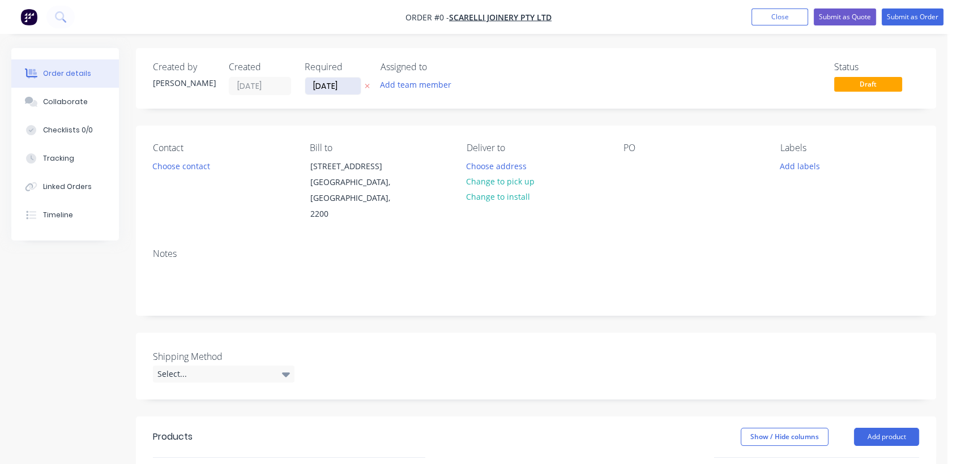
click at [356, 82] on input "[DATE]" at bounding box center [333, 86] width 56 height 17
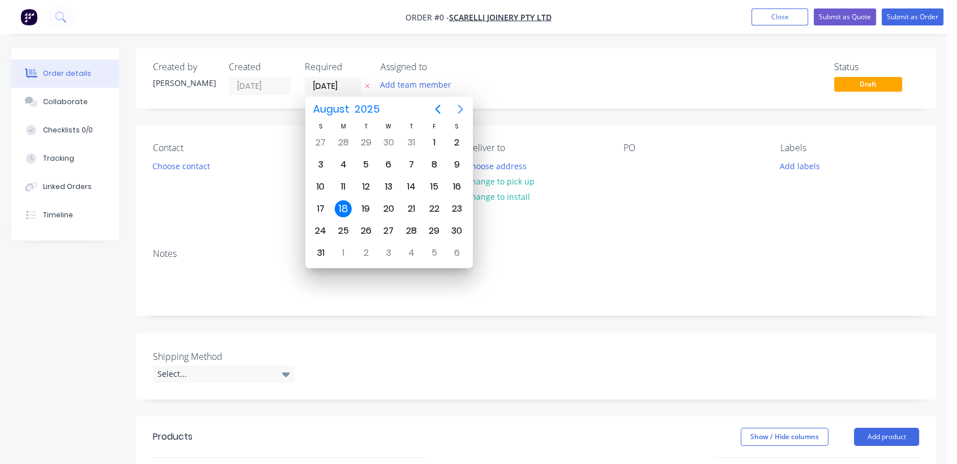
click at [457, 106] on icon "Next page" at bounding box center [461, 110] width 14 height 14
click at [391, 223] on div "31" at bounding box center [388, 231] width 17 height 17
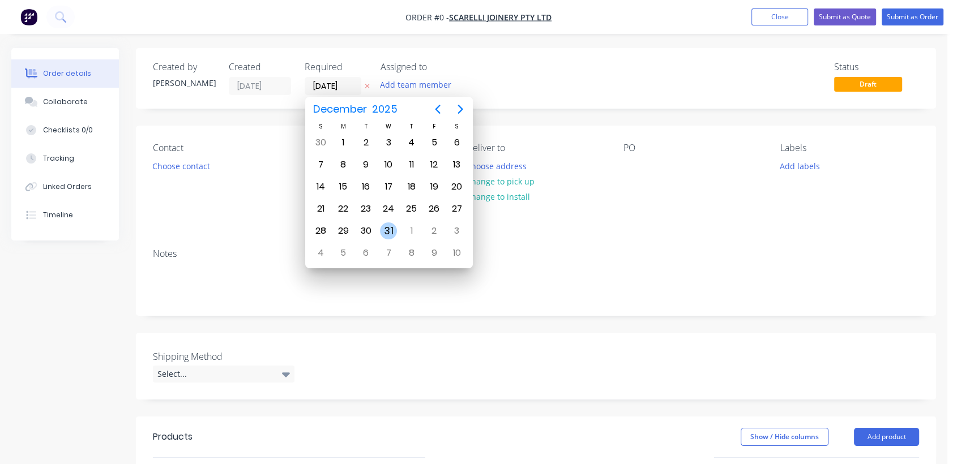
type input "[DATE]"
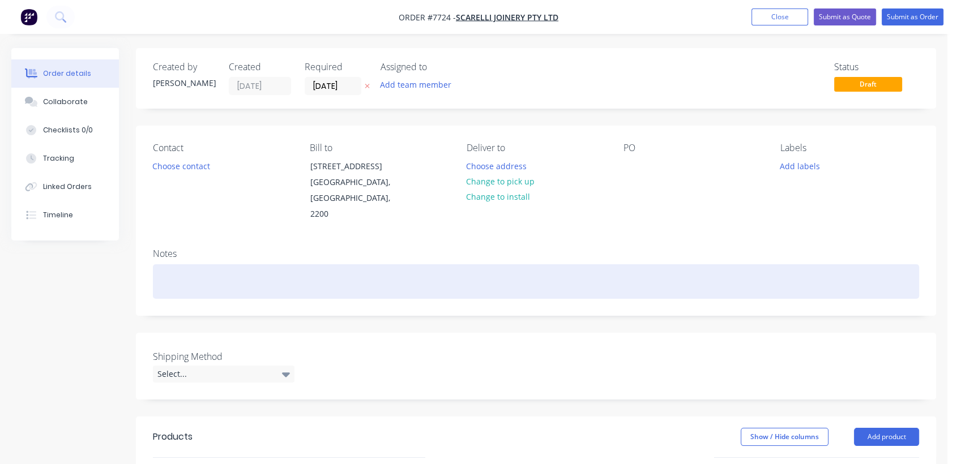
click at [174, 268] on div at bounding box center [536, 281] width 766 height 35
drag, startPoint x: 199, startPoint y: 265, endPoint x: 201, endPoint y: 335, distance: 70.2
click at [180, 267] on div "Req ASAP" at bounding box center [536, 281] width 766 height 35
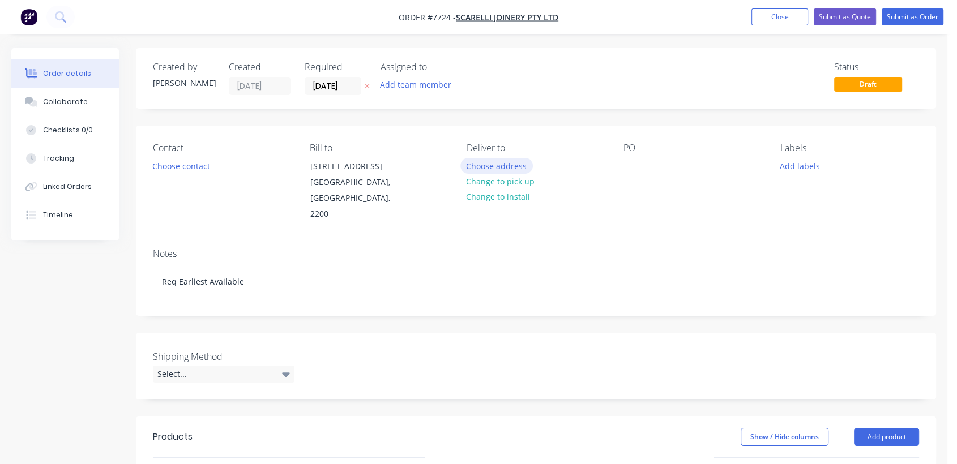
click at [511, 162] on button "Choose address" at bounding box center [496, 165] width 72 height 15
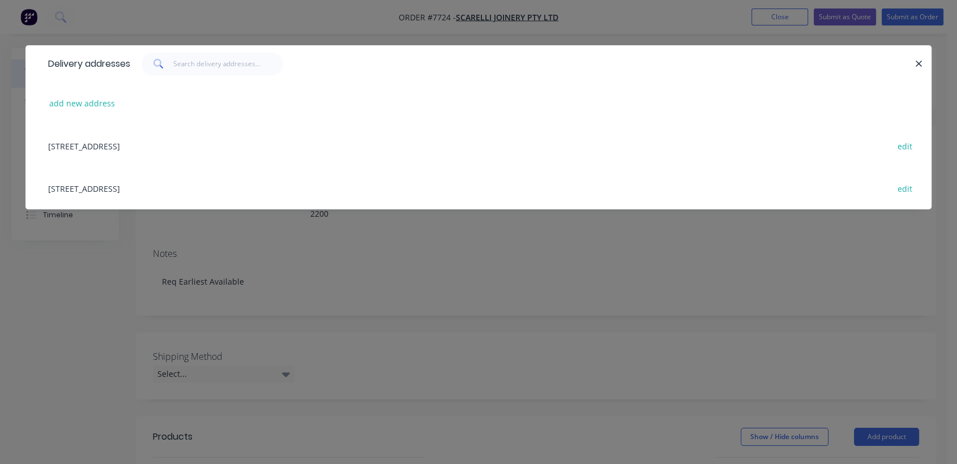
click at [170, 186] on div "[STREET_ADDRESS] edit" at bounding box center [478, 188] width 872 height 42
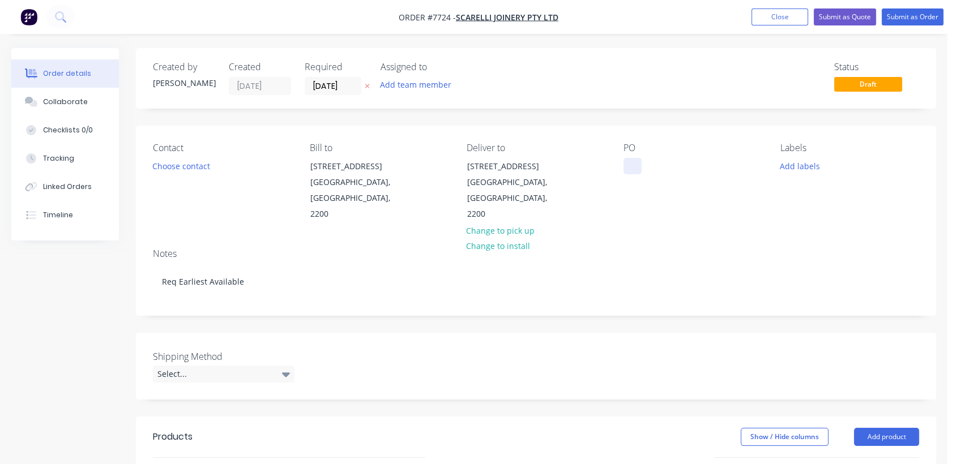
click at [630, 166] on div at bounding box center [633, 166] width 18 height 16
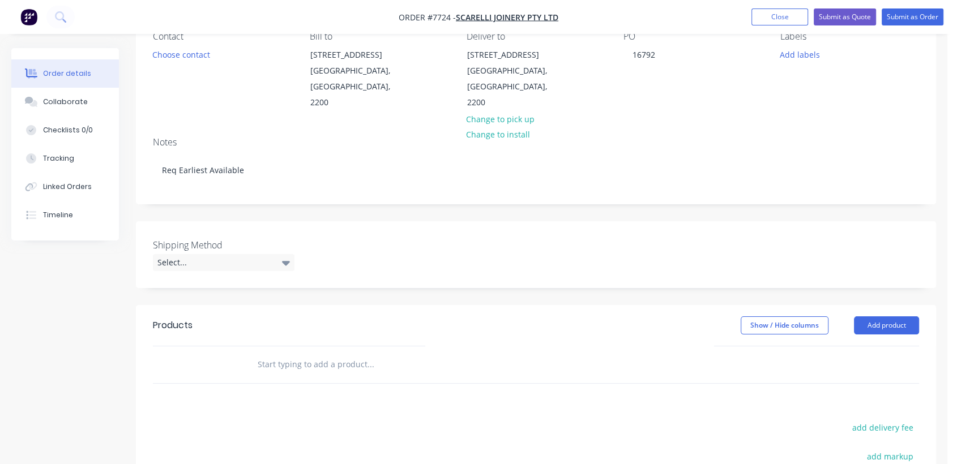
scroll to position [126, 0]
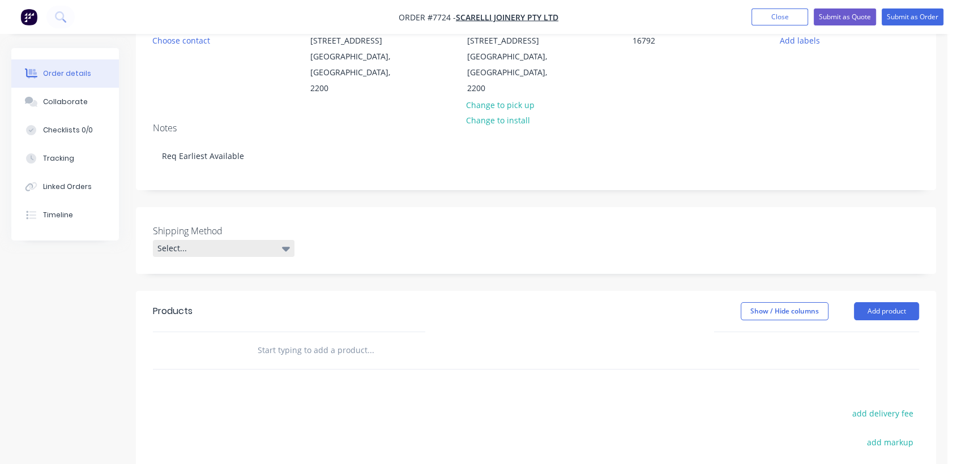
click at [277, 240] on div "Select..." at bounding box center [224, 248] width 142 height 17
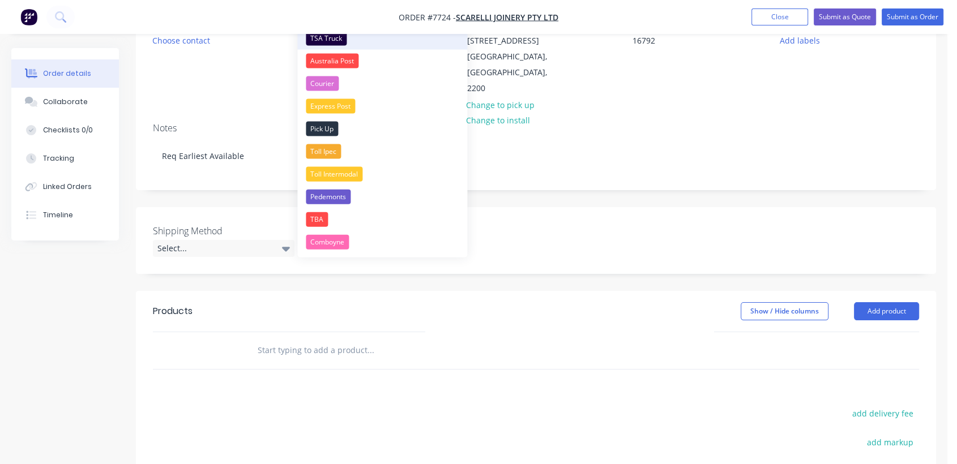
click at [341, 40] on div "TSA Truck" at bounding box center [326, 38] width 41 height 15
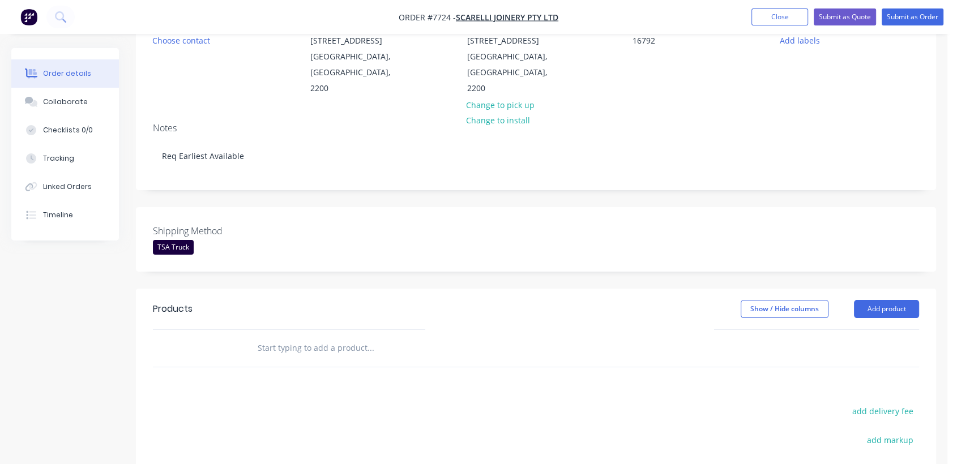
click at [332, 337] on input "text" at bounding box center [370, 348] width 227 height 23
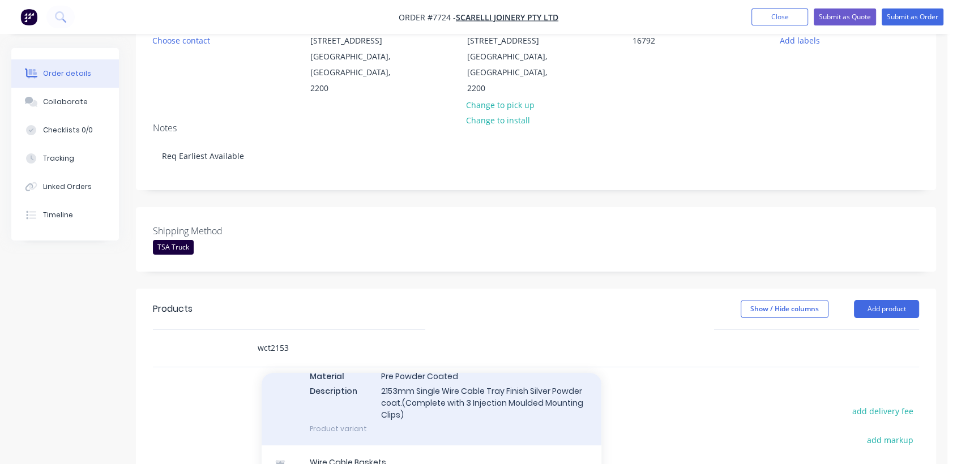
scroll to position [251, 0]
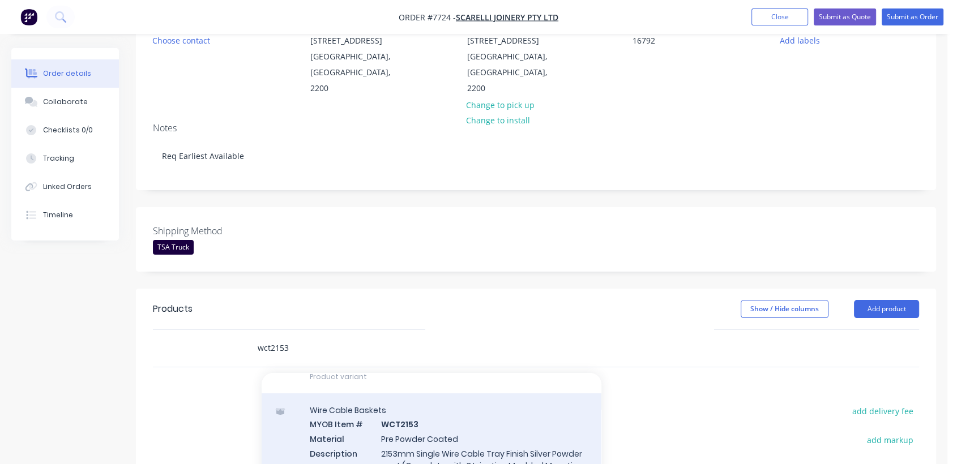
type input "wct2153"
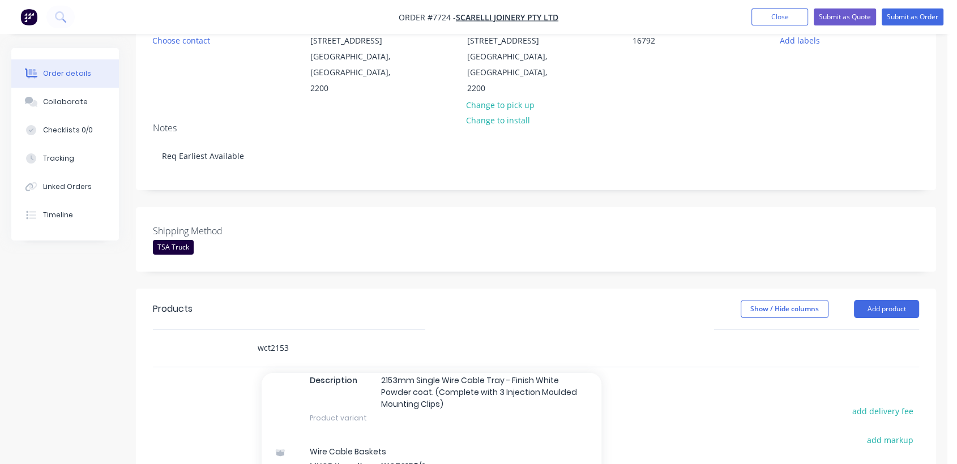
scroll to position [377, 0]
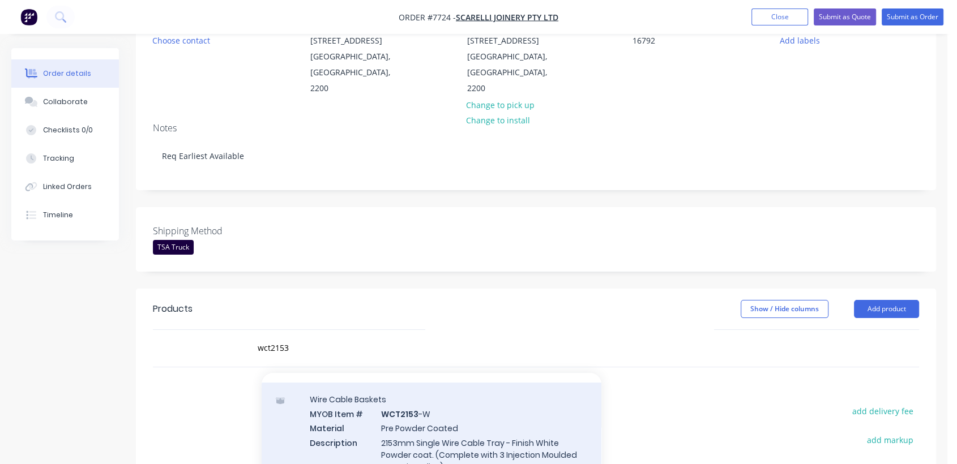
click at [453, 409] on div "Wire Cable Baskets MYOB Item # WCT2153 -W Material Pre Powder Coated Descriptio…" at bounding box center [432, 440] width 340 height 115
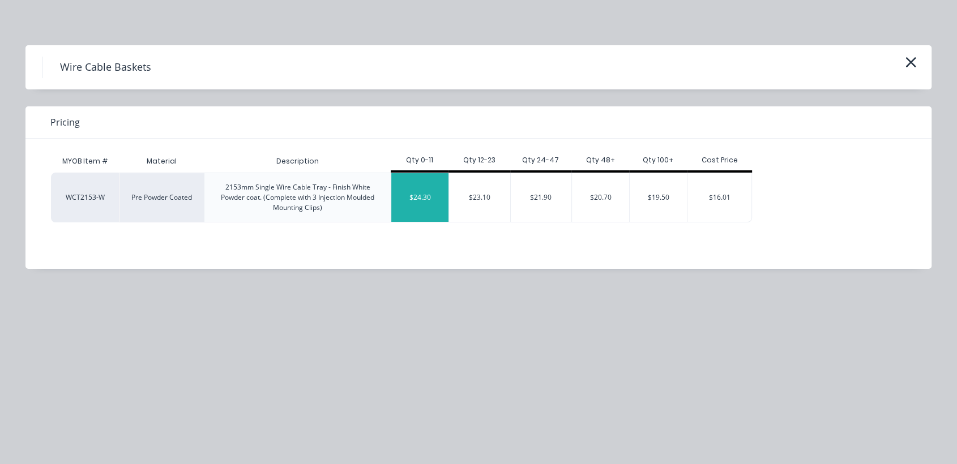
click at [422, 197] on div "$24.30" at bounding box center [419, 197] width 57 height 49
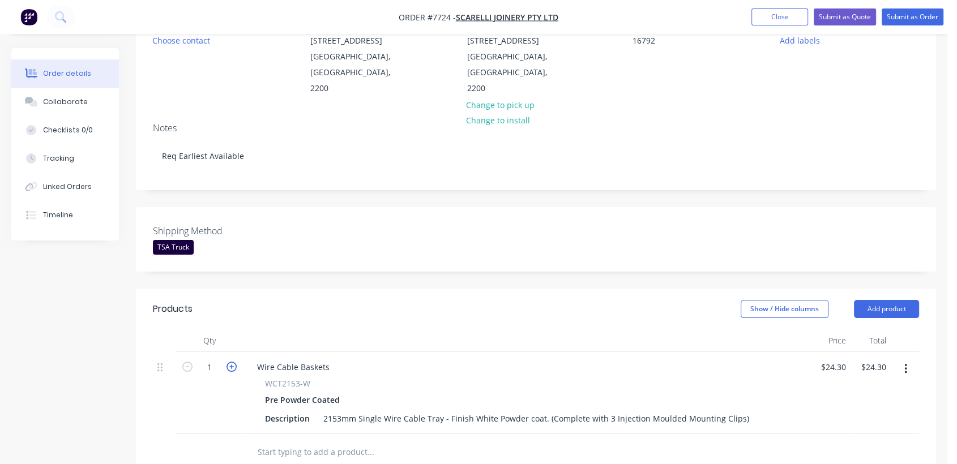
click at [232, 362] on icon "button" at bounding box center [232, 367] width 10 height 10
type input "2"
type input "$48.60"
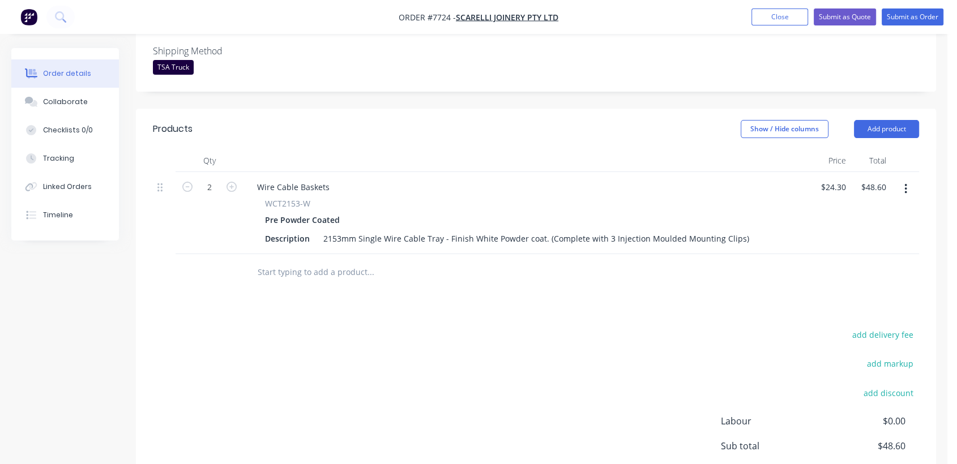
scroll to position [314, 0]
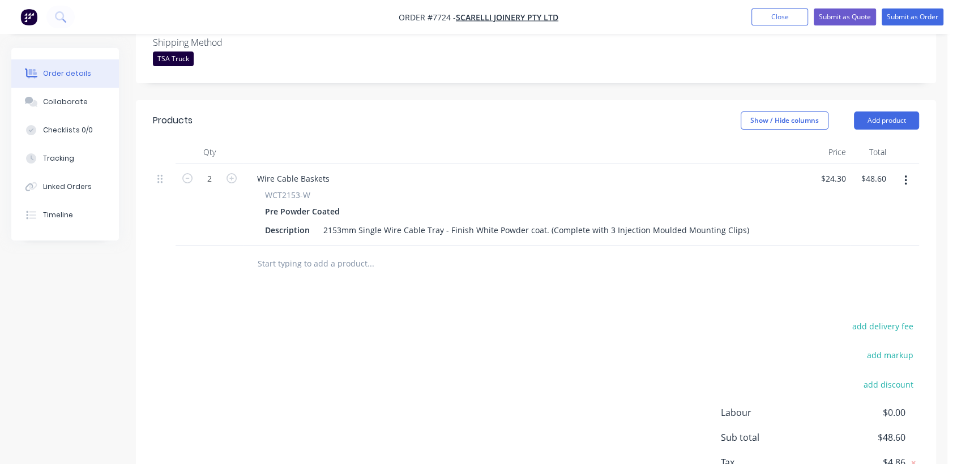
click at [309, 253] on input "text" at bounding box center [370, 264] width 227 height 23
click at [904, 112] on button "Add product" at bounding box center [886, 121] width 65 height 18
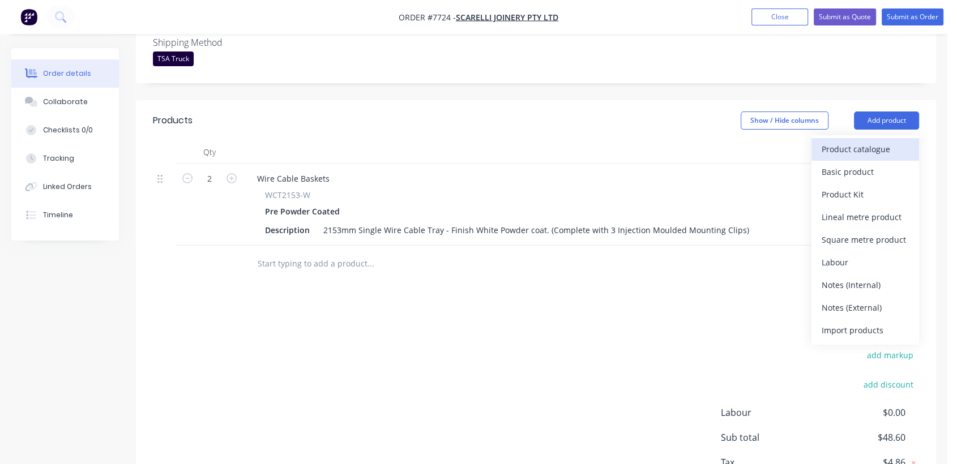
click at [851, 141] on div "Product catalogue" at bounding box center [865, 149] width 87 height 16
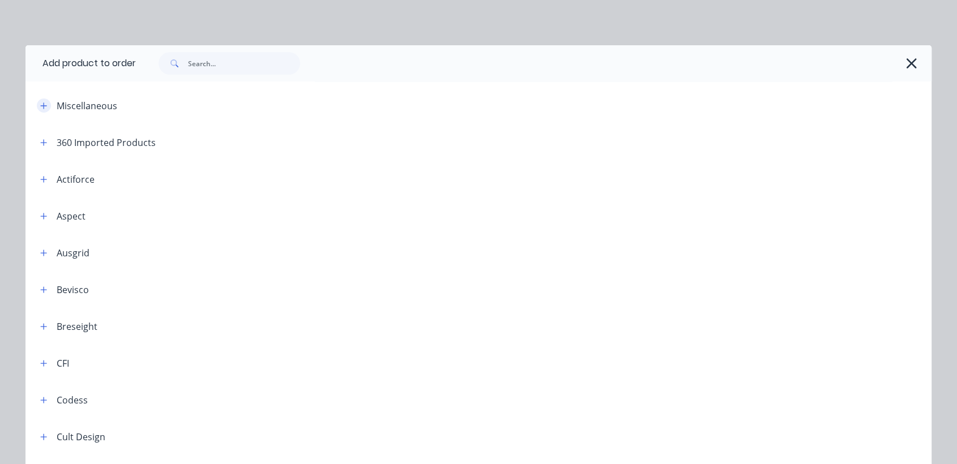
click at [40, 103] on icon "button" at bounding box center [43, 106] width 7 height 8
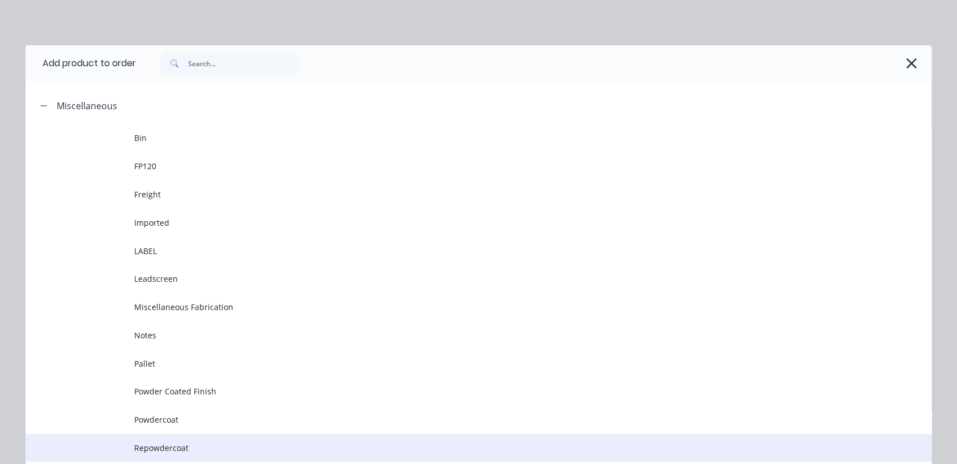
click at [146, 447] on span "Repowdercoat" at bounding box center [453, 448] width 638 height 12
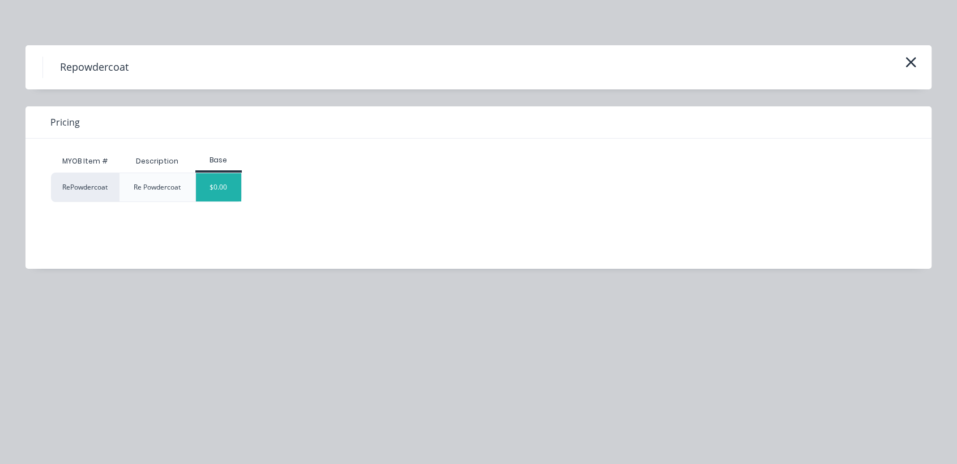
click at [218, 181] on div "$0.00" at bounding box center [219, 187] width 46 height 28
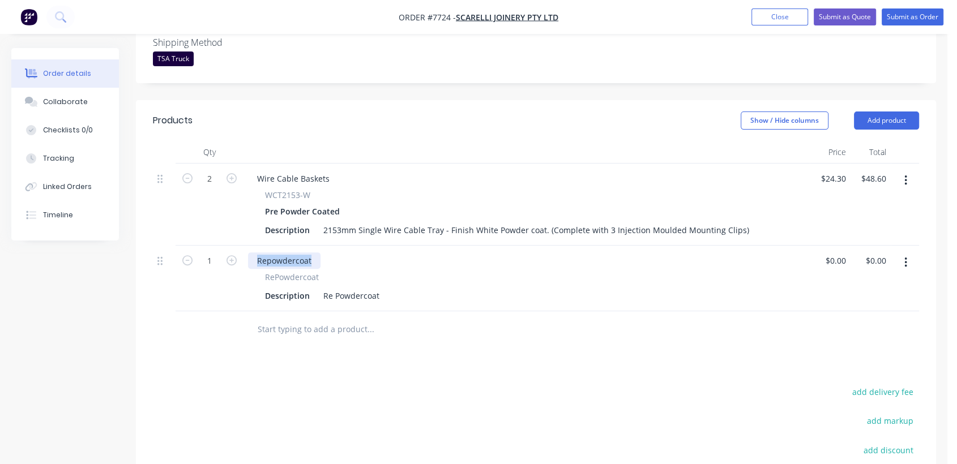
drag, startPoint x: 313, startPoint y: 244, endPoint x: 245, endPoint y: 241, distance: 68.0
click at [245, 246] on div "Repowdercoat RePowdercoat Description Re Powdercoat" at bounding box center [527, 279] width 566 height 66
click at [235, 255] on icon "button" at bounding box center [232, 260] width 10 height 10
type input "2"
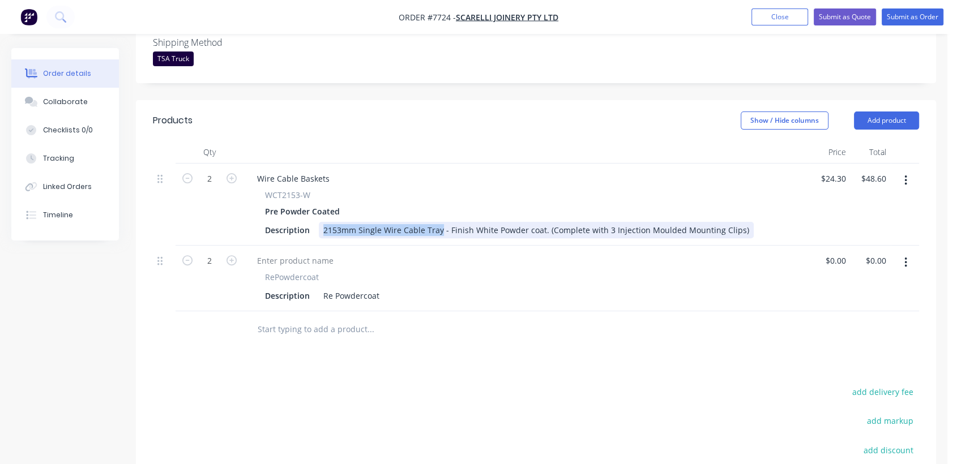
drag, startPoint x: 438, startPoint y: 214, endPoint x: 310, endPoint y: 200, distance: 128.8
click at [310, 200] on div "WCT2153-W Pre Powder Coated Description 2153mm Single Wire Cable Tray - Finish …" at bounding box center [526, 213] width 557 height 49
copy div "2153mm Single Wire Cable Tray"
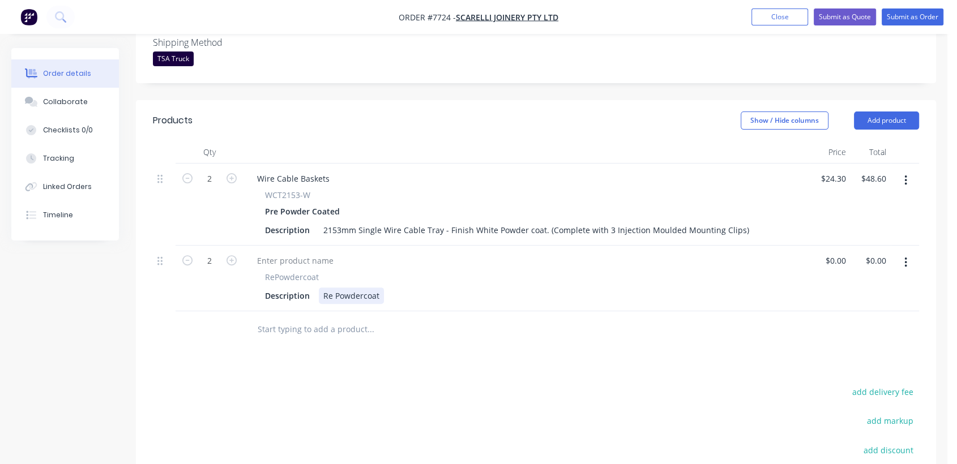
click at [380, 288] on div "Re Powdercoat" at bounding box center [351, 296] width 65 height 16
type input "$0.00"
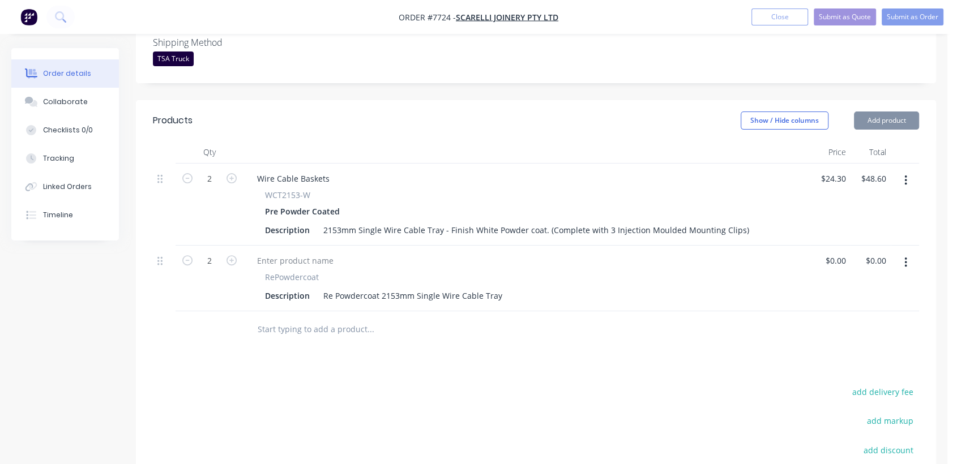
click at [324, 318] on input "text" at bounding box center [370, 329] width 227 height 23
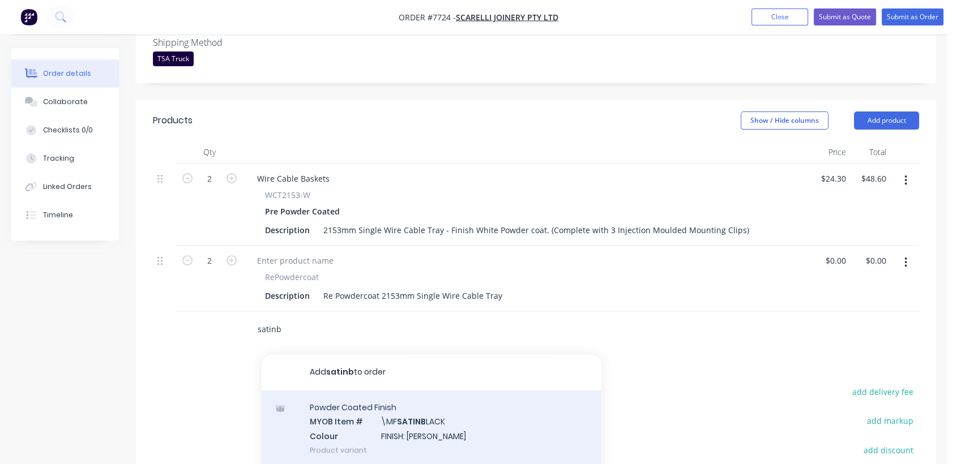
type input "satinb"
click at [436, 408] on div "Powder Coated Finish MYOB Item # \MF SATINB LACK Colour FINISH: Satin Black Pro…" at bounding box center [432, 429] width 340 height 76
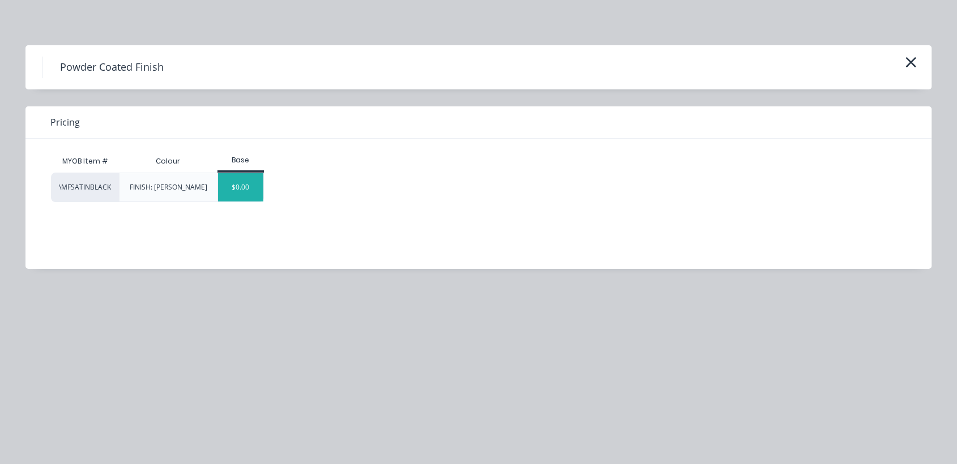
click at [239, 187] on div "$0.00" at bounding box center [241, 187] width 46 height 28
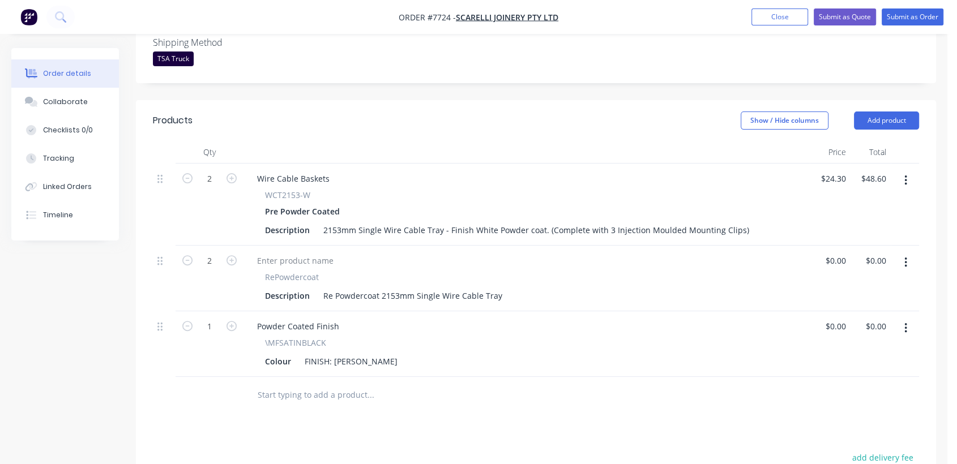
click at [316, 384] on input "text" at bounding box center [370, 395] width 227 height 23
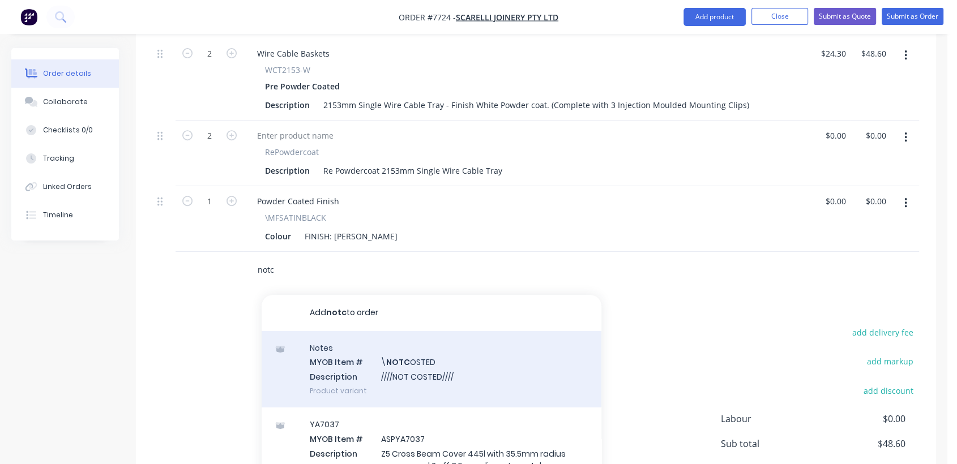
scroll to position [440, 0]
type input "notc"
click at [435, 352] on div "Notes MYOB Item # \ NOTC OSTED Description ////NOT COSTED//// Product variant" at bounding box center [432, 369] width 340 height 76
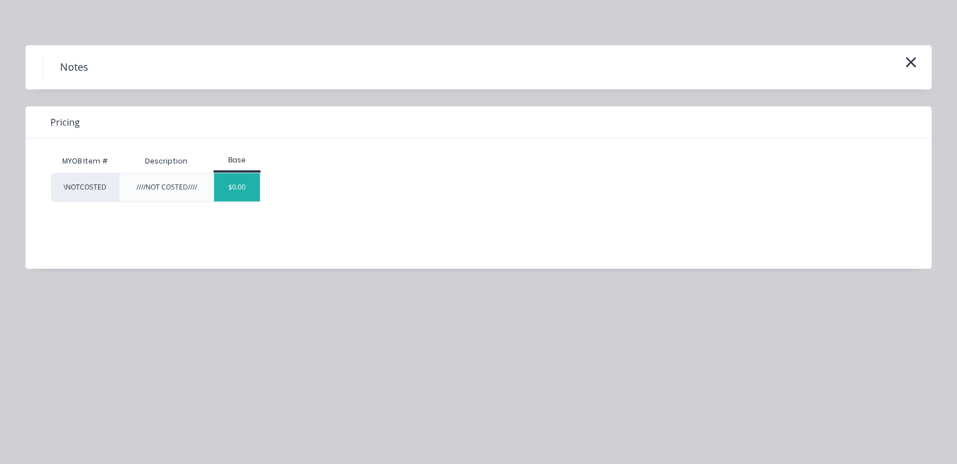
click at [245, 190] on div "$0.00" at bounding box center [237, 187] width 46 height 28
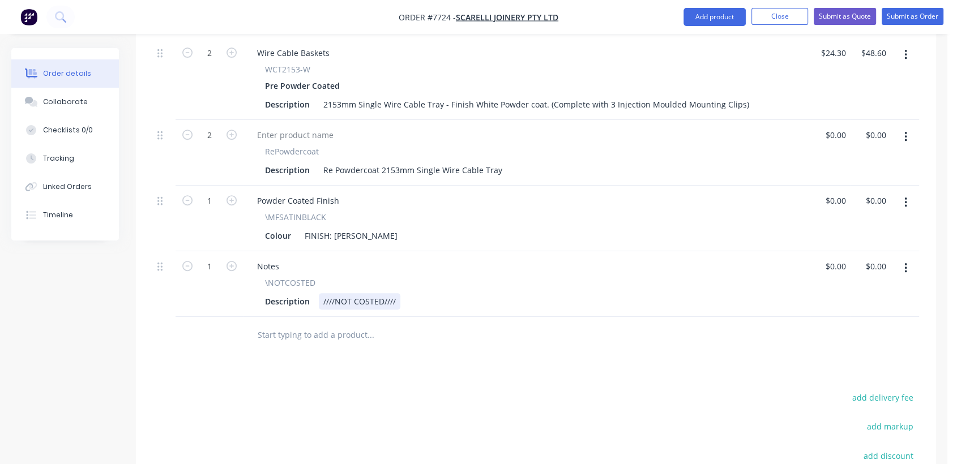
click at [399, 293] on div "Description ////NOT COSTED////" at bounding box center [525, 301] width 528 height 16
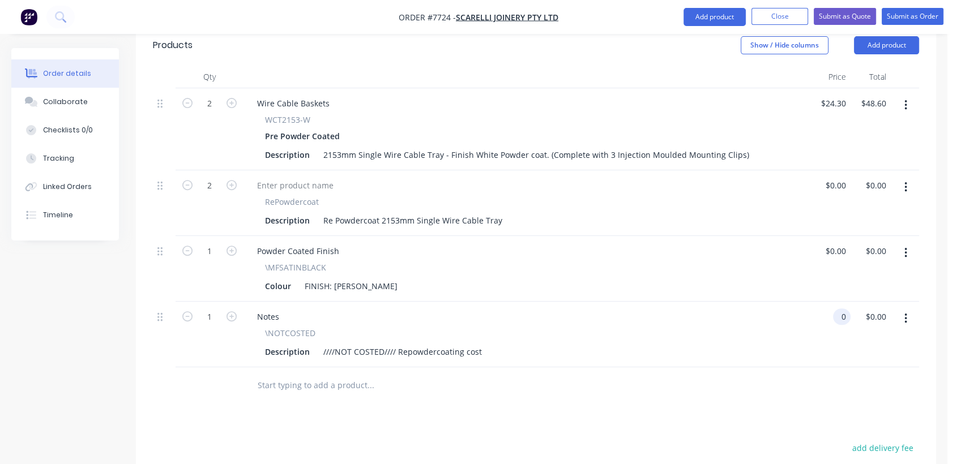
scroll to position [377, 0]
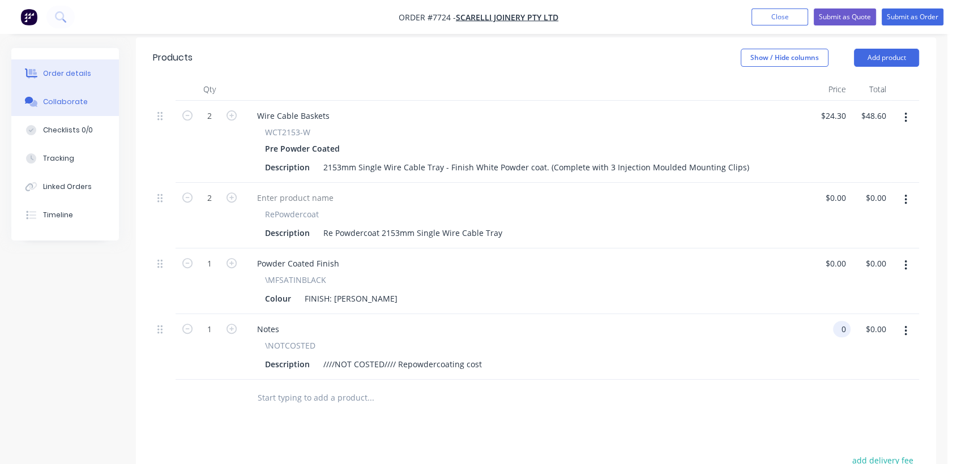
type input "$0.00"
click at [67, 103] on div "Collaborate" at bounding box center [65, 102] width 45 height 10
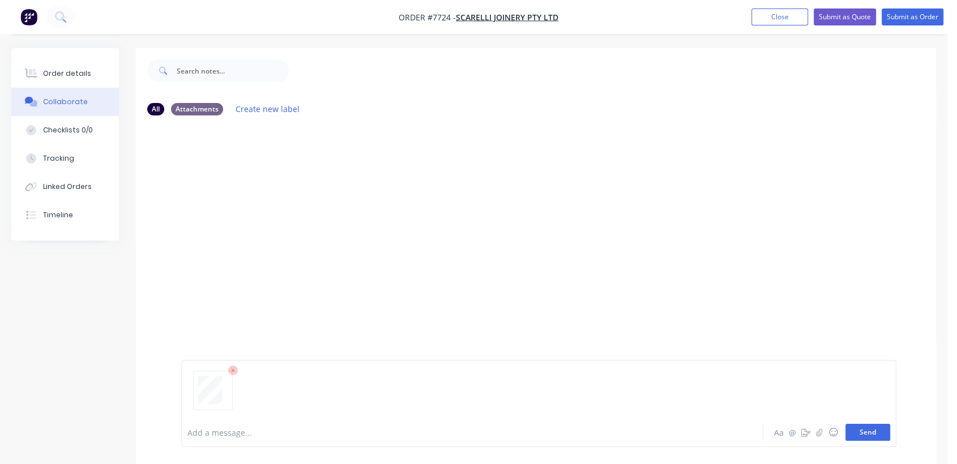
click at [877, 428] on button "Send" at bounding box center [868, 432] width 45 height 17
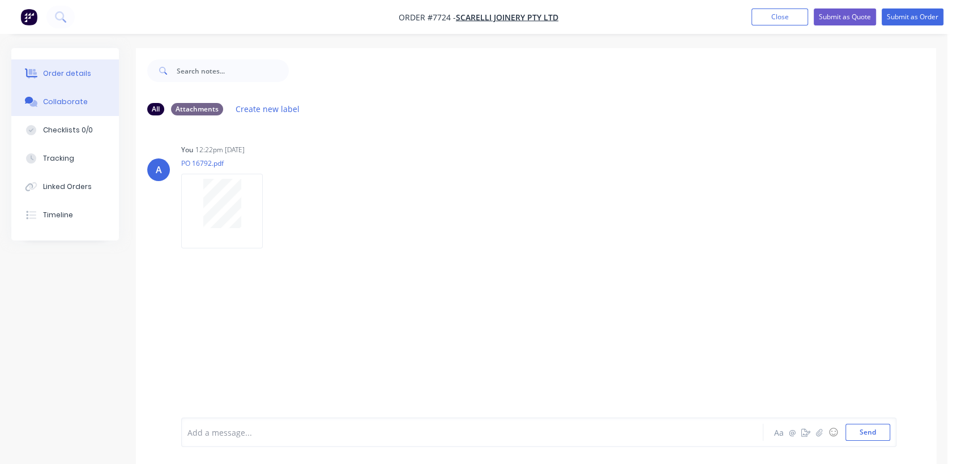
click at [79, 69] on div "Order details" at bounding box center [67, 74] width 48 height 10
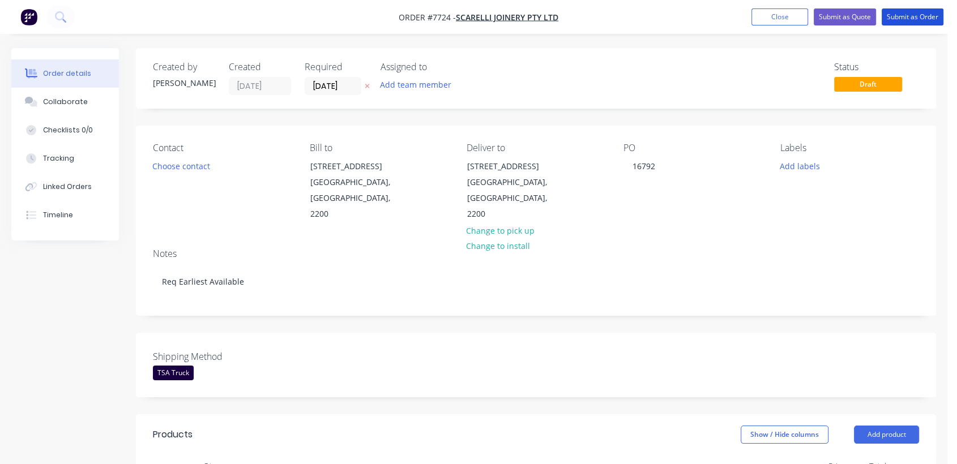
drag, startPoint x: 918, startPoint y: 19, endPoint x: 431, endPoint y: 232, distance: 531.8
click at [917, 19] on button "Submit as Order" at bounding box center [913, 16] width 62 height 17
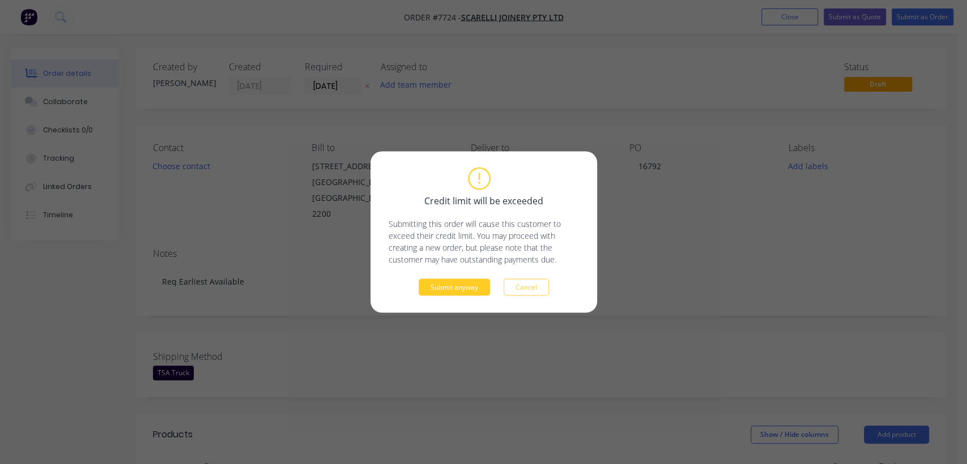
click at [467, 287] on button "Submit anyway" at bounding box center [454, 287] width 71 height 17
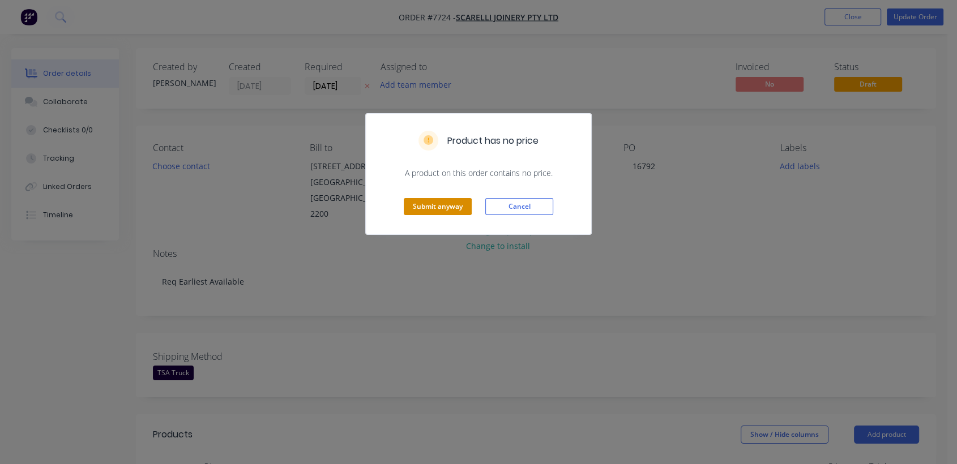
click at [435, 200] on button "Submit anyway" at bounding box center [438, 206] width 68 height 17
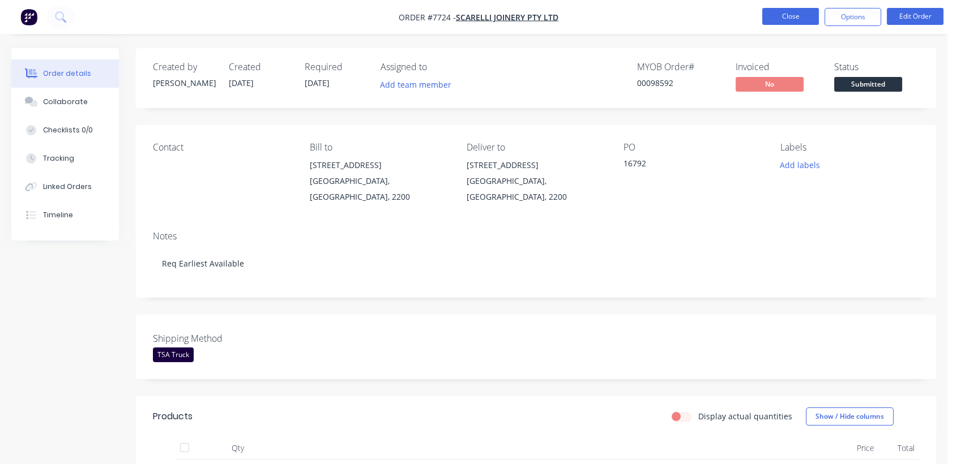
click at [784, 16] on button "Close" at bounding box center [790, 16] width 57 height 17
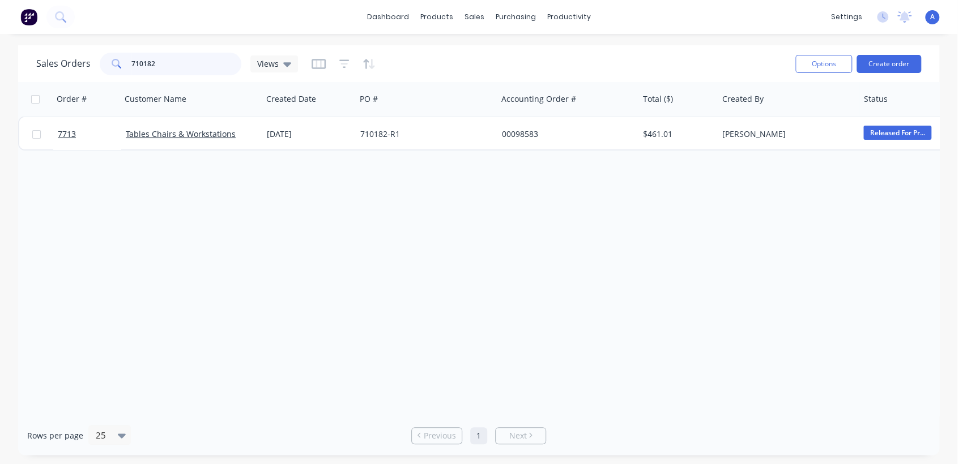
drag, startPoint x: 166, startPoint y: 58, endPoint x: 115, endPoint y: 57, distance: 51.0
click at [115, 57] on div "710182" at bounding box center [171, 64] width 142 height 23
type input "98587"
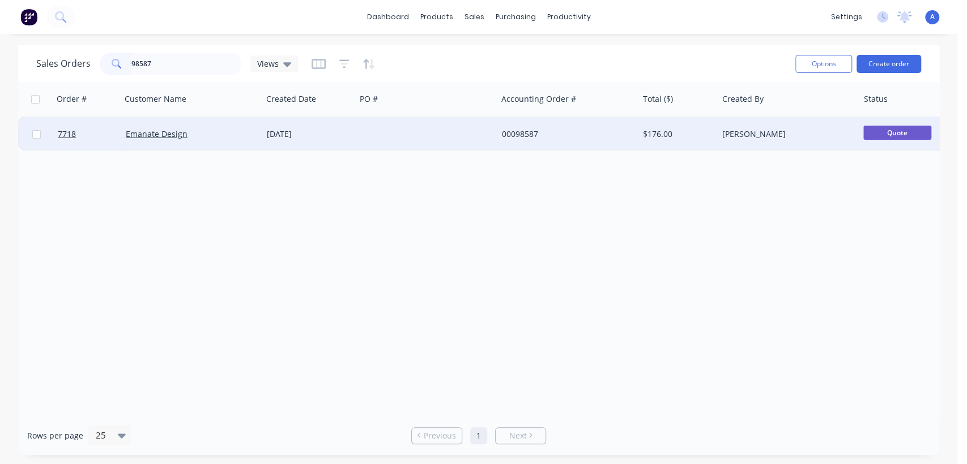
click at [340, 130] on div "[DATE]" at bounding box center [309, 134] width 84 height 11
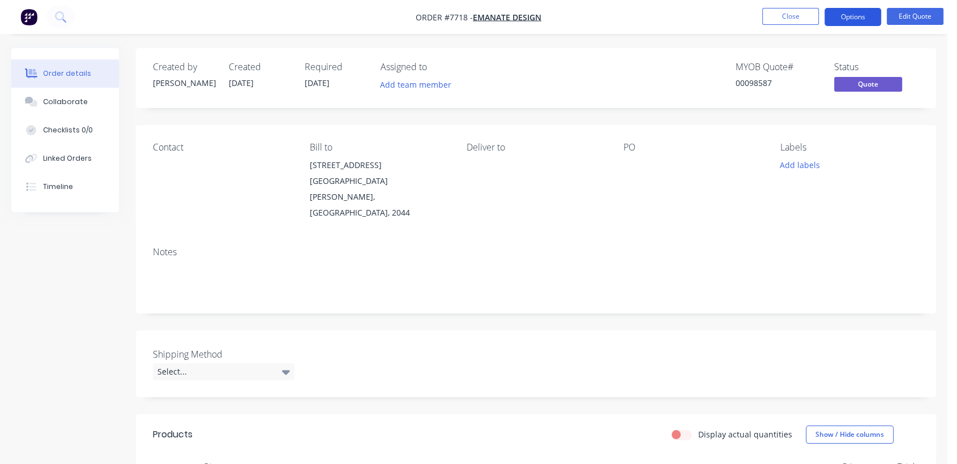
click at [869, 17] on button "Options" at bounding box center [853, 17] width 57 height 18
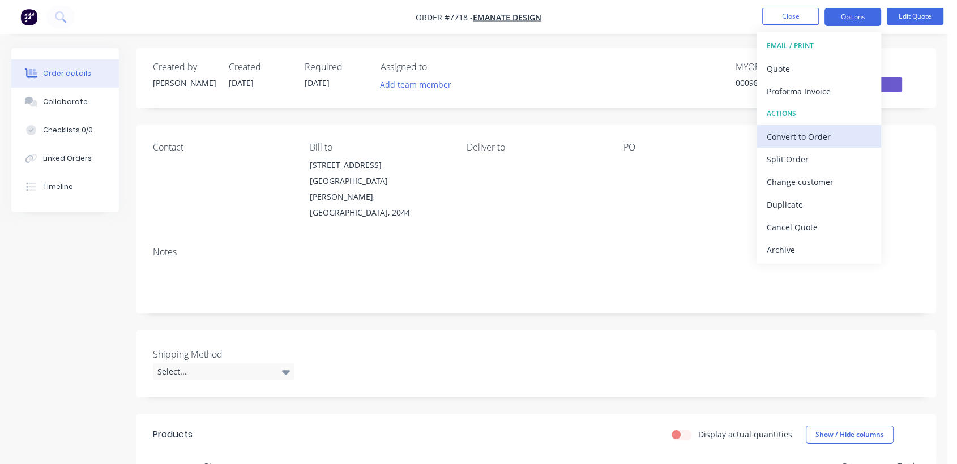
click at [832, 135] on div "Convert to Order" at bounding box center [819, 137] width 104 height 16
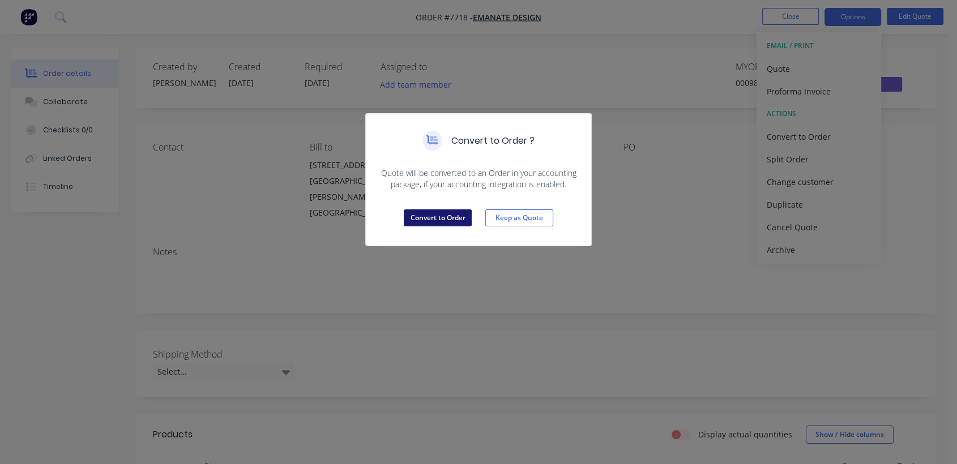
click at [438, 211] on button "Convert to Order" at bounding box center [438, 218] width 68 height 17
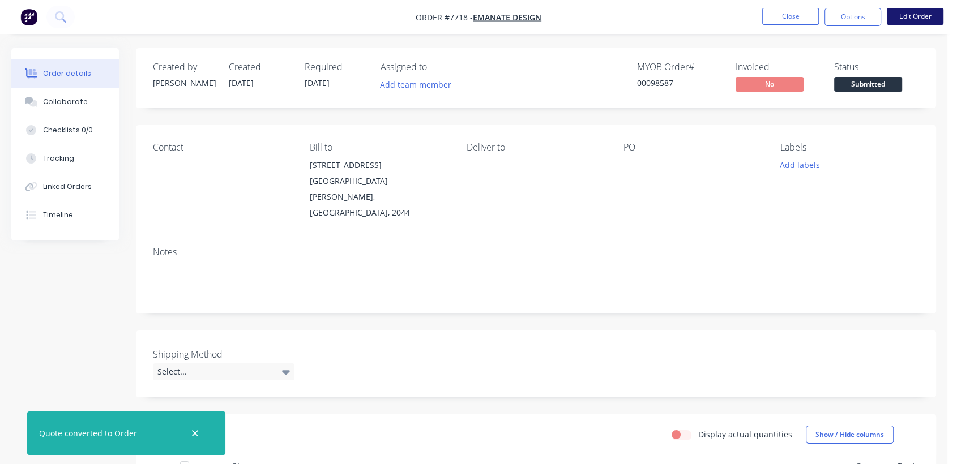
click at [920, 19] on button "Edit Order" at bounding box center [915, 16] width 57 height 17
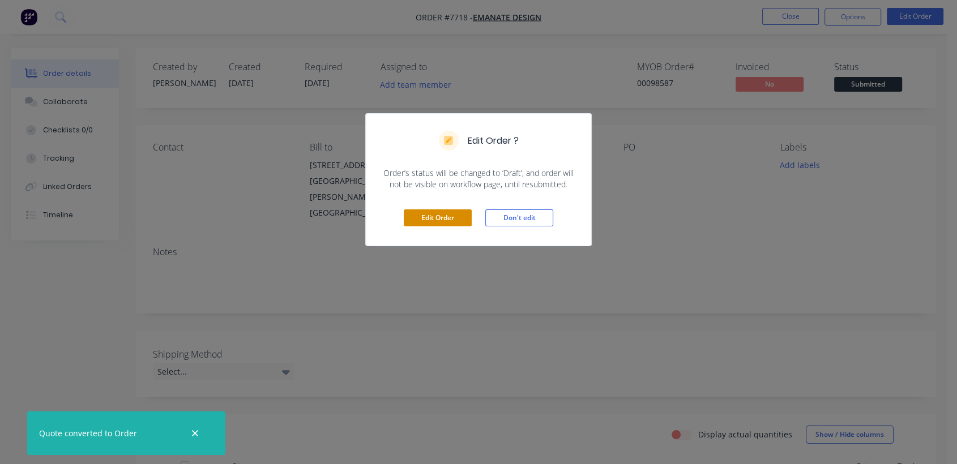
click at [433, 217] on button "Edit Order" at bounding box center [438, 218] width 68 height 17
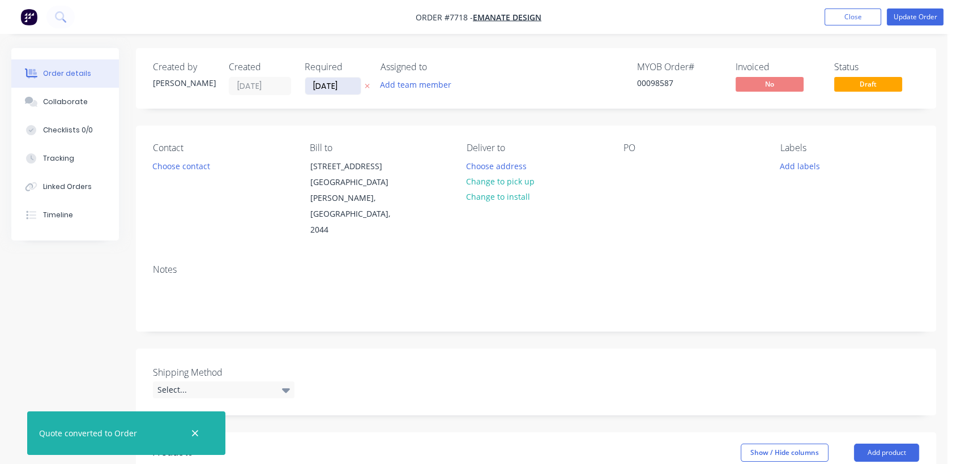
click at [343, 87] on input "[DATE]" at bounding box center [333, 86] width 56 height 17
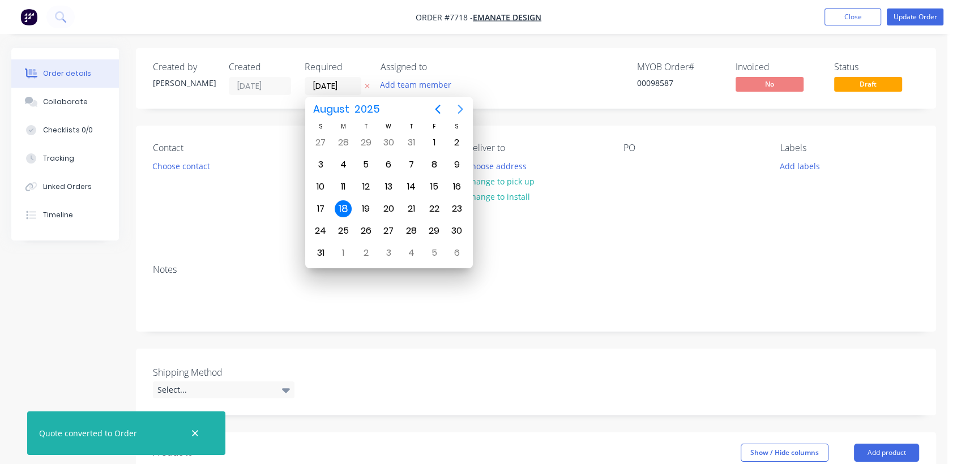
click at [459, 105] on icon "Next page" at bounding box center [460, 109] width 5 height 9
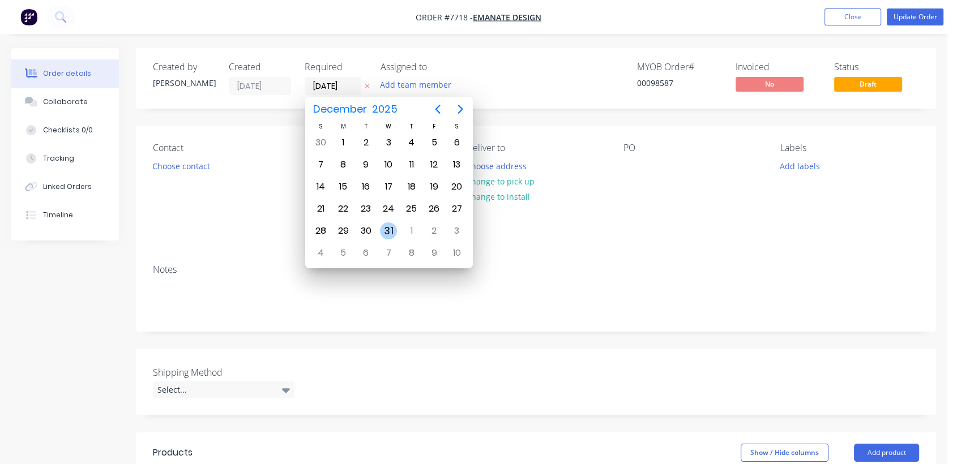
drag, startPoint x: 385, startPoint y: 227, endPoint x: 359, endPoint y: 236, distance: 27.6
click at [386, 227] on div "31" at bounding box center [388, 231] width 17 height 17
type input "[DATE]"
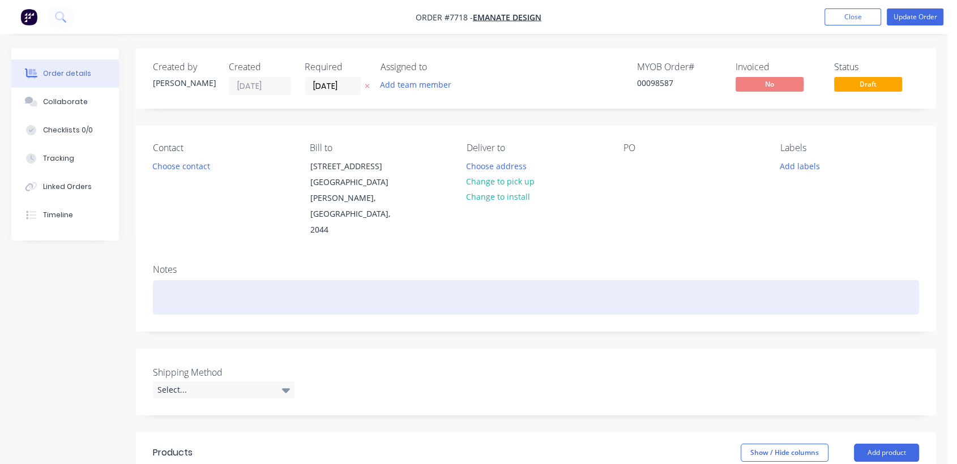
click at [175, 285] on div at bounding box center [536, 297] width 766 height 35
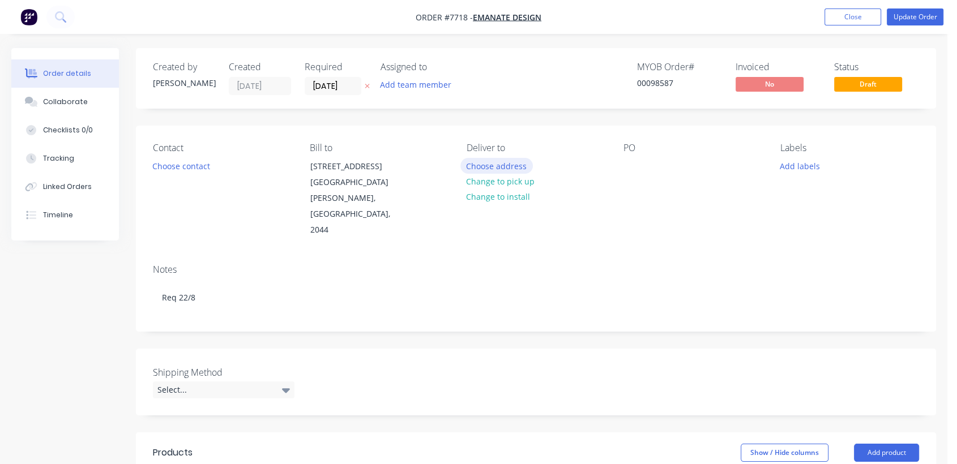
click at [497, 163] on button "Choose address" at bounding box center [496, 165] width 72 height 15
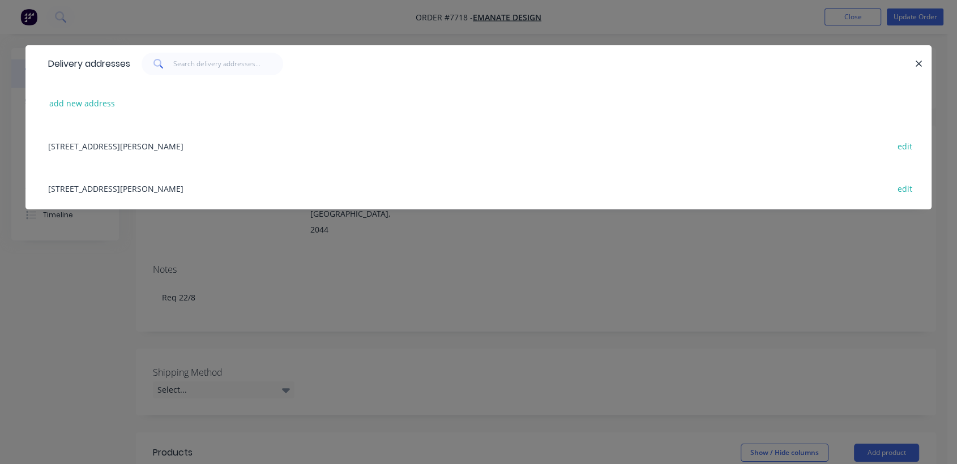
click at [144, 185] on div "[STREET_ADDRESS][PERSON_NAME] edit" at bounding box center [478, 188] width 872 height 42
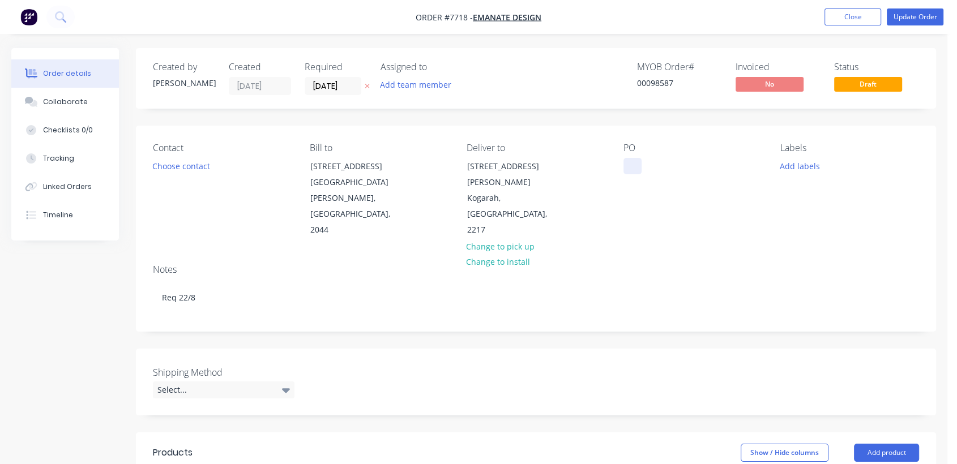
click at [630, 160] on div at bounding box center [633, 166] width 18 height 16
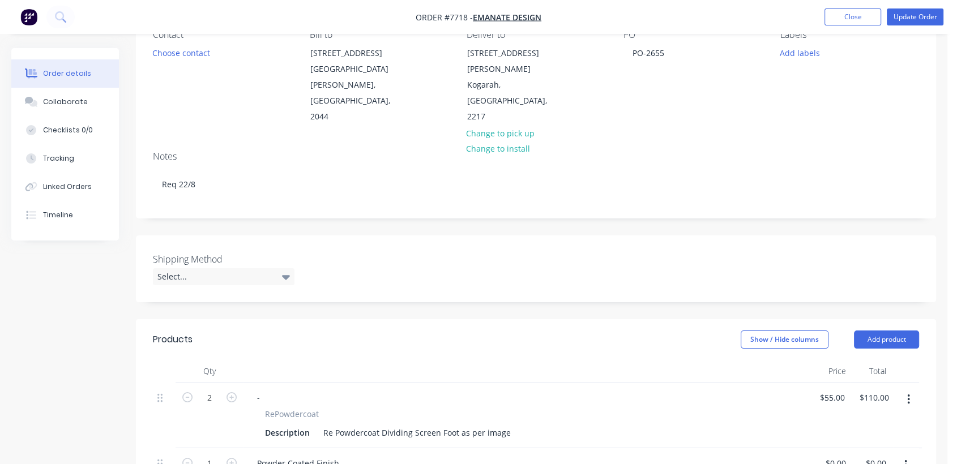
scroll to position [126, 0]
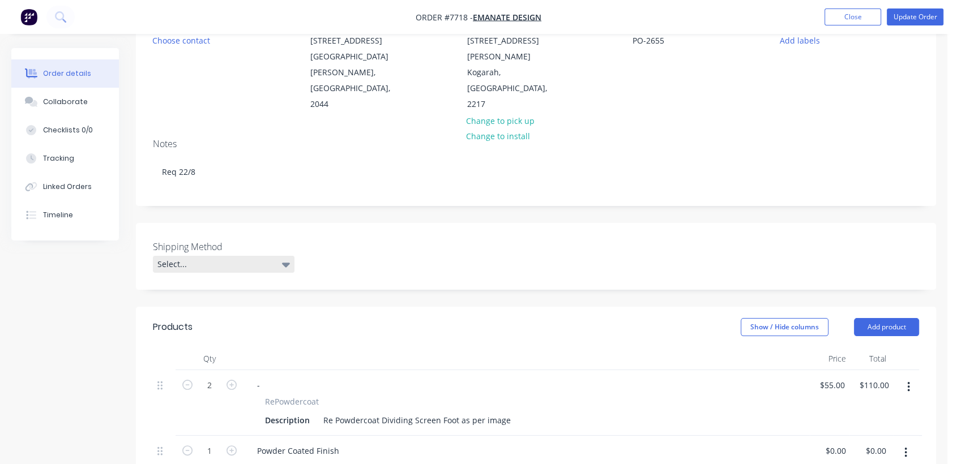
click at [243, 256] on div "Select..." at bounding box center [224, 264] width 142 height 17
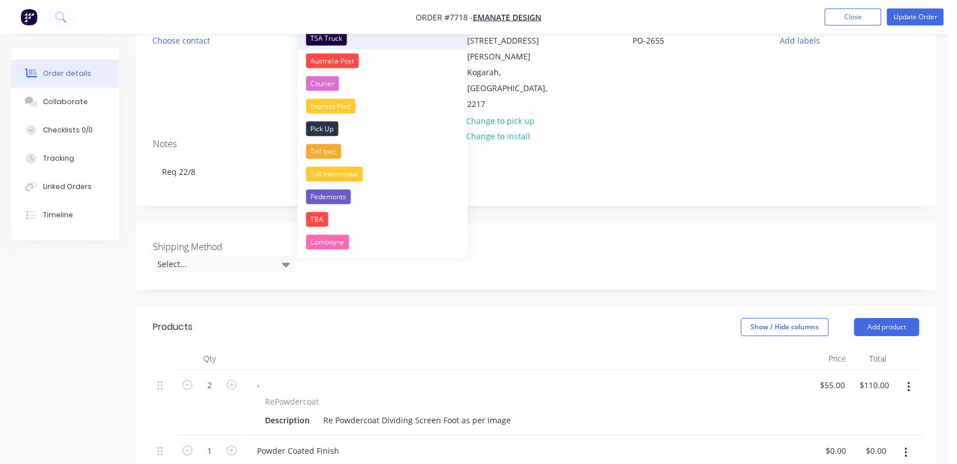
click at [339, 39] on div "TSA Truck" at bounding box center [326, 38] width 41 height 15
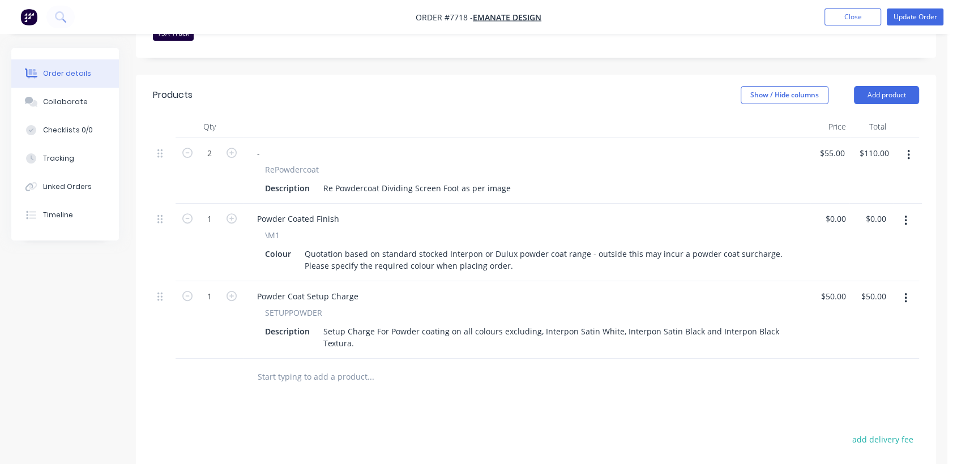
scroll to position [377, 0]
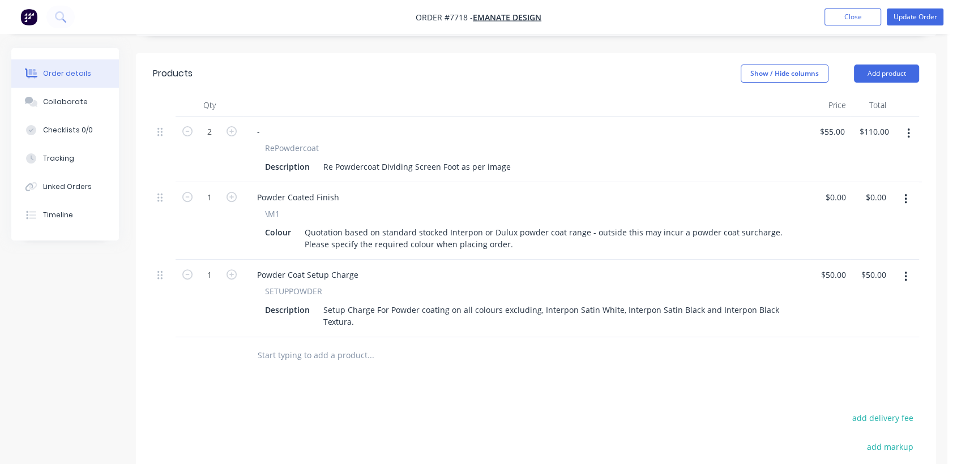
click at [906, 193] on icon "button" at bounding box center [905, 199] width 3 height 12
click at [834, 221] on div "Edit" at bounding box center [865, 229] width 87 height 16
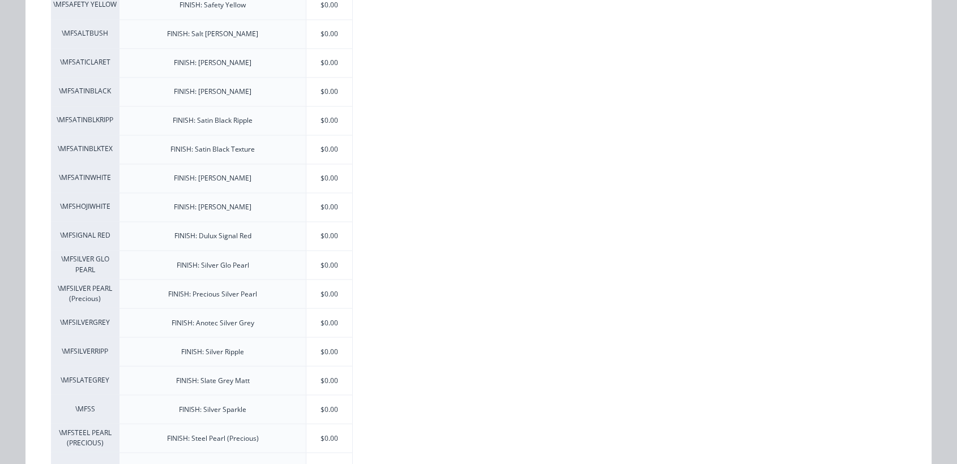
scroll to position [1825, 0]
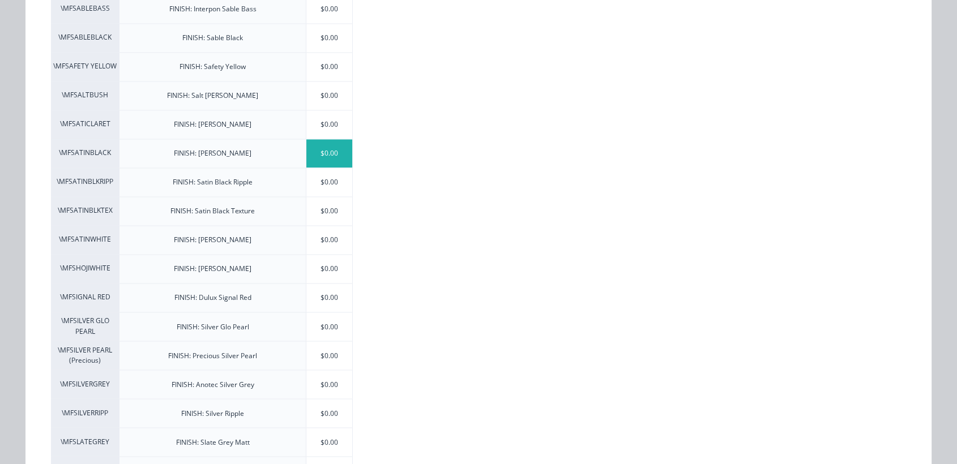
click at [334, 139] on div "$0.00" at bounding box center [329, 153] width 46 height 28
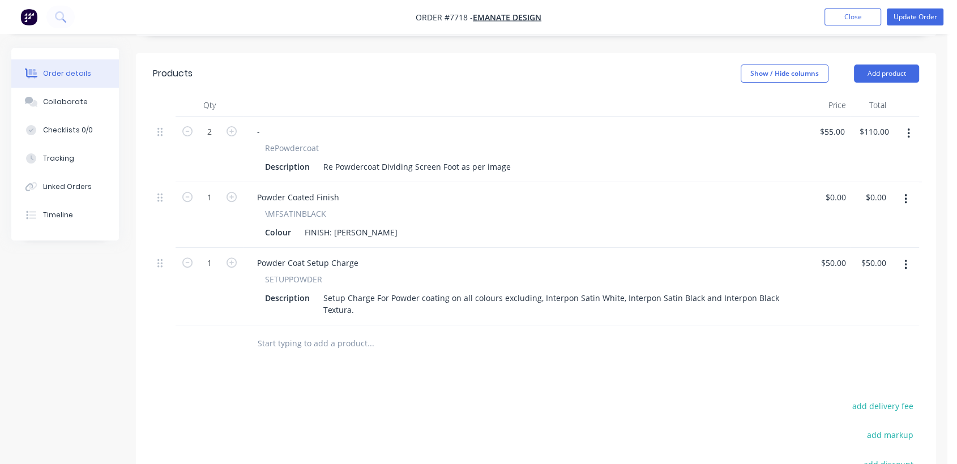
click at [906, 259] on icon "button" at bounding box center [905, 265] width 3 height 12
click at [835, 355] on div "Delete" at bounding box center [865, 363] width 87 height 16
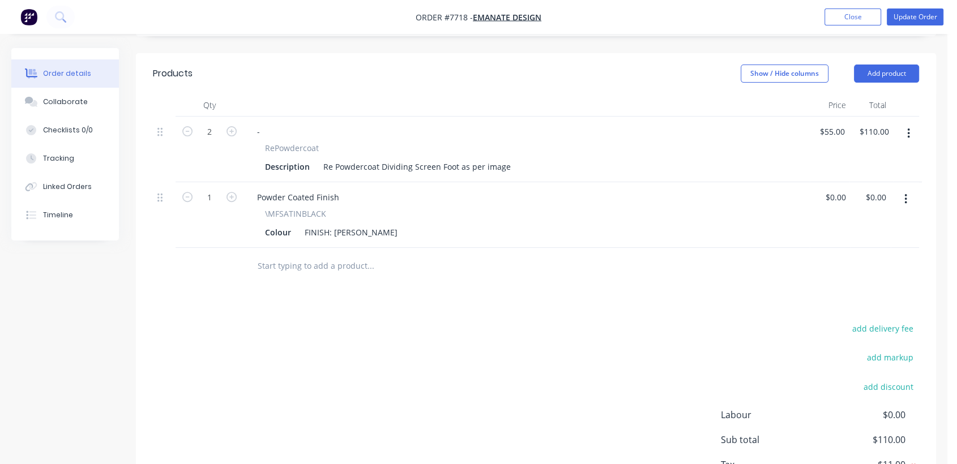
click at [319, 255] on input "text" at bounding box center [370, 266] width 227 height 23
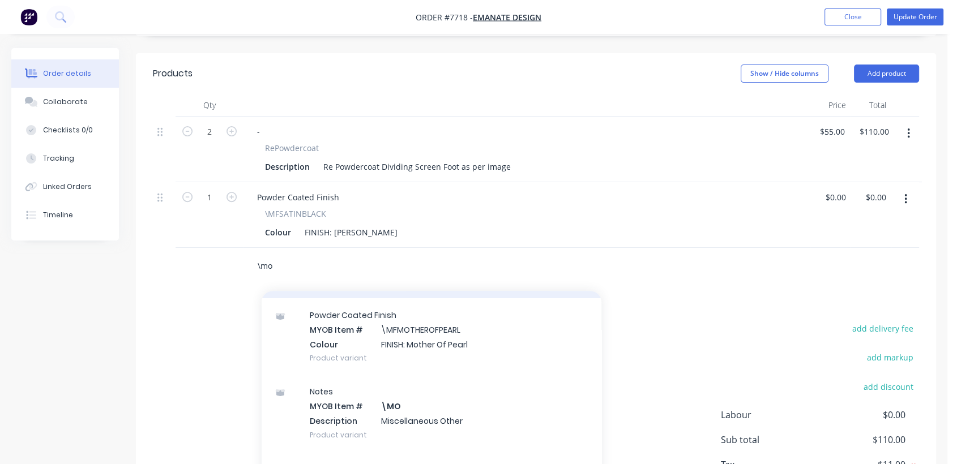
scroll to position [126, 0]
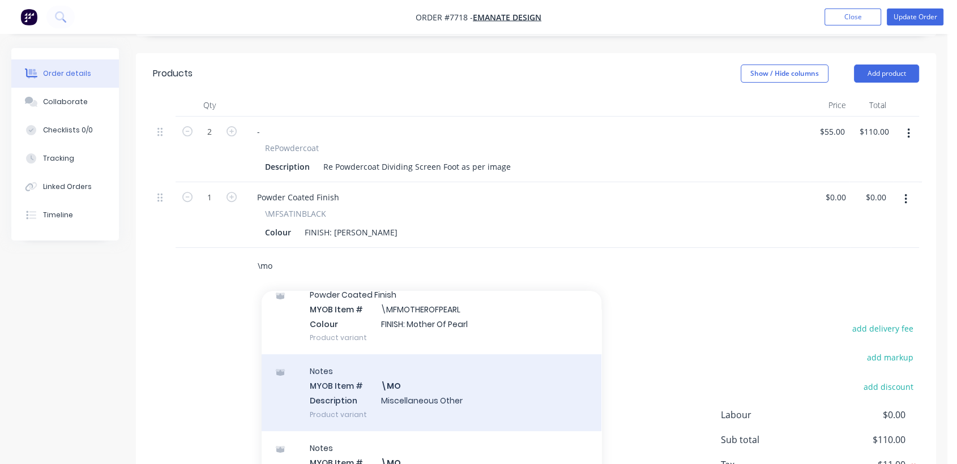
type input "\mo"
click at [435, 367] on div "Notes MYOB Item # \MO Description Miscellaneous Other Product variant" at bounding box center [432, 393] width 340 height 76
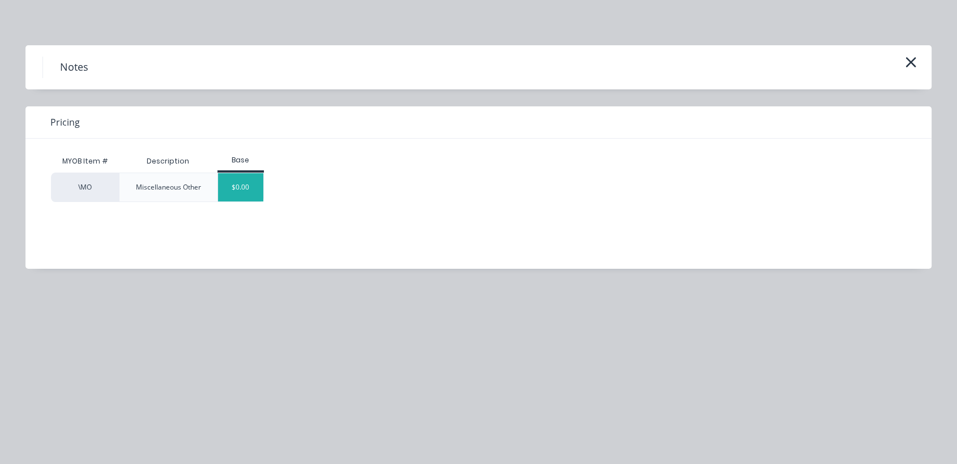
click at [241, 186] on div "$0.00" at bounding box center [241, 187] width 46 height 28
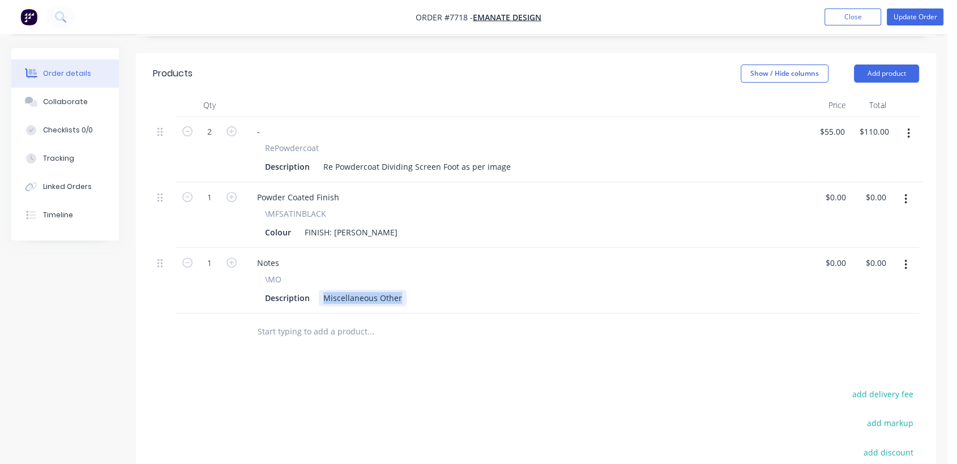
drag, startPoint x: 323, startPoint y: 282, endPoint x: 490, endPoint y: 297, distance: 167.7
click at [490, 297] on div "Qty Price Total 2 - RePowdercoat Description Re Powdercoat Dividing Screen Foot…" at bounding box center [536, 222] width 800 height 257
type input "$0.00"
click at [73, 99] on div "Collaborate" at bounding box center [65, 102] width 45 height 10
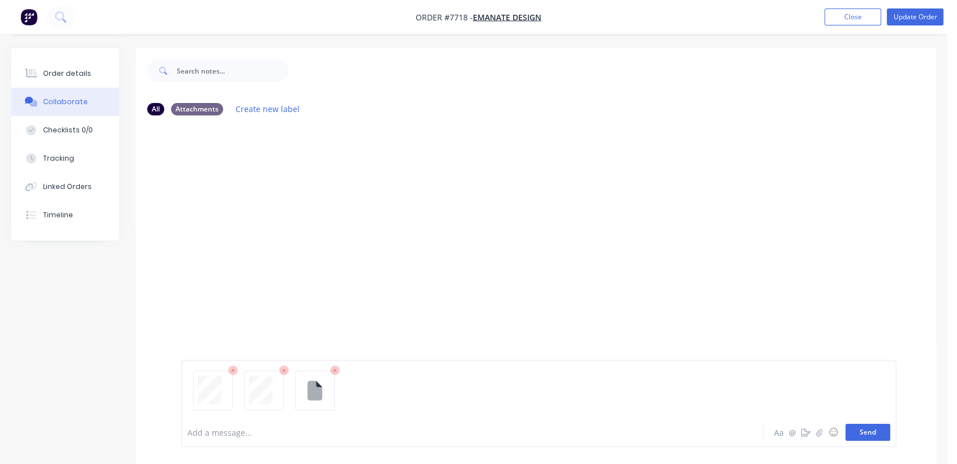
click at [877, 426] on button "Send" at bounding box center [868, 432] width 45 height 17
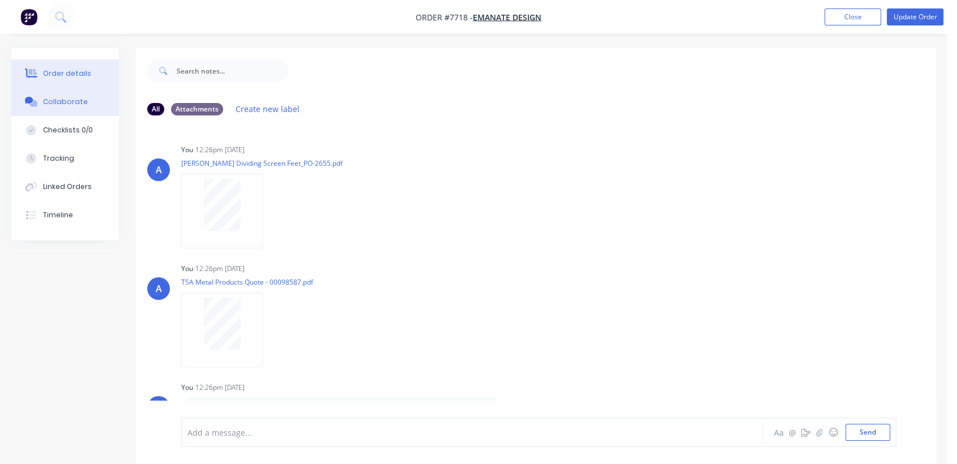
click at [73, 71] on div "Order details" at bounding box center [67, 74] width 48 height 10
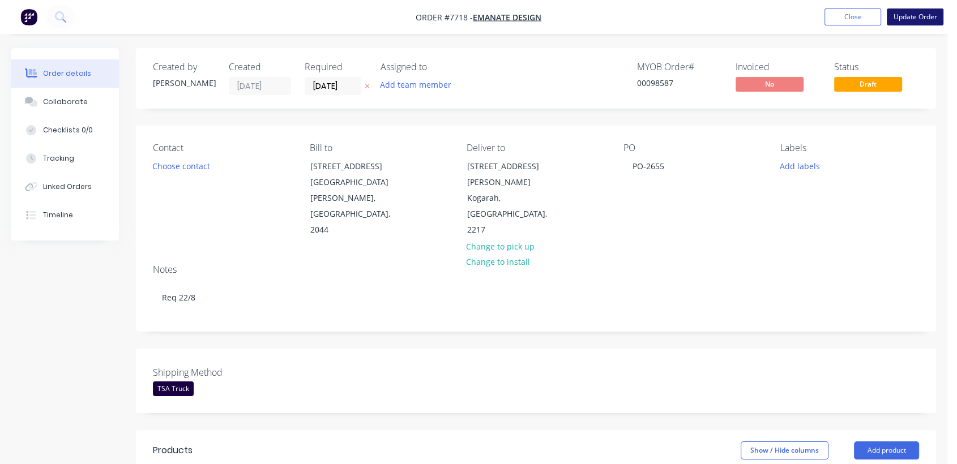
click at [919, 14] on button "Update Order" at bounding box center [915, 16] width 57 height 17
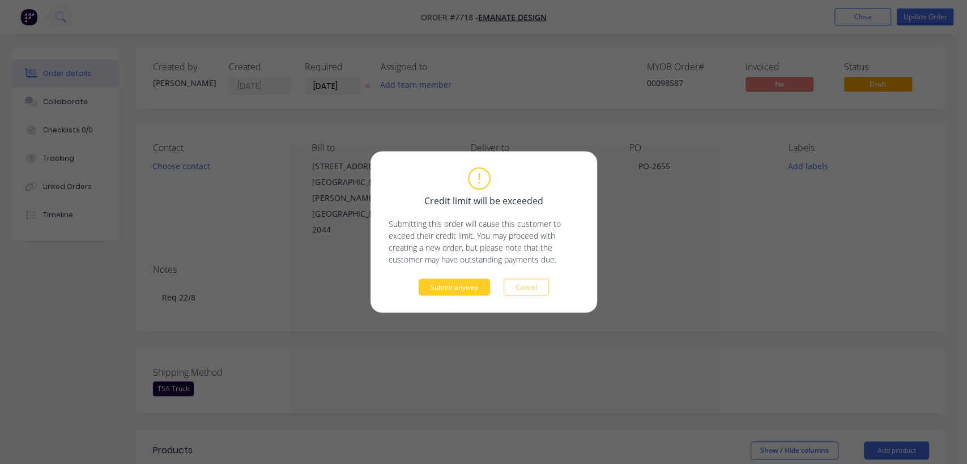
click at [471, 283] on button "Submit anyway" at bounding box center [454, 287] width 71 height 17
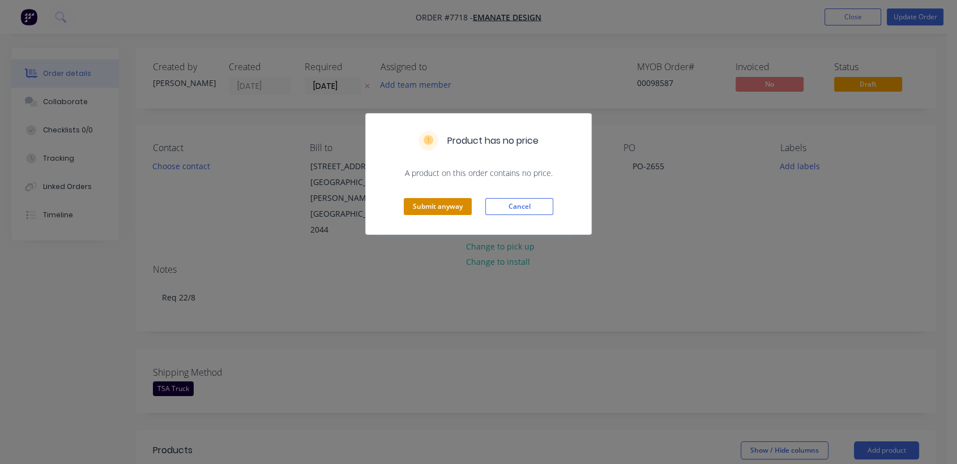
click at [439, 207] on button "Submit anyway" at bounding box center [438, 206] width 68 height 17
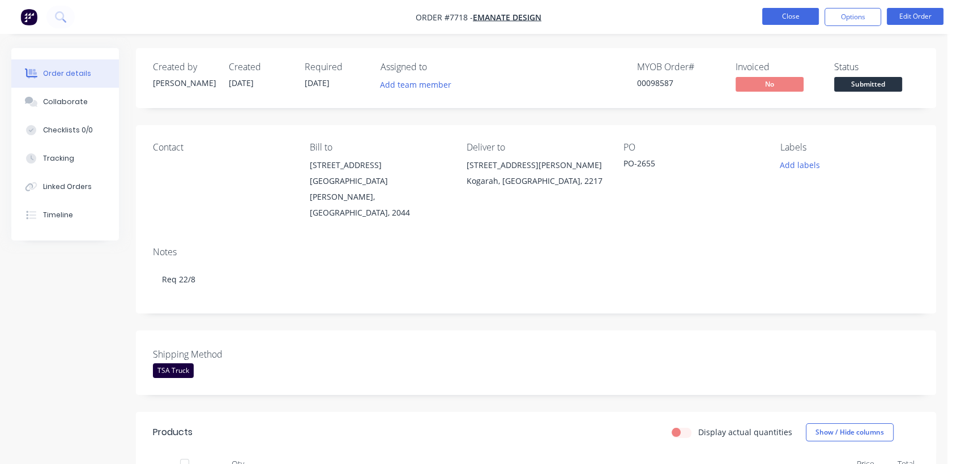
click at [808, 14] on button "Close" at bounding box center [790, 16] width 57 height 17
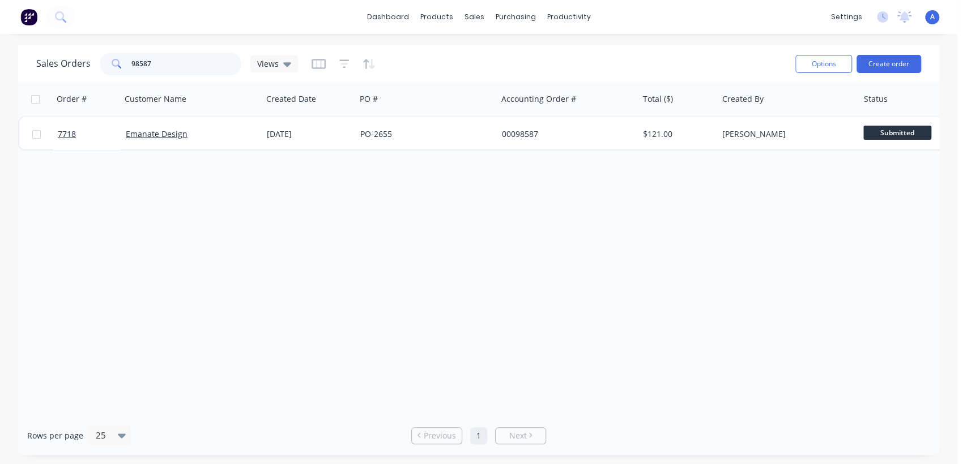
drag, startPoint x: 161, startPoint y: 56, endPoint x: 113, endPoint y: 59, distance: 48.3
click at [113, 59] on div "98587" at bounding box center [171, 64] width 142 height 23
type input "98542"
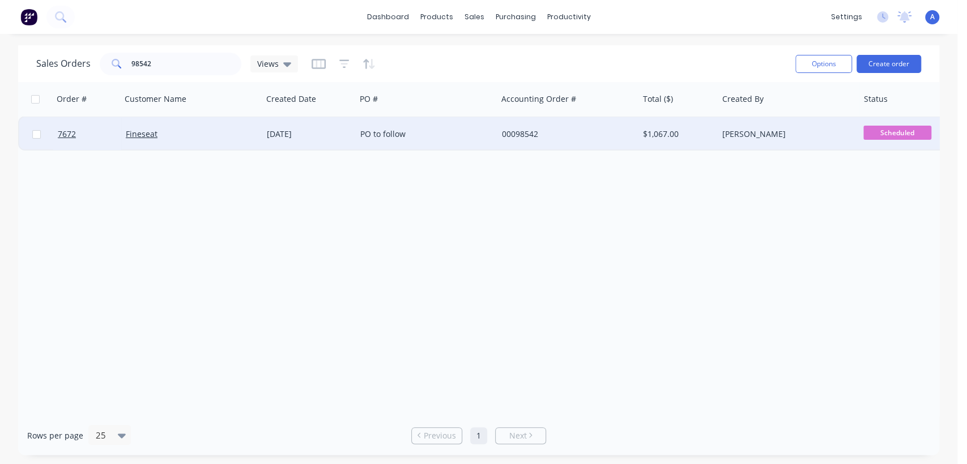
click at [422, 133] on div "PO to follow" at bounding box center [423, 134] width 126 height 11
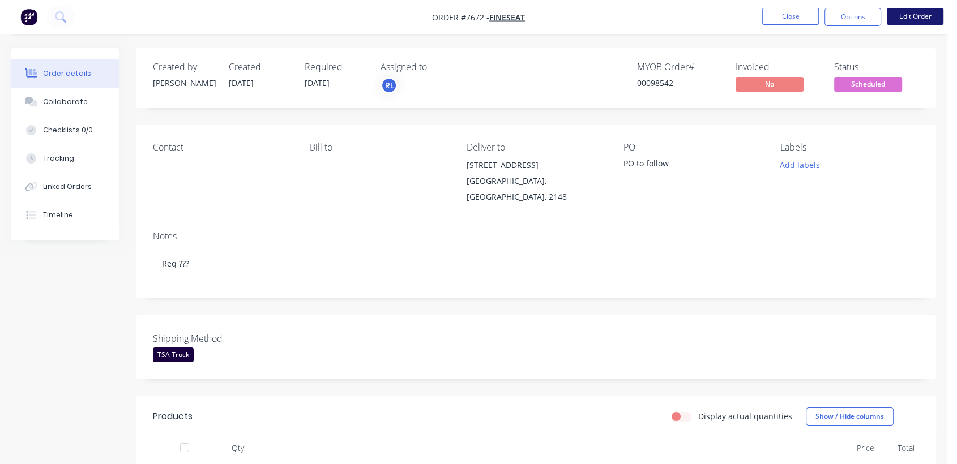
click at [929, 15] on button "Edit Order" at bounding box center [915, 16] width 57 height 17
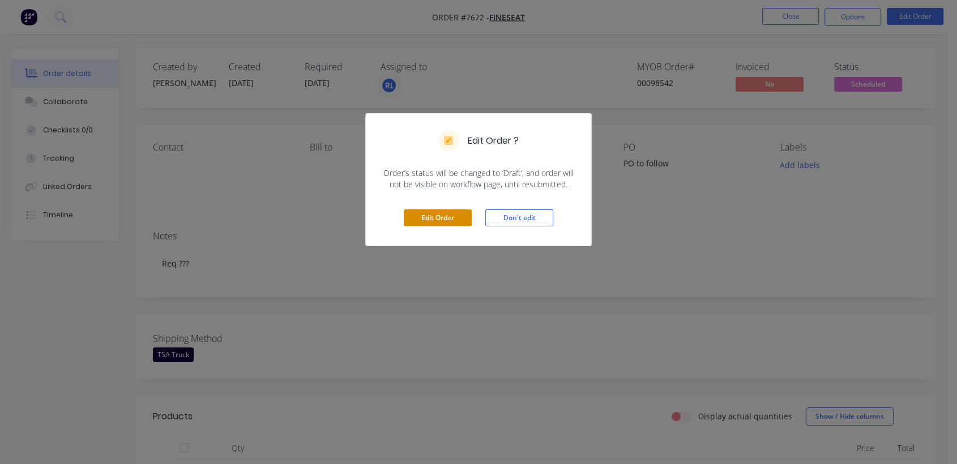
click at [442, 216] on button "Edit Order" at bounding box center [438, 218] width 68 height 17
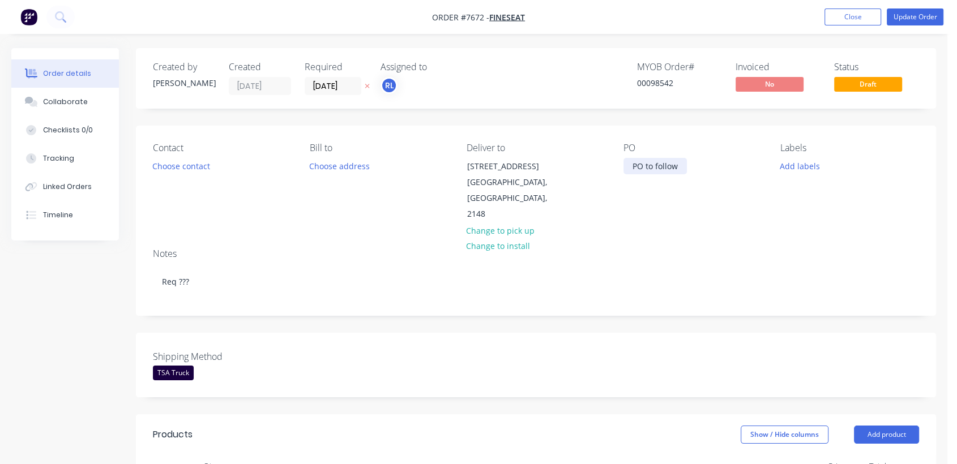
click at [663, 168] on div "PO to follow" at bounding box center [655, 166] width 63 height 16
drag, startPoint x: 664, startPoint y: 164, endPoint x: 618, endPoint y: 167, distance: 45.4
click at [618, 167] on div "Contact Choose contact [PERSON_NAME] to Choose address Deliver to [STREET_ADDRE…" at bounding box center [536, 183] width 800 height 114
click at [84, 100] on button "Collaborate" at bounding box center [65, 102] width 108 height 28
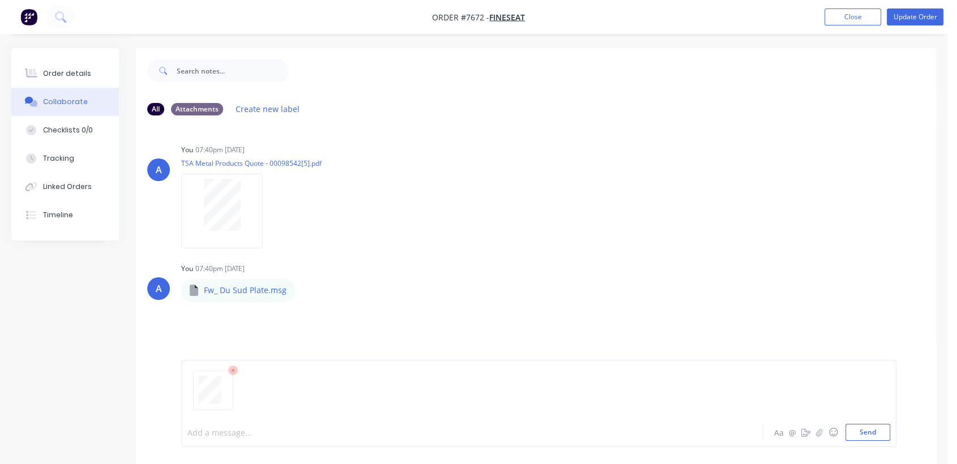
click at [239, 433] on div at bounding box center [451, 433] width 527 height 12
click at [875, 427] on button "Send" at bounding box center [868, 432] width 45 height 17
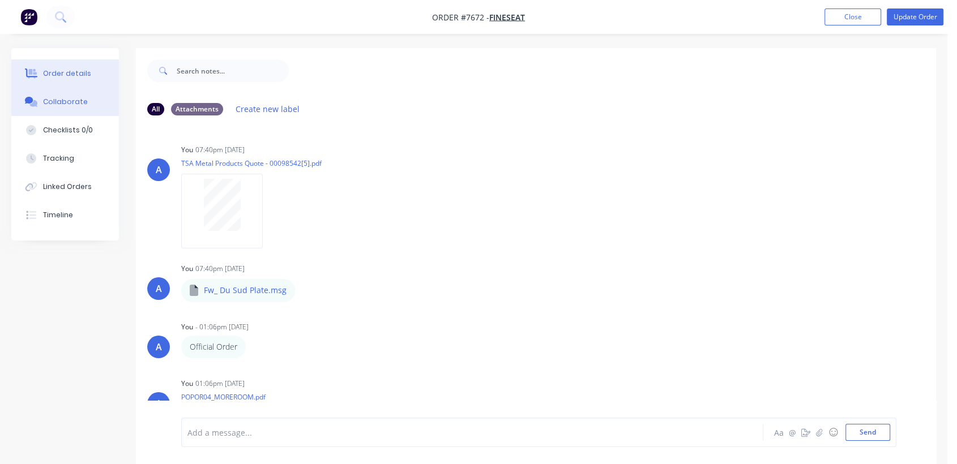
click at [78, 66] on button "Order details" at bounding box center [65, 73] width 108 height 28
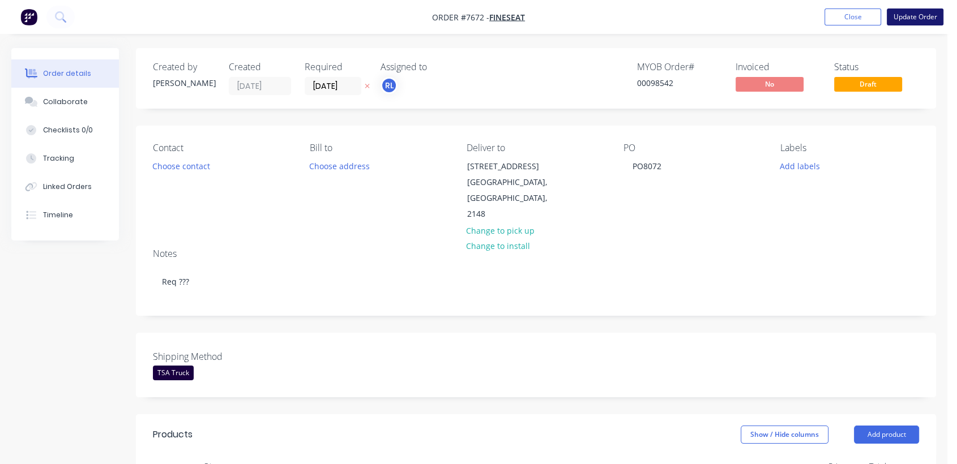
click at [917, 19] on button "Update Order" at bounding box center [915, 16] width 57 height 17
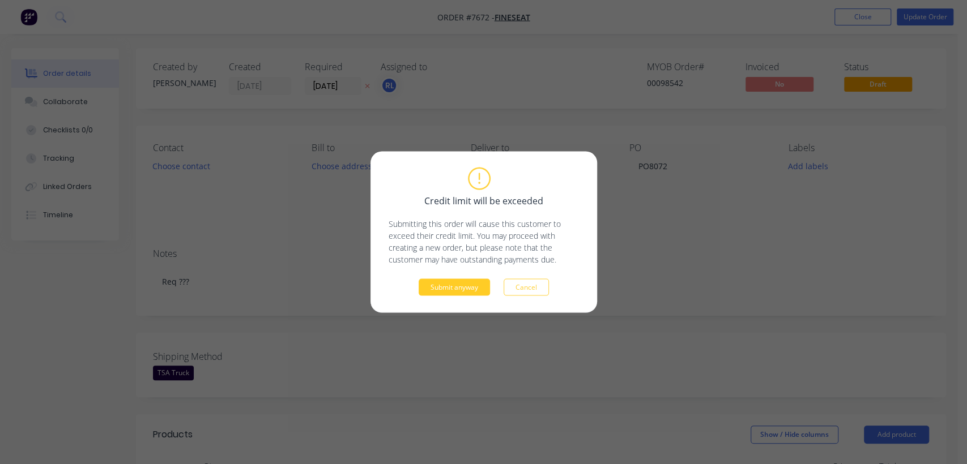
click at [435, 282] on button "Submit anyway" at bounding box center [454, 287] width 71 height 17
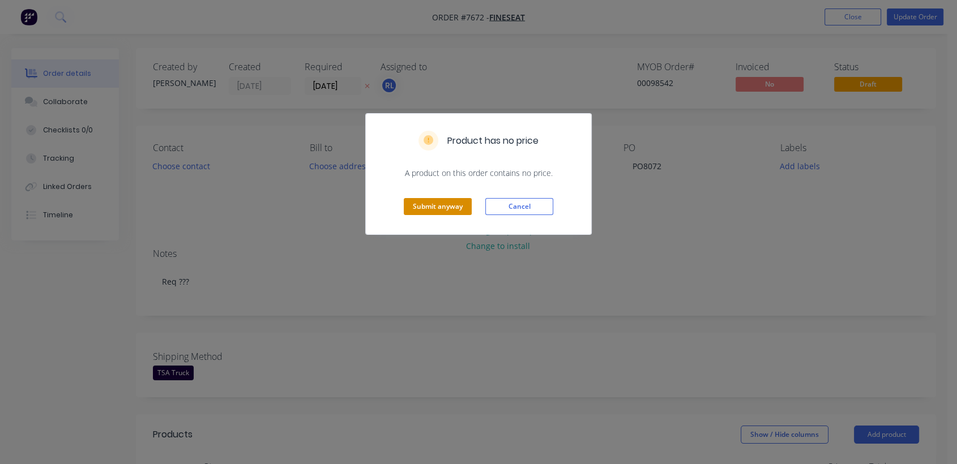
click at [436, 207] on button "Submit anyway" at bounding box center [438, 206] width 68 height 17
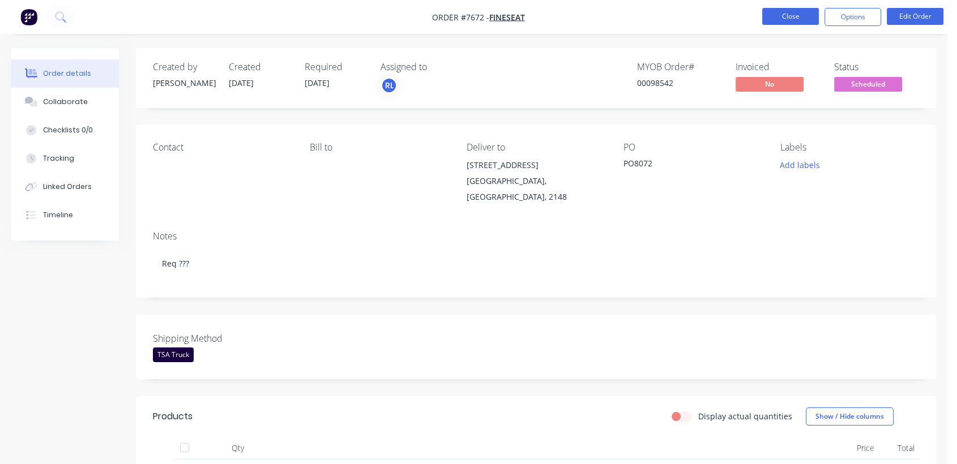
click at [788, 15] on button "Close" at bounding box center [790, 16] width 57 height 17
